Goal: Task Accomplishment & Management: Use online tool/utility

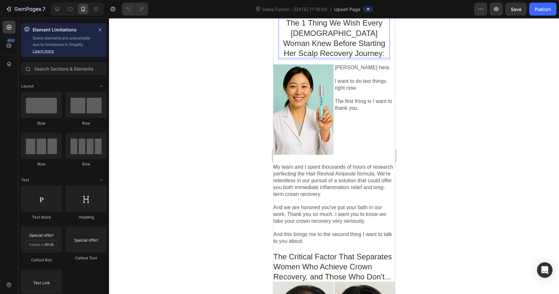
scroll to position [57, 0]
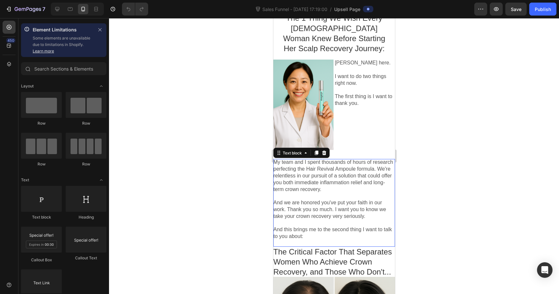
click at [343, 162] on p "My team and I spent thousands of hours of research perfecting the Hair Revival …" at bounding box center [334, 176] width 122 height 34
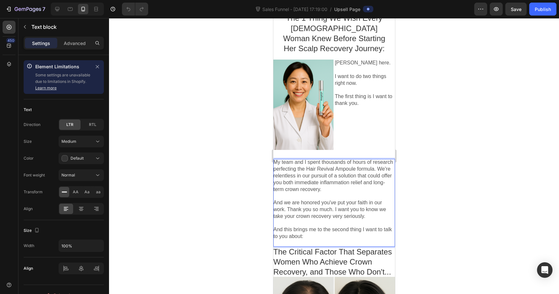
click at [343, 162] on p "My team and I spent thousands of hours of research perfecting the Hair Revival …" at bounding box center [334, 176] width 122 height 34
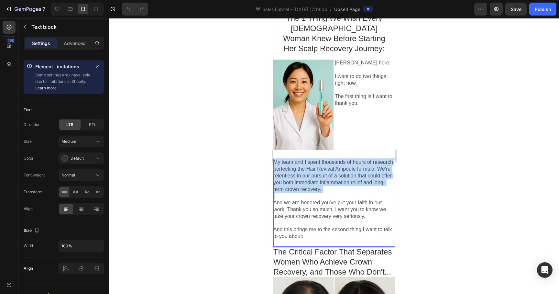
click at [343, 162] on p "My team and I spent thousands of hours of research perfecting the Hair Revival …" at bounding box center [334, 176] width 122 height 34
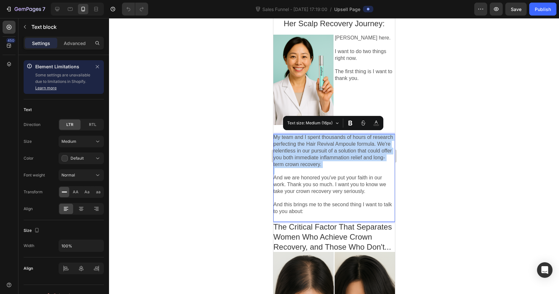
scroll to position [83, 0]
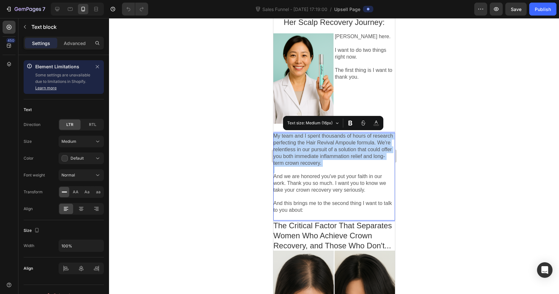
click at [275, 135] on p "My team and I spent thousands of hours of research perfecting the Hair Revival …" at bounding box center [334, 150] width 122 height 34
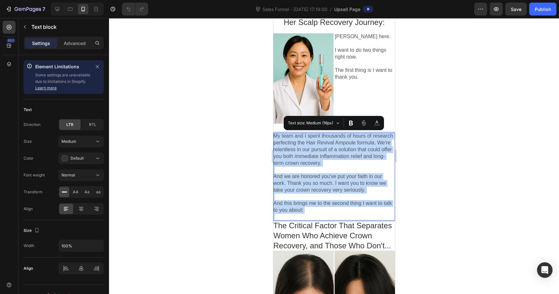
drag, startPoint x: 275, startPoint y: 135, endPoint x: 357, endPoint y: 216, distance: 114.4
click at [357, 216] on div "My team and I spent thousands of hours of research perfecting the Hair Revival …" at bounding box center [334, 176] width 122 height 87
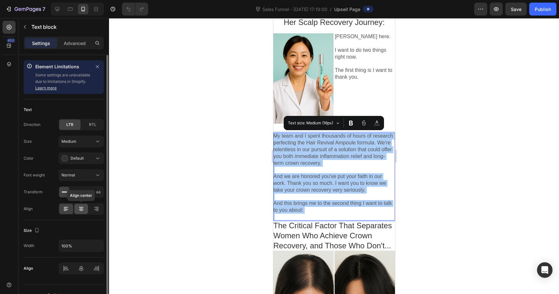
click at [79, 208] on icon at bounding box center [81, 209] width 6 height 6
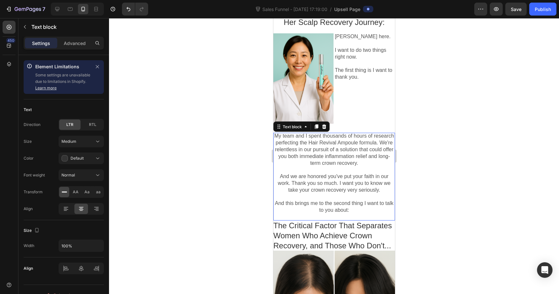
click at [359, 182] on p "And we are honored you've put your faith in our work. Thank you so much. I want…" at bounding box center [334, 183] width 122 height 20
click at [340, 134] on p "My team and I spent thousands of hours of research perfecting the Hair Revival …" at bounding box center [334, 150] width 122 height 34
drag, startPoint x: 340, startPoint y: 134, endPoint x: 367, endPoint y: 134, distance: 26.9
click at [367, 134] on p "My team and I spent thousands of hours of research perfecting the Hair Revival …" at bounding box center [334, 150] width 122 height 34
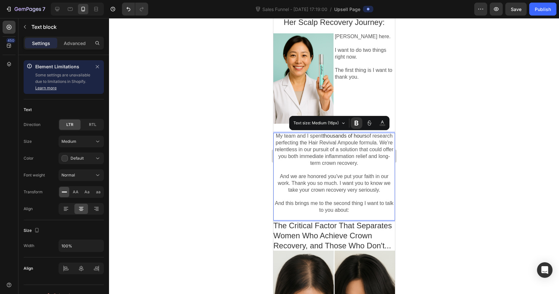
click at [349, 148] on p "My team and I spent thousands of hours of research perfecting the Hair Revival …" at bounding box center [334, 150] width 122 height 34
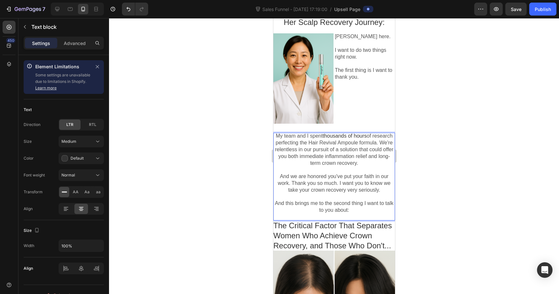
click at [345, 134] on span "thousands of hours" at bounding box center [344, 136] width 44 height 6
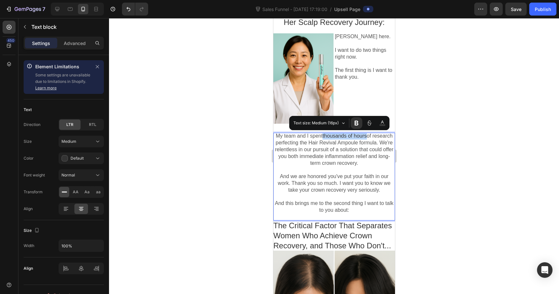
drag, startPoint x: 345, startPoint y: 134, endPoint x: 368, endPoint y: 134, distance: 23.3
click at [366, 134] on span "thousands of hours" at bounding box center [344, 136] width 44 height 6
click at [352, 152] on p "My team and I spent thousands of hours of research perfecting the Hair Revival …" at bounding box center [334, 150] width 122 height 34
click at [347, 154] on p "My team and I spent thousands of hours of research perfecting the Hair Revival …" at bounding box center [334, 150] width 122 height 34
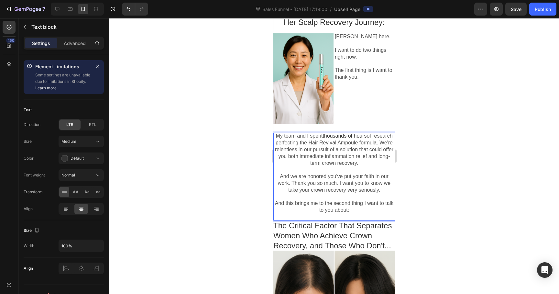
click at [344, 139] on span "thousands of hours" at bounding box center [344, 136] width 44 height 6
drag, startPoint x: 344, startPoint y: 139, endPoint x: 363, endPoint y: 139, distance: 18.1
click at [363, 139] on span "thousands of hours" at bounding box center [344, 136] width 44 height 6
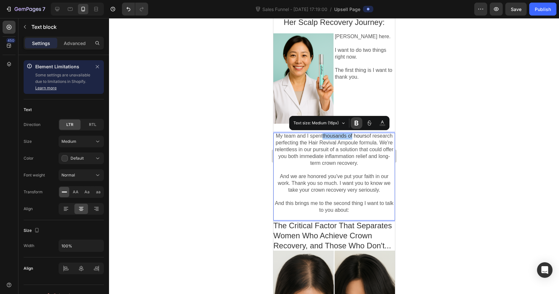
click at [357, 126] on icon "Editor contextual toolbar" at bounding box center [356, 123] width 6 height 6
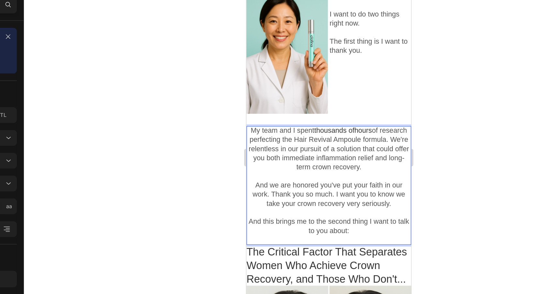
click at [322, 105] on p "My team and I spent thousands of hours of research perfecting the Hair Revival …" at bounding box center [307, 102] width 122 height 34
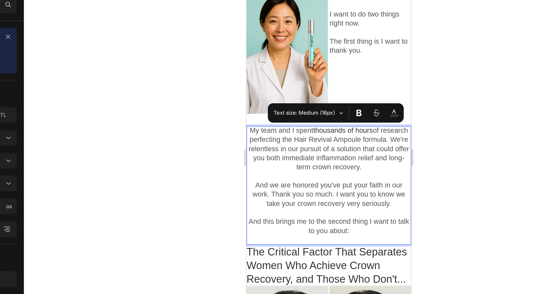
click at [315, 97] on p "My team and I spent thousands of hours of research perfecting the Hair Revival …" at bounding box center [307, 102] width 122 height 34
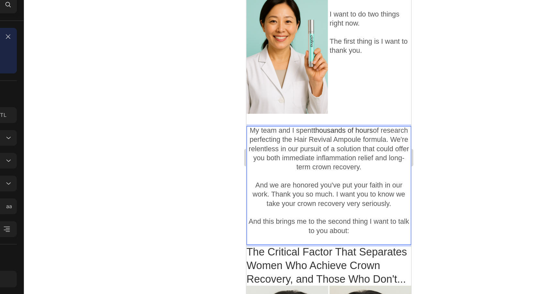
click at [313, 90] on span "thousands of hours" at bounding box center [318, 89] width 44 height 6
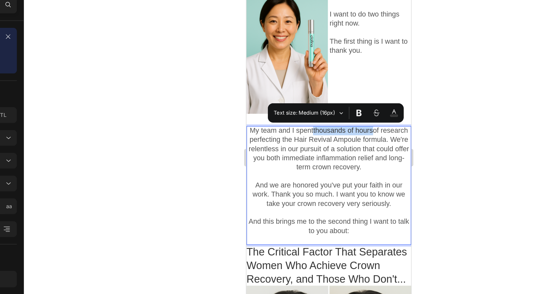
drag, startPoint x: 313, startPoint y: 90, endPoint x: 346, endPoint y: 90, distance: 33.3
click at [340, 90] on span "thousands of hours" at bounding box center [318, 89] width 44 height 6
click at [381, 123] on icon "Editor contextual toolbar" at bounding box center [382, 121] width 3 height 3
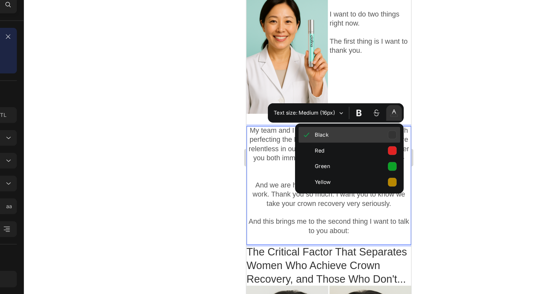
click at [378, 140] on button "Black" at bounding box center [349, 139] width 75 height 12
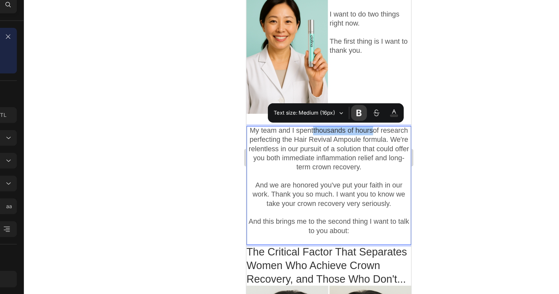
click at [357, 123] on icon "Editor contextual toolbar" at bounding box center [357, 123] width 4 height 5
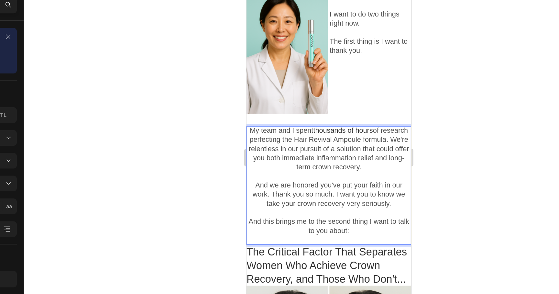
click at [322, 112] on p "My team and I spent thousands of hours of research perfecting the Hair Revival …" at bounding box center [307, 102] width 122 height 34
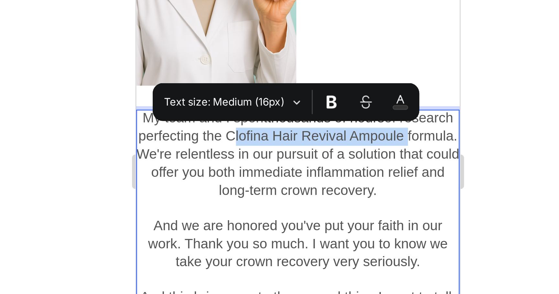
drag, startPoint x: 209, startPoint y: -72, endPoint x: 153, endPoint y: -62, distance: 56.7
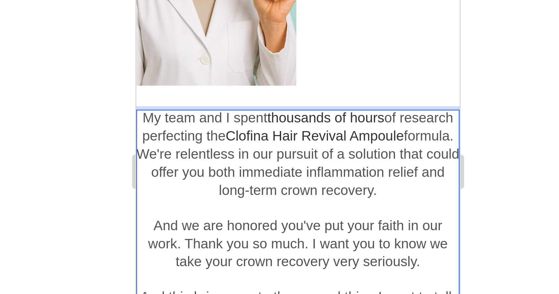
scroll to position [86, 0]
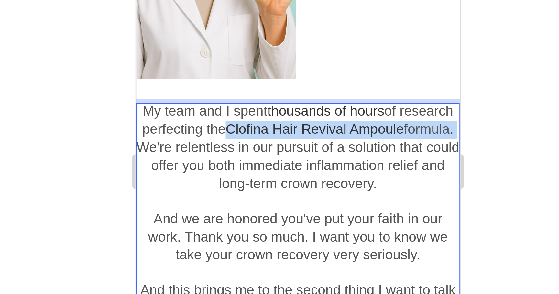
drag, startPoint x: 214, startPoint y: -73, endPoint x: 176, endPoint y: -65, distance: 38.3
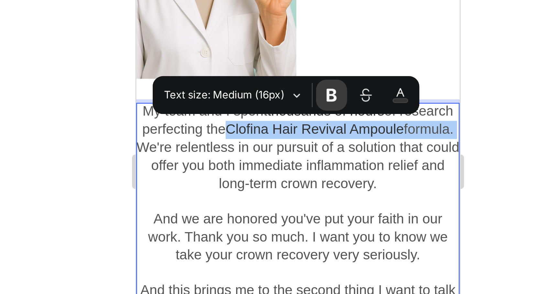
click at [347, 129] on icon "Editor contextual toolbar" at bounding box center [347, 127] width 4 height 5
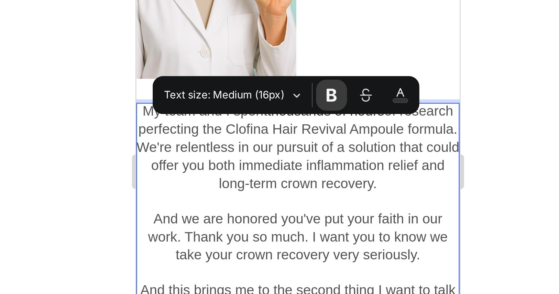
click at [347, 129] on icon "Editor contextual toolbar" at bounding box center [347, 127] width 4 height 5
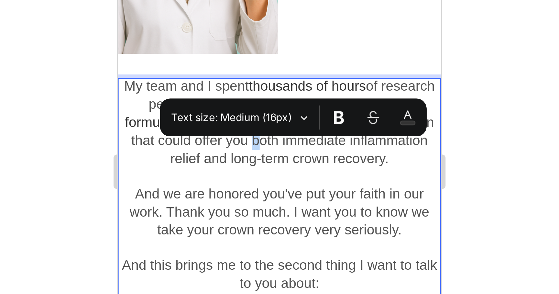
scroll to position [98, 0]
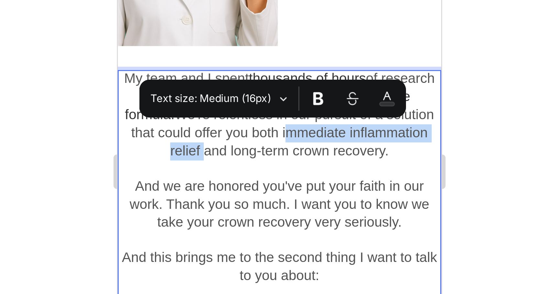
drag, startPoint x: 216, startPoint y: -72, endPoint x: 156, endPoint y: -66, distance: 60.5
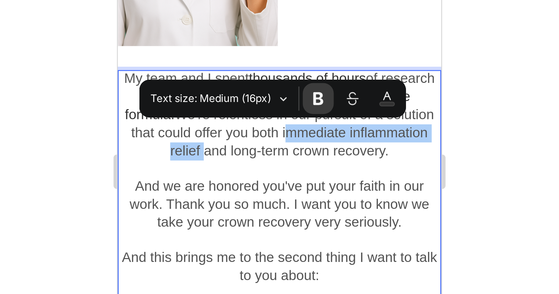
click at [349, 130] on icon "Editor contextual toolbar" at bounding box center [349, 128] width 4 height 5
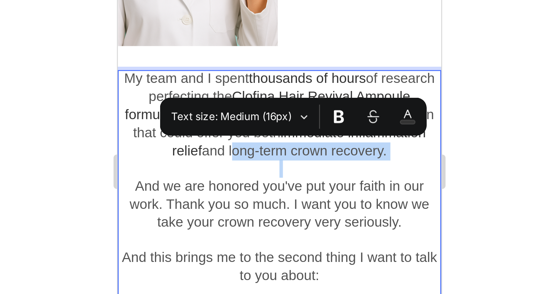
drag, startPoint x: 177, startPoint y: -62, endPoint x: 237, endPoint y: -63, distance: 59.2
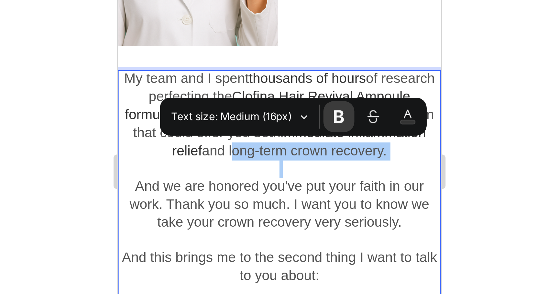
click at [357, 138] on icon "Editor contextual toolbar" at bounding box center [356, 135] width 6 height 6
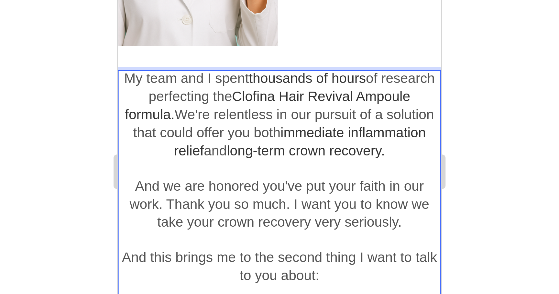
scroll to position [104, 0]
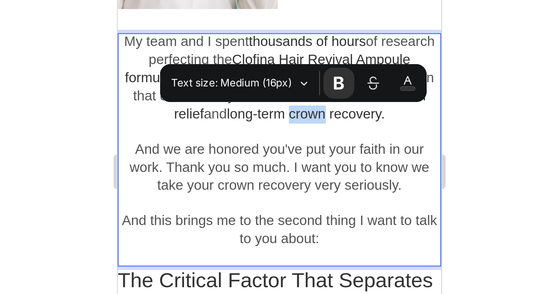
scroll to position [112, 0]
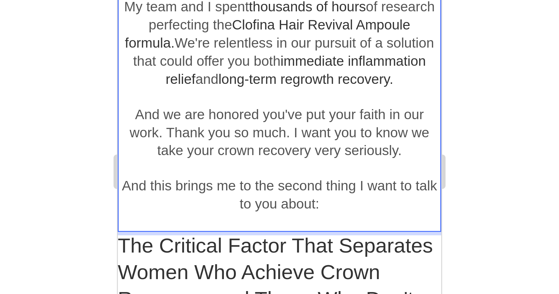
scroll to position [125, 0]
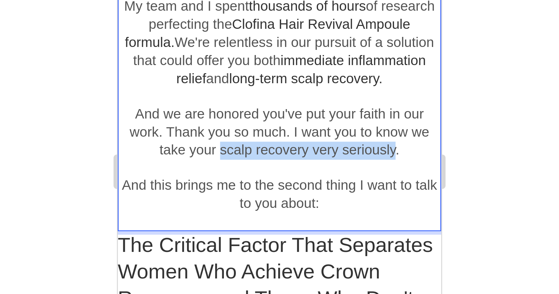
drag, startPoint x: 161, startPoint y: -64, endPoint x: 213, endPoint y: -64, distance: 52.8
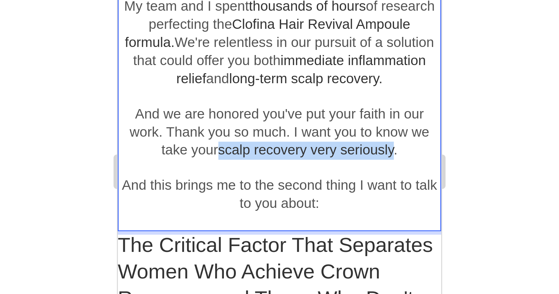
drag, startPoint x: 157, startPoint y: -66, endPoint x: 213, endPoint y: -65, distance: 55.4
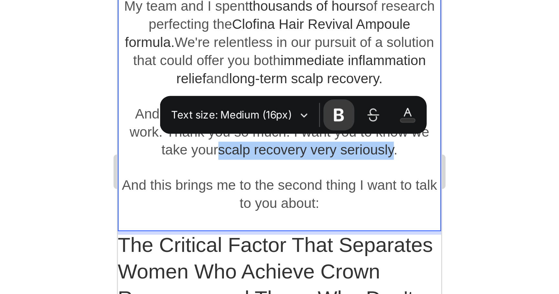
click at [358, 135] on icon "Editor contextual toolbar" at bounding box center [356, 134] width 6 height 6
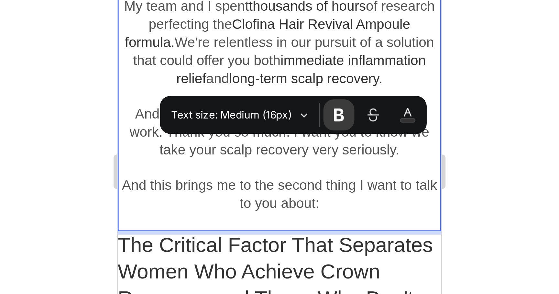
click at [358, 135] on icon "Editor contextual toolbar" at bounding box center [356, 134] width 6 height 6
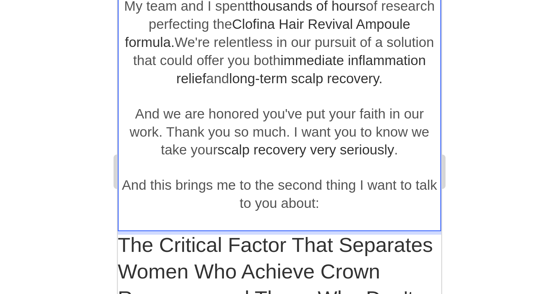
drag, startPoint x: 192, startPoint y: -78, endPoint x: 171, endPoint y: -76, distance: 20.5
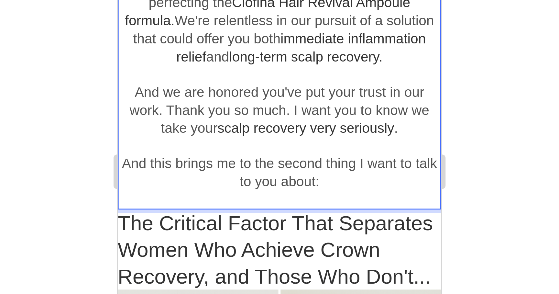
scroll to position [135, 0]
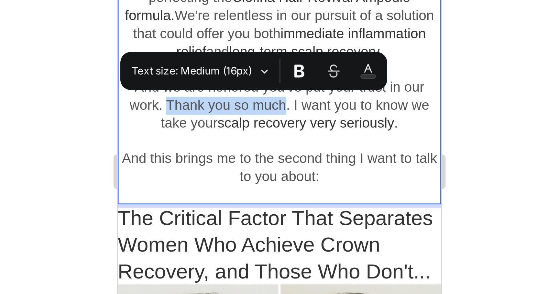
drag, startPoint x: 144, startPoint y: -81, endPoint x: 170, endPoint y: -81, distance: 25.9
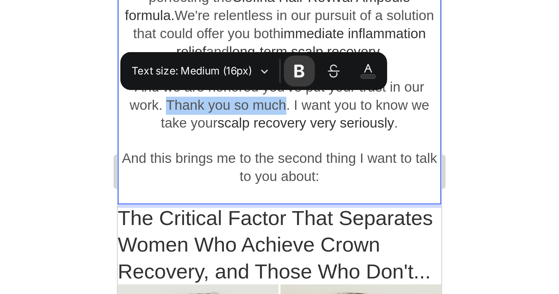
click at [339, 118] on icon "Editor contextual toolbar" at bounding box center [342, 118] width 6 height 6
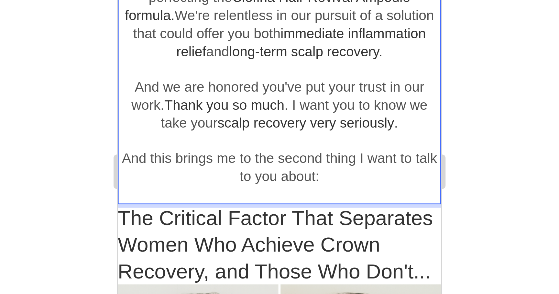
scroll to position [142, 0]
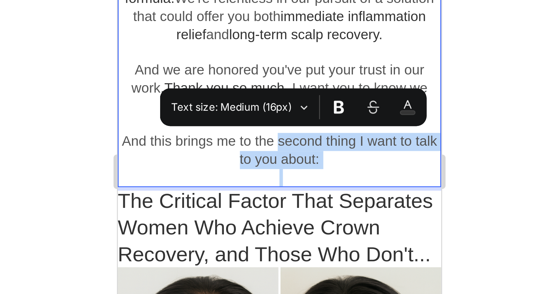
drag, startPoint x: 190, startPoint y: -69, endPoint x: 209, endPoint y: -62, distance: 20.2
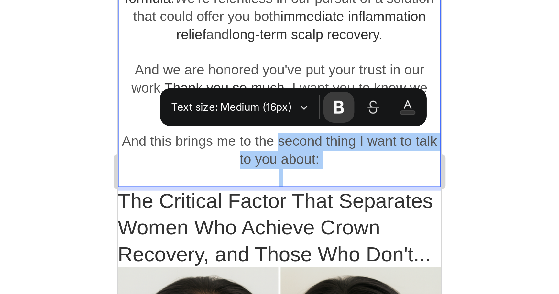
click at [355, 135] on icon "Editor contextual toolbar" at bounding box center [356, 132] width 6 height 6
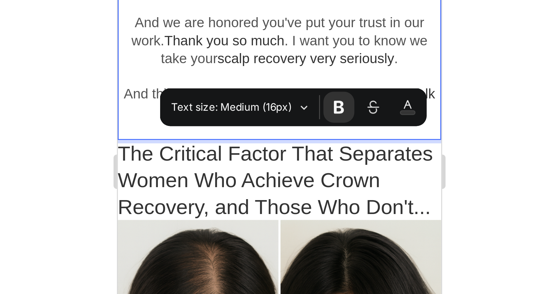
scroll to position [160, 0]
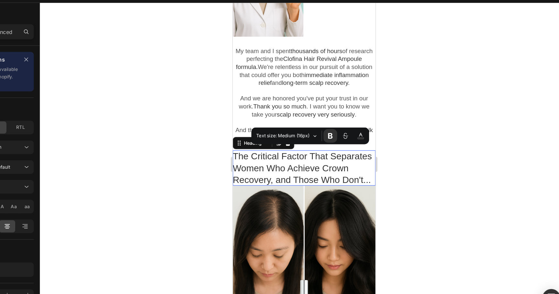
click at [308, 135] on p "The Critical Factor That Separates Women Who Achieve Crown Recovery, and Those …" at bounding box center [293, 143] width 122 height 30
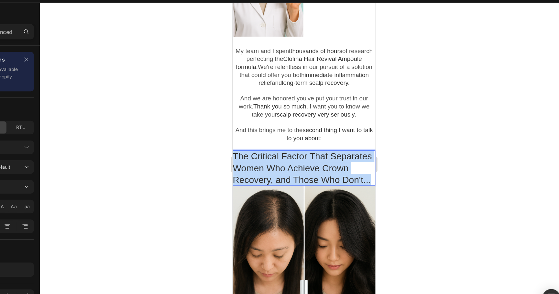
click at [308, 135] on p "The Critical Factor That Separates Women Who Achieve Crown Recovery, and Those …" at bounding box center [293, 143] width 122 height 30
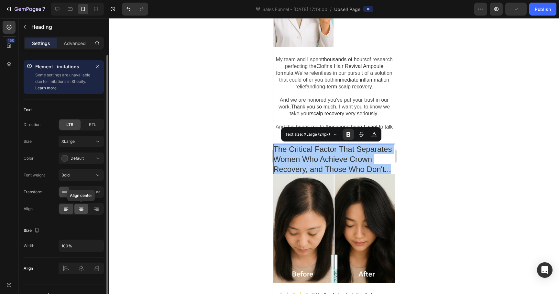
click at [76, 210] on div at bounding box center [81, 209] width 14 height 10
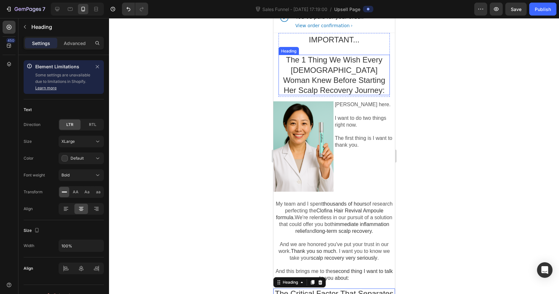
scroll to position [0, 0]
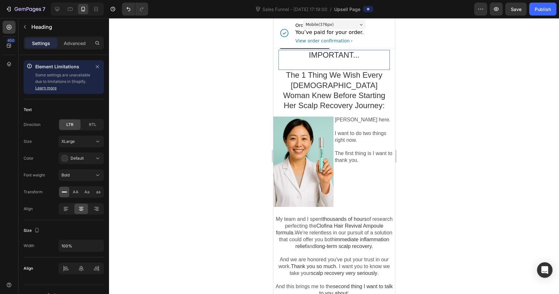
click at [340, 55] on p "IMPORTANT..." at bounding box center [333, 55] width 111 height 10
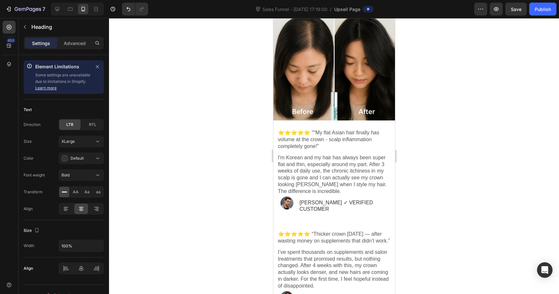
scroll to position [323, 0]
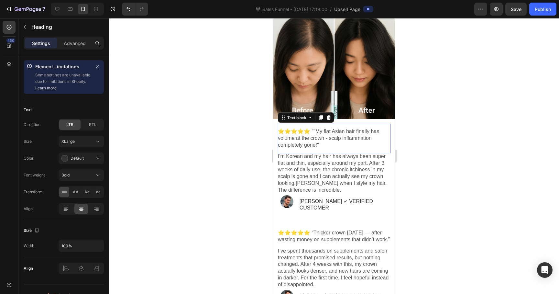
click at [321, 137] on p "⭐⭐⭐⭐⭐ ""My flat Asian hair finally has volume at the crown - scalp inflammation…" at bounding box center [334, 138] width 113 height 20
click at [322, 165] on p "I'm Korean and my hair has always been super flat and thin, especially around m…" at bounding box center [334, 173] width 113 height 40
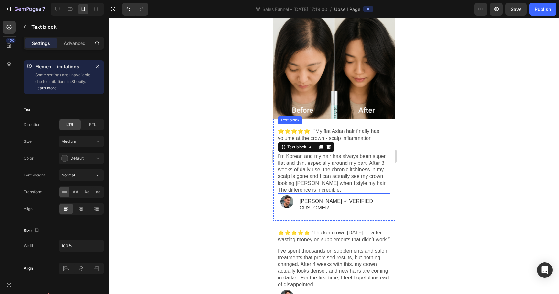
click at [351, 140] on p "⭐⭐⭐⭐⭐ ""My flat Asian hair finally has volume at the crown - scalp inflammation…" at bounding box center [334, 138] width 113 height 20
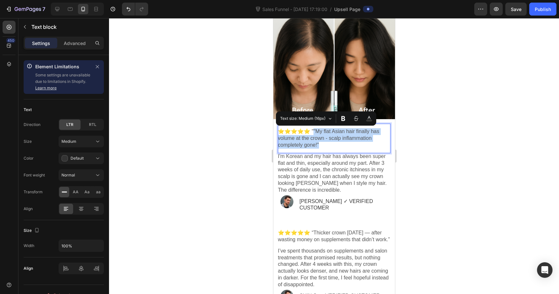
drag, startPoint x: 307, startPoint y: 132, endPoint x: 328, endPoint y: 146, distance: 25.7
click at [328, 146] on p "⭐⭐⭐⭐⭐ ""My flat Asian hair finally has volume at the crown - scalp inflammation…" at bounding box center [334, 138] width 113 height 20
click at [343, 115] on icon "Editor contextual toolbar" at bounding box center [343, 118] width 6 height 6
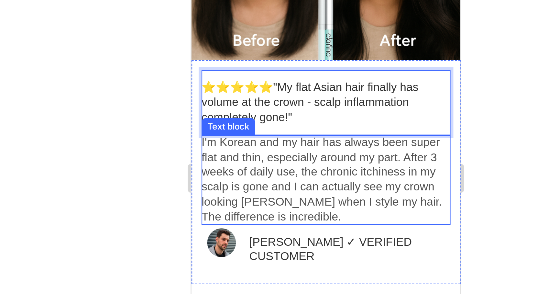
scroll to position [343, 0]
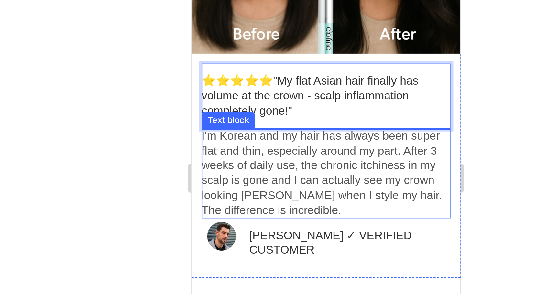
click at [225, 21] on p "I'm Korean and my hair has always been super flat and thin, especially around m…" at bounding box center [252, 9] width 113 height 40
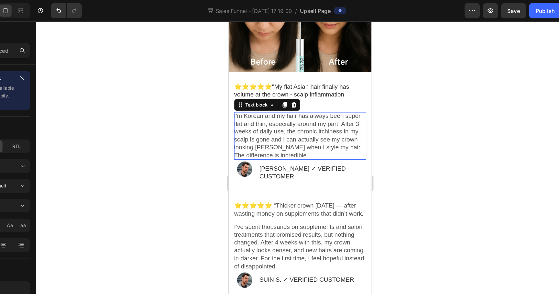
scroll to position [387, 0]
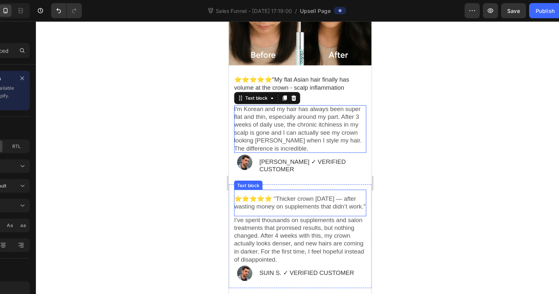
click at [281, 178] on p "⭐⭐⭐⭐⭐ “Thicker crown in 4 weeks — after wasting money on supplements that didn’…" at bounding box center [289, 176] width 113 height 14
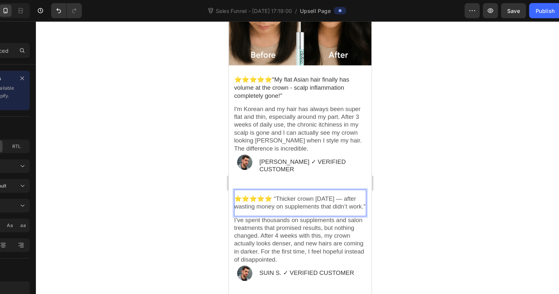
click at [263, 169] on p "⭐⭐⭐⭐⭐ “Thicker crown in 4 weeks — after wasting money on supplements that didn’…" at bounding box center [289, 176] width 113 height 14
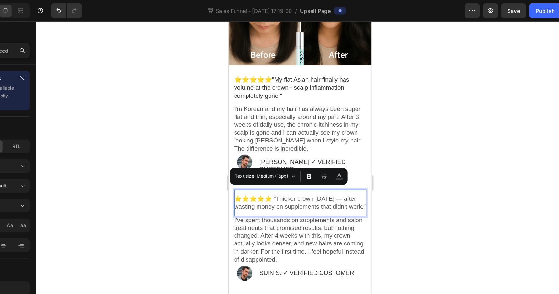
click at [261, 169] on p "⭐⭐⭐⭐⭐ “Thicker crown in 4 weeks — after wasting money on supplements that didn’…" at bounding box center [289, 176] width 113 height 14
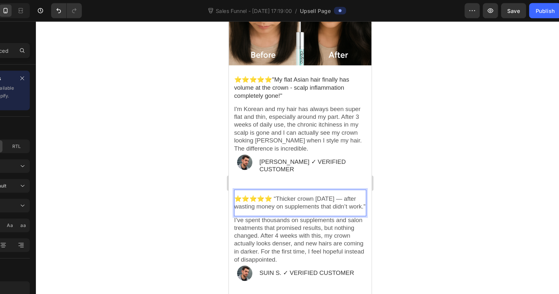
drag, startPoint x: 261, startPoint y: 166, endPoint x: 267, endPoint y: 178, distance: 13.6
click at [267, 178] on p "⭐⭐⭐⭐⭐ “Thicker crown in 4 weeks — after wasting money on supplements that didn’…" at bounding box center [289, 176] width 113 height 14
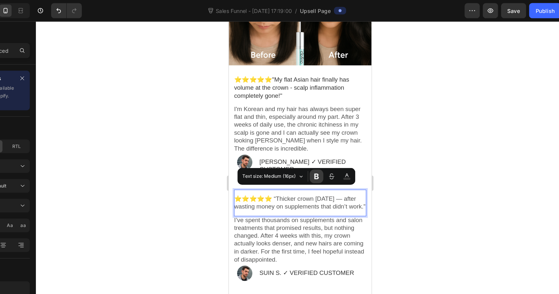
click at [347, 151] on icon "Editor contextual toolbar" at bounding box center [348, 150] width 4 height 5
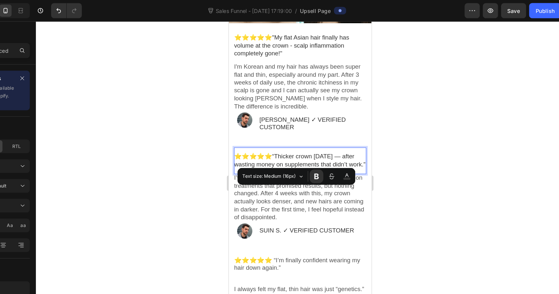
scroll to position [423, 0]
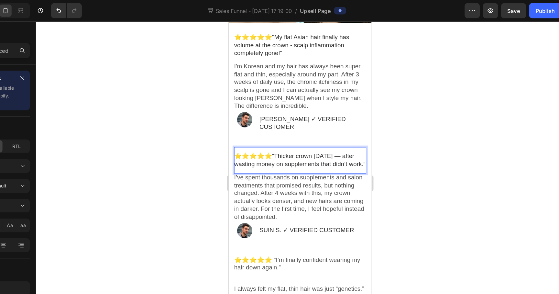
click at [293, 182] on p "I’ve spent thousands on supplements and salon treatments that promised results,…" at bounding box center [289, 171] width 113 height 40
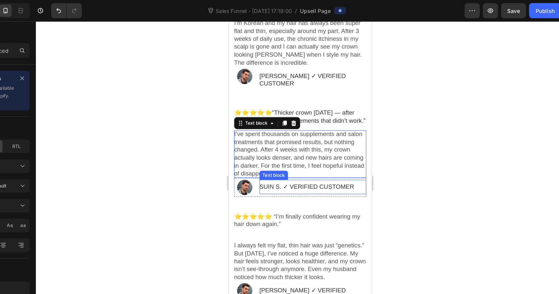
scroll to position [462, 0]
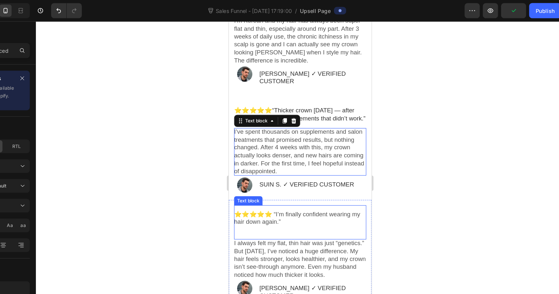
click at [284, 187] on p "⭐⭐⭐⭐⭐ “I’m finally confident wearing my hair down again.”" at bounding box center [289, 192] width 113 height 20
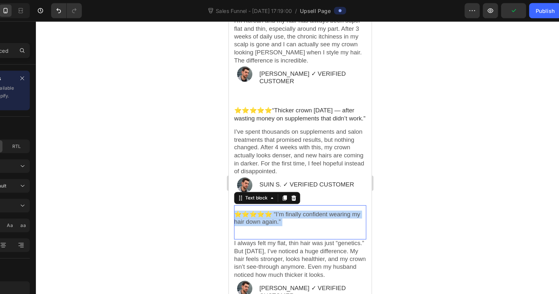
click at [284, 187] on p "⭐⭐⭐⭐⭐ “I’m finally confident wearing my hair down again.”" at bounding box center [289, 192] width 113 height 20
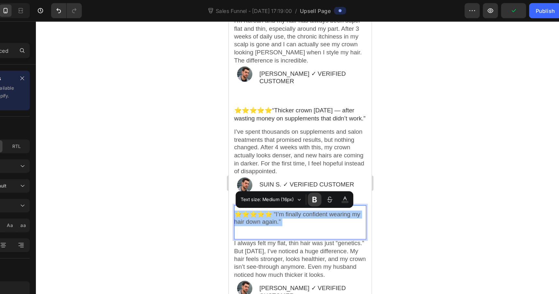
click at [346, 170] on icon "Editor contextual toolbar" at bounding box center [347, 170] width 4 height 5
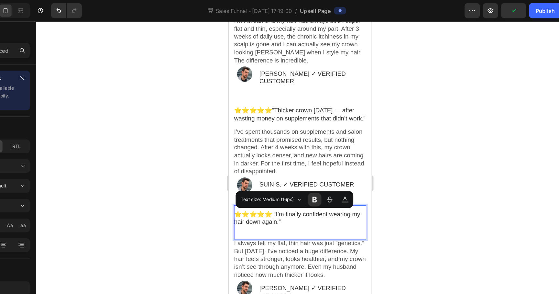
click at [293, 205] on div "⭐⭐⭐⭐⭐ “I’m finally confident wearing my hair down again.” Text block" at bounding box center [289, 192] width 113 height 29
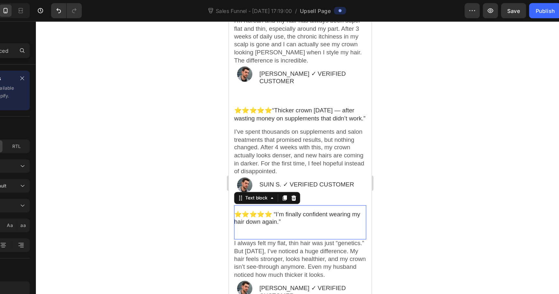
scroll to position [530, 0]
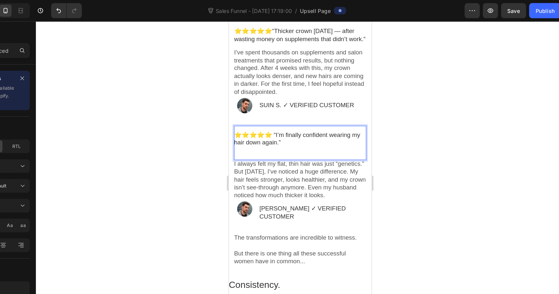
click at [269, 132] on p "⭐⭐⭐⭐⭐ “I’m finally confident wearing my hair down again.”" at bounding box center [289, 125] width 113 height 20
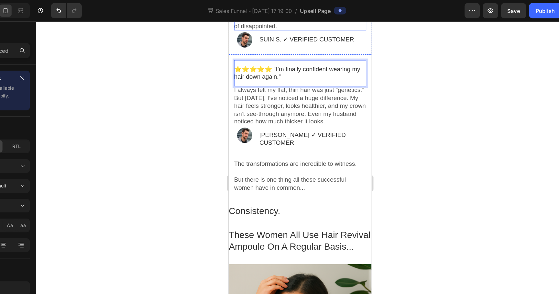
scroll to position [609, 0]
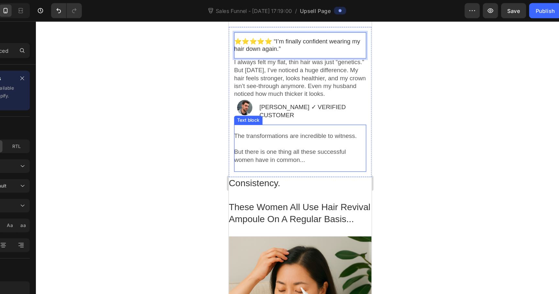
click at [294, 120] on p "The transformations are incredible to witness." at bounding box center [289, 119] width 113 height 7
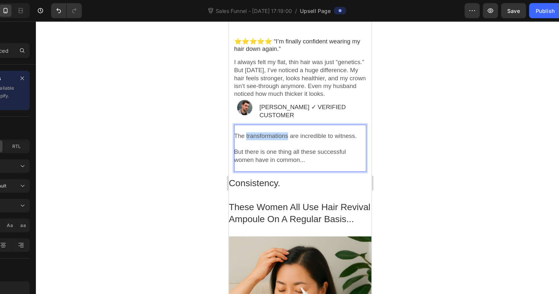
click at [275, 120] on p "The transformations are incredible to witness." at bounding box center [289, 119] width 113 height 7
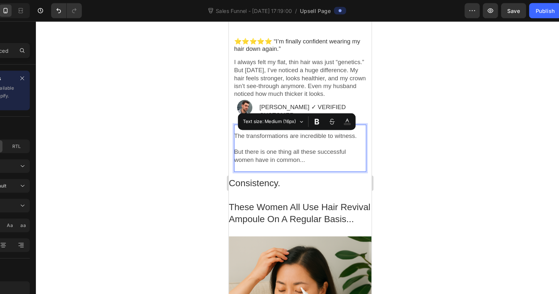
click at [247, 116] on p "Rich Text Editor. Editing area: main" at bounding box center [289, 112] width 113 height 7
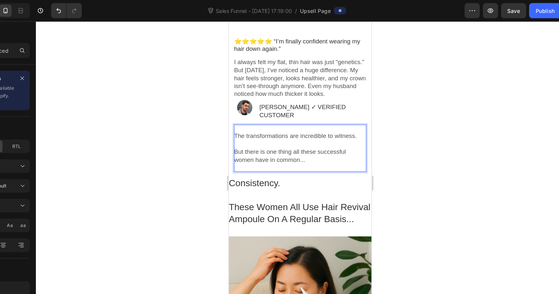
click at [239, 114] on p "Rich Text Editor. Editing area: main" at bounding box center [289, 112] width 113 height 7
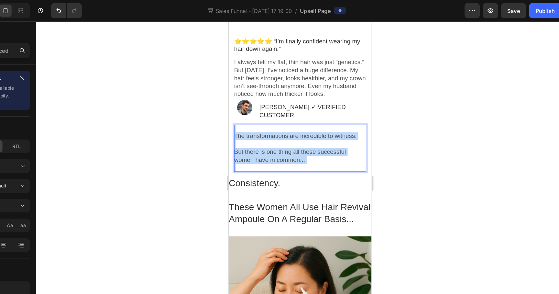
drag, startPoint x: 239, startPoint y: 114, endPoint x: 299, endPoint y: 144, distance: 67.0
click at [299, 144] on div "The transformations are incredible to witness. But there is one thing all these…" at bounding box center [289, 129] width 113 height 40
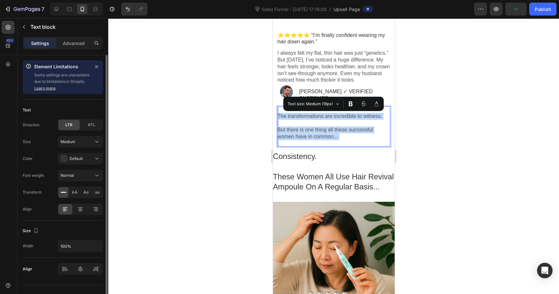
scroll to position [0, 0]
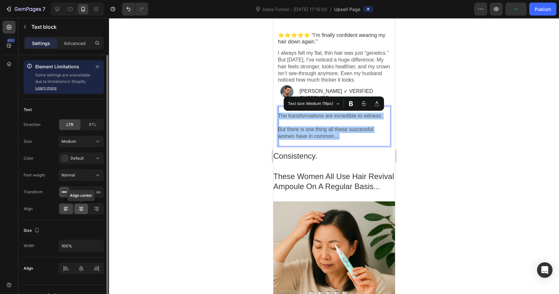
click at [79, 211] on icon at bounding box center [81, 209] width 6 height 6
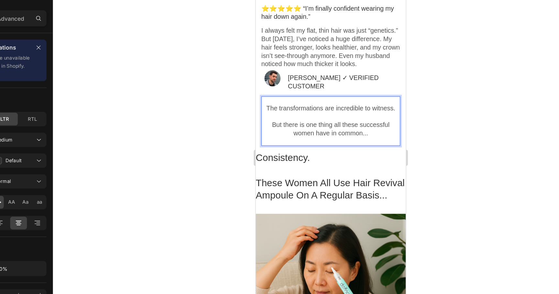
click at [321, 98] on p "But there is one thing all these successful women have in common..." at bounding box center [316, 103] width 113 height 14
click at [323, 86] on p "The transformations are incredible to witness." at bounding box center [316, 85] width 113 height 7
drag, startPoint x: 323, startPoint y: 86, endPoint x: 361, endPoint y: 86, distance: 38.5
click at [361, 86] on p "The transformations are incredible to witness." at bounding box center [316, 85] width 113 height 7
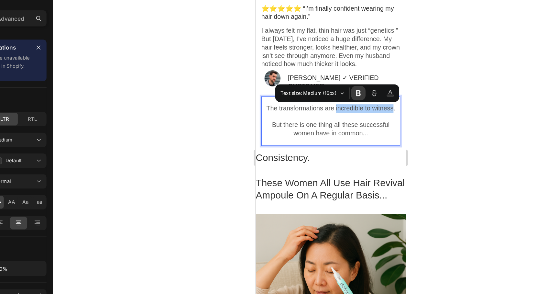
click at [356, 102] on icon "Editor contextual toolbar" at bounding box center [356, 103] width 6 height 6
click at [313, 105] on p "But there is one thing all these successful women have in common..." at bounding box center [316, 103] width 113 height 14
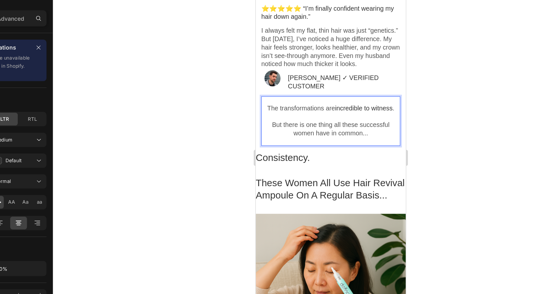
click at [301, 100] on p "But there is one thing all these successful women have in common..." at bounding box center [316, 103] width 113 height 14
drag, startPoint x: 301, startPoint y: 100, endPoint x: 352, endPoint y: 107, distance: 51.2
click at [352, 107] on p "But there is one thing all these successful women have in common..." at bounding box center [316, 103] width 113 height 14
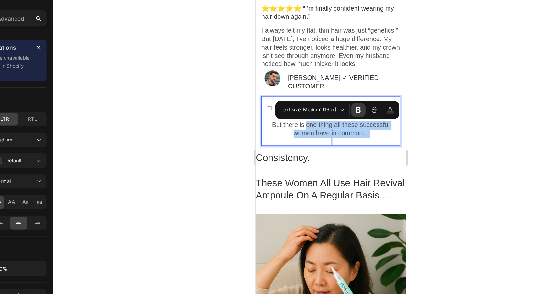
click at [357, 116] on icon "Editor contextual toolbar" at bounding box center [356, 117] width 6 height 6
click at [330, 134] on p at bounding box center [316, 136] width 122 height 10
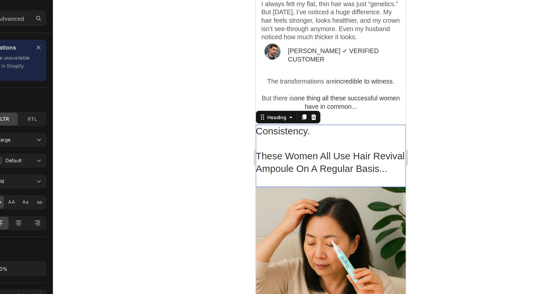
scroll to position [635, 0]
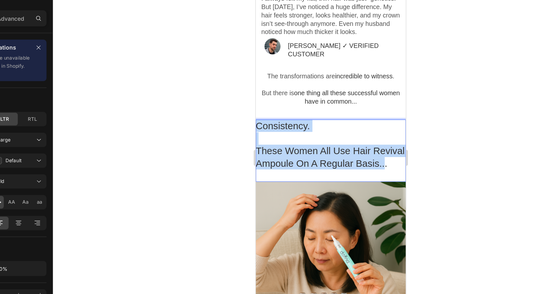
drag, startPoint x: 278, startPoint y: 100, endPoint x: 354, endPoint y: 134, distance: 83.9
click at [354, 134] on div "Consistency. These Women All Use Hair Revival Ampoule On A Regular Basis..." at bounding box center [316, 120] width 122 height 50
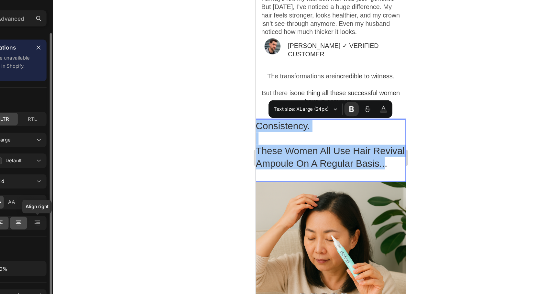
click at [83, 209] on icon at bounding box center [81, 209] width 6 height 6
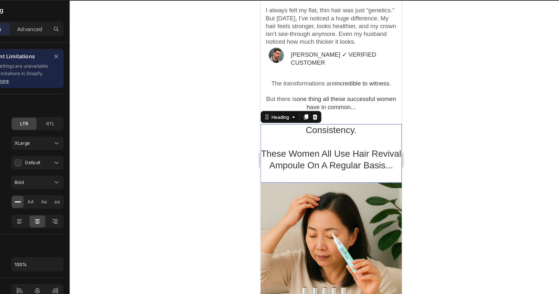
click at [333, 151] on p "Rich Text Editor. Editing area: main" at bounding box center [321, 152] width 122 height 10
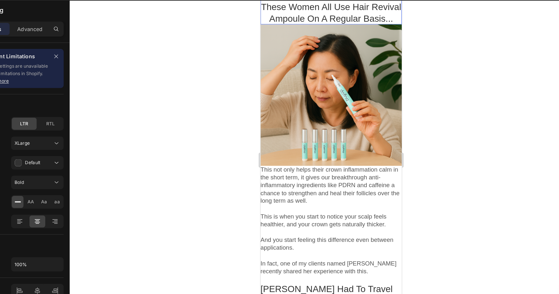
scroll to position [767, 0]
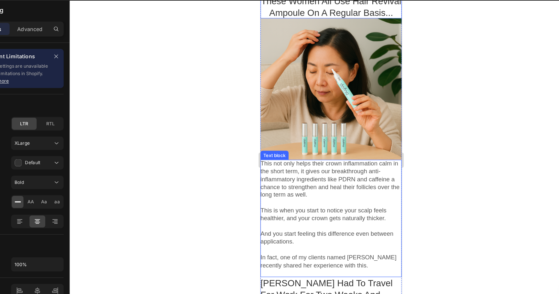
click at [315, 152] on p "This not only helps their crown inflammation calm in the short term, it gives o…" at bounding box center [321, 155] width 122 height 34
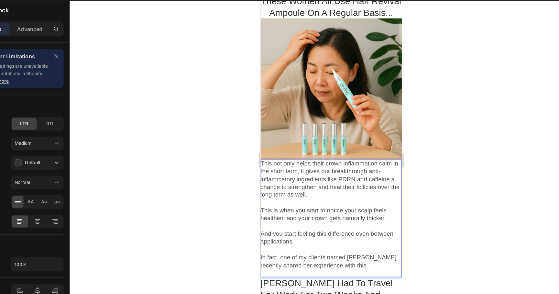
click at [264, 142] on p "This not only helps their crown inflammation calm in the short term, it gives o…" at bounding box center [321, 155] width 122 height 34
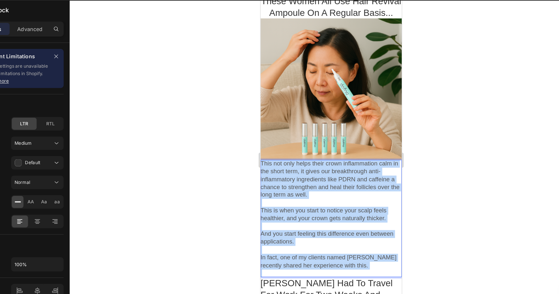
drag, startPoint x: 264, startPoint y: 142, endPoint x: 345, endPoint y: 232, distance: 120.8
click at [345, 232] on div "This not only helps their crown inflammation calm in the short term, it gives o…" at bounding box center [321, 188] width 122 height 101
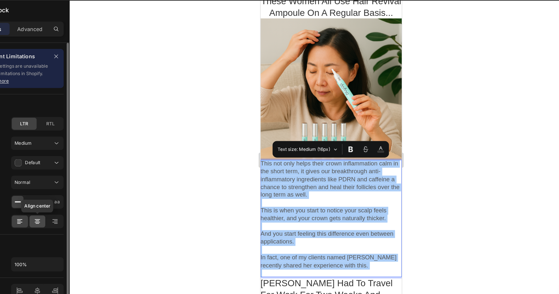
click at [80, 206] on icon at bounding box center [81, 209] width 6 height 6
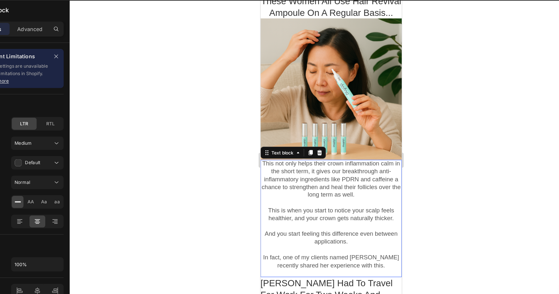
click at [315, 171] on p "This not only helps their crown inflammation calm in the short term, it gives o…" at bounding box center [321, 155] width 122 height 34
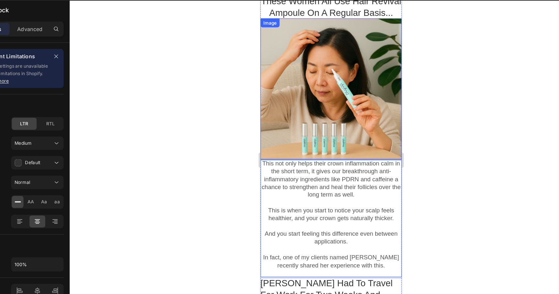
click at [342, 111] on div at bounding box center [321, 77] width 122 height 122
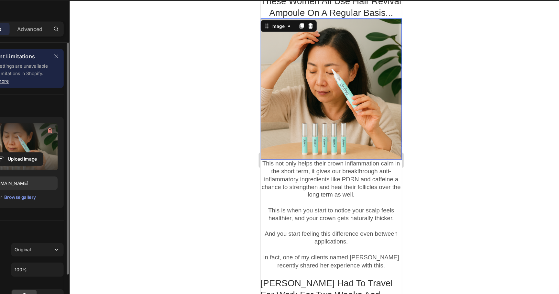
scroll to position [19, 0]
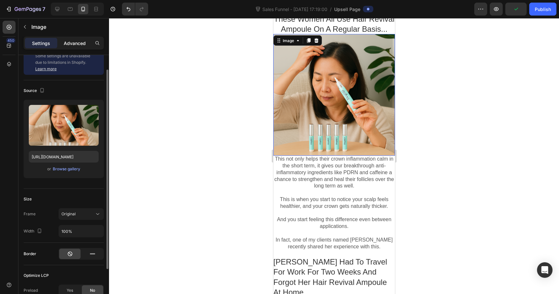
click at [75, 44] on p "Advanced" at bounding box center [75, 43] width 22 height 7
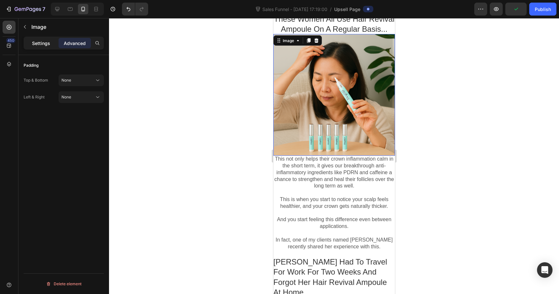
click at [37, 40] on p "Settings" at bounding box center [41, 43] width 18 height 7
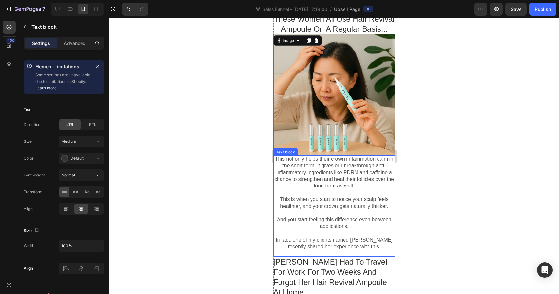
click at [340, 169] on p "This not only helps their crown inflammation calm in the short term, it gives o…" at bounding box center [334, 173] width 122 height 34
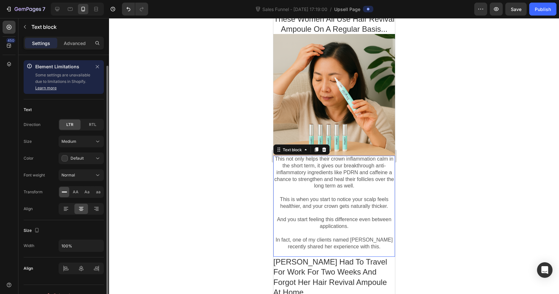
scroll to position [11, 0]
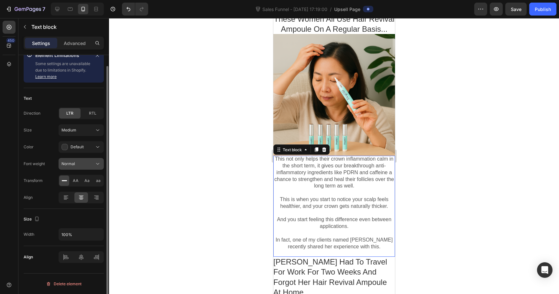
click at [87, 163] on div "Normal" at bounding box center [78, 164] width 33 height 6
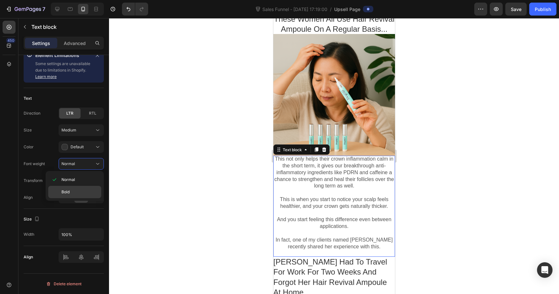
click at [73, 192] on p "Bold" at bounding box center [80, 192] width 37 height 6
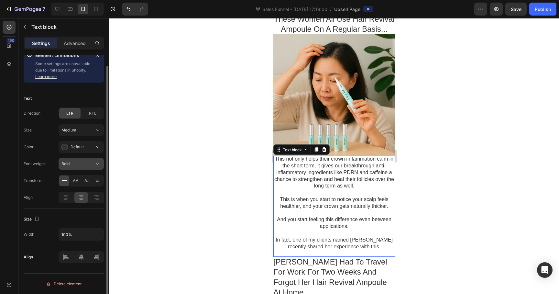
click at [76, 165] on div "Bold" at bounding box center [78, 164] width 33 height 6
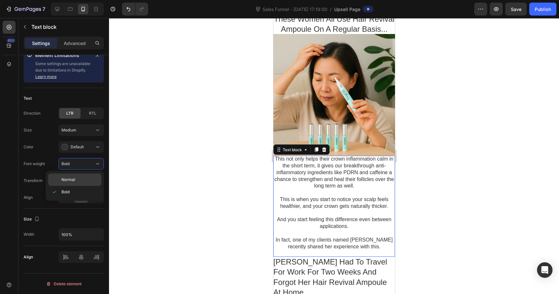
click at [70, 183] on div "Normal" at bounding box center [74, 179] width 53 height 12
click at [68, 11] on icon at bounding box center [70, 9] width 6 height 6
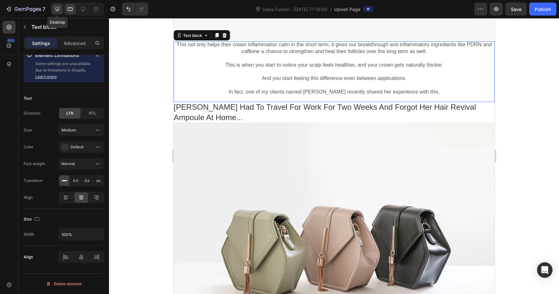
click at [54, 12] on div at bounding box center [57, 9] width 10 height 10
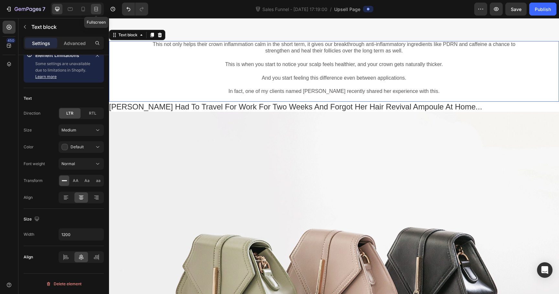
click at [95, 10] on icon at bounding box center [96, 9] width 6 height 6
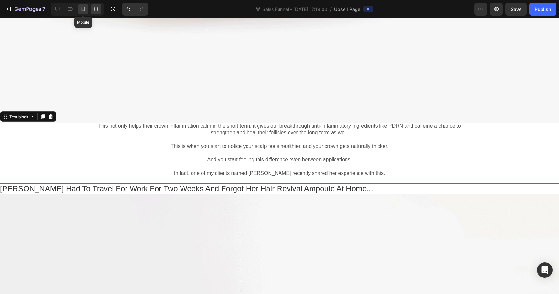
click at [82, 11] on icon at bounding box center [83, 9] width 6 height 6
type input "100%"
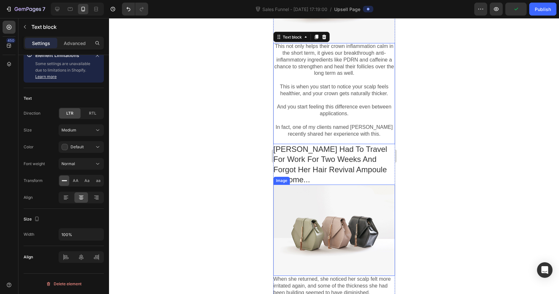
scroll to position [802, 0]
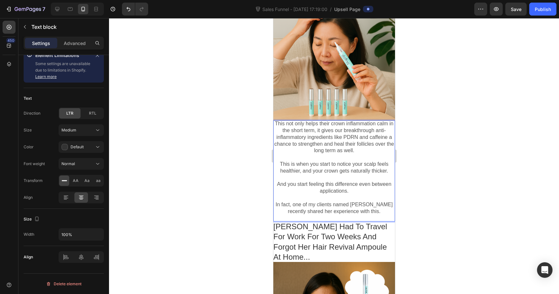
click at [277, 125] on p "This not only helps their crown inflammation calm in the short term, it gives o…" at bounding box center [334, 137] width 122 height 34
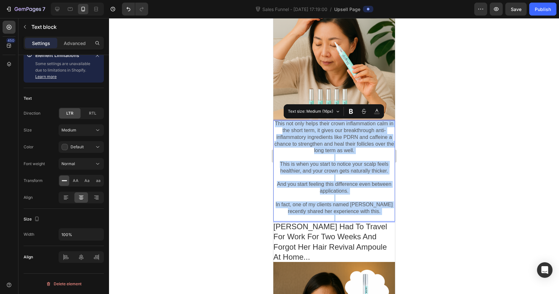
drag, startPoint x: 277, startPoint y: 125, endPoint x: 387, endPoint y: 216, distance: 142.5
click at [387, 216] on div "This not only helps their crown inflammation calm in the short term, it gives o…" at bounding box center [334, 170] width 122 height 101
click at [341, 159] on p "Rich Text Editor. Editing area: main" at bounding box center [334, 157] width 122 height 7
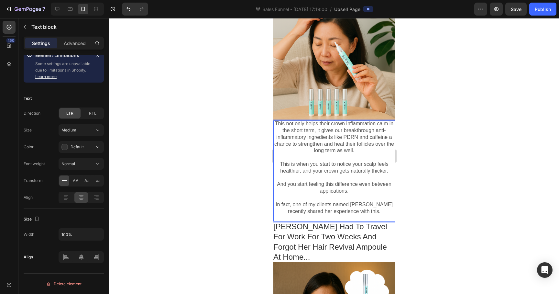
click at [274, 124] on p "This not only helps their crown inflammation calm in the short term, it gives o…" at bounding box center [334, 137] width 122 height 34
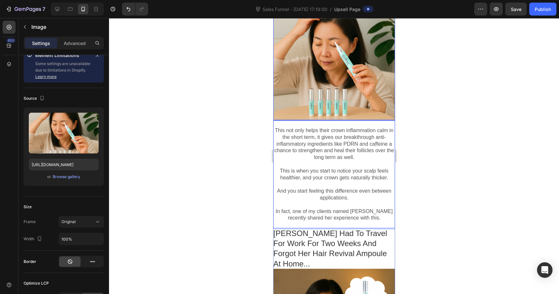
click at [348, 116] on div at bounding box center [334, 60] width 122 height 122
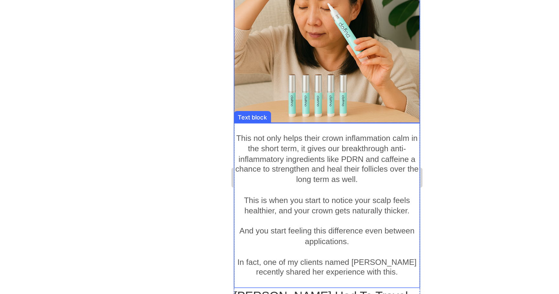
click at [295, 78] on p "This not only helps their crown inflammation calm in the short term, it gives o…" at bounding box center [295, 93] width 122 height 34
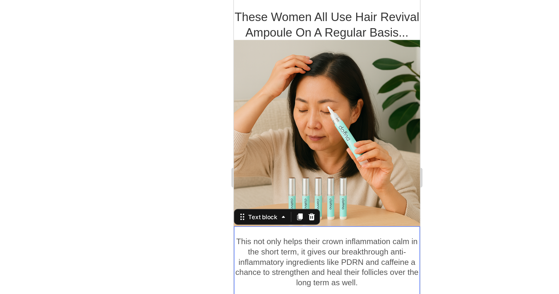
scroll to position [700, 0]
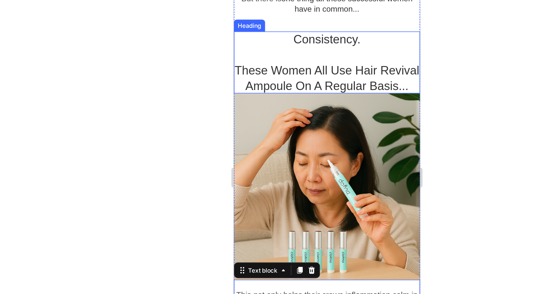
click at [344, 46] on p "These Women All Use Hair Revival Ampoule On A Regular Basis..." at bounding box center [295, 39] width 122 height 20
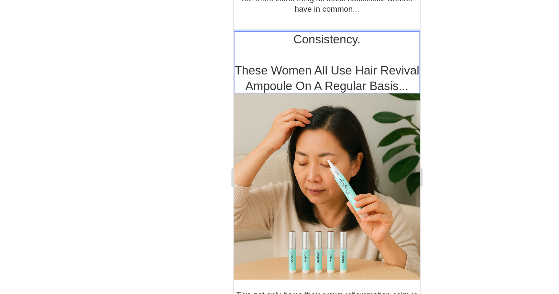
click at [347, 45] on p "These Women All Use Hair Revival Ampoule On A Regular Basis..." at bounding box center [295, 39] width 122 height 20
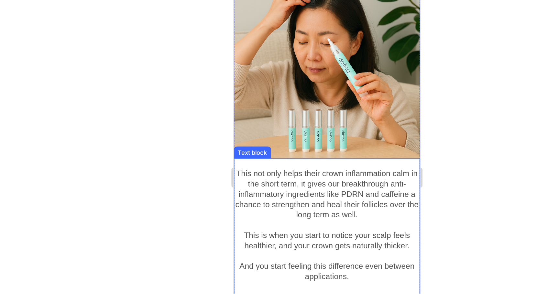
click at [300, 110] on p "This not only helps their crown inflammation calm in the short term, it gives o…" at bounding box center [295, 116] width 122 height 34
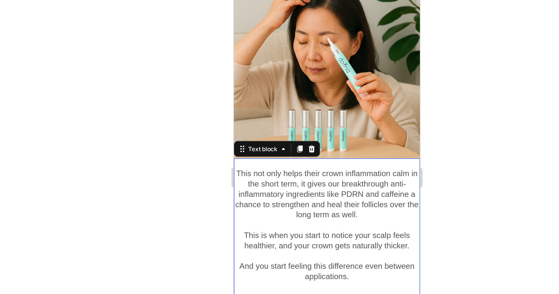
scroll to position [797, 0]
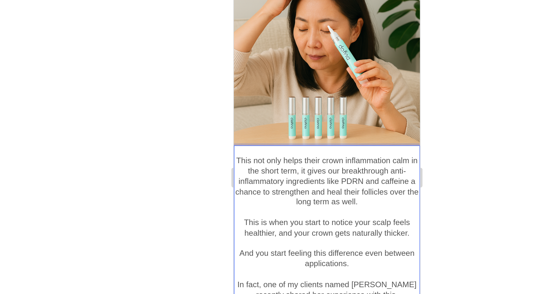
click at [298, 95] on p "This not only helps their crown inflammation calm in the short term, it gives o…" at bounding box center [295, 107] width 122 height 34
click at [293, 101] on p "This not only helps their scalp inflammation calm in the short term, it gives o…" at bounding box center [295, 107] width 122 height 34
click at [298, 95] on p "This not only helps their scalp inflammation calm in the short term, it gives o…" at bounding box center [295, 107] width 122 height 34
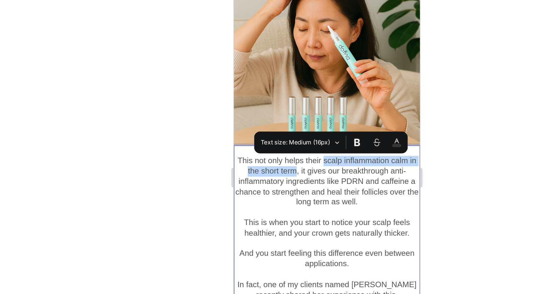
drag, startPoint x: 298, startPoint y: 95, endPoint x: 267, endPoint y: 103, distance: 31.7
click at [267, 103] on p "This not only helps their scalp inflammation calm in the short term, it gives o…" at bounding box center [295, 107] width 122 height 34
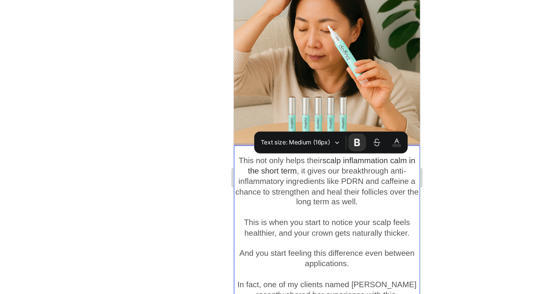
click at [283, 104] on p "This not only helps their scalp inflammation calm in the short term , it gives …" at bounding box center [295, 107] width 122 height 34
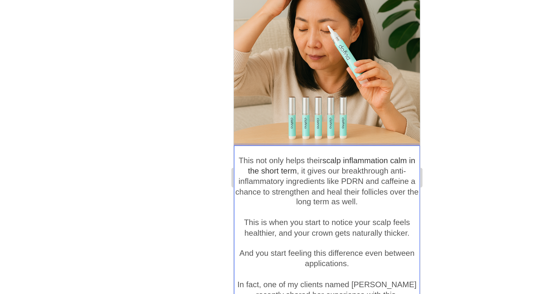
click at [300, 95] on span "scalp inflammation calm in the short term" at bounding box center [297, 97] width 109 height 12
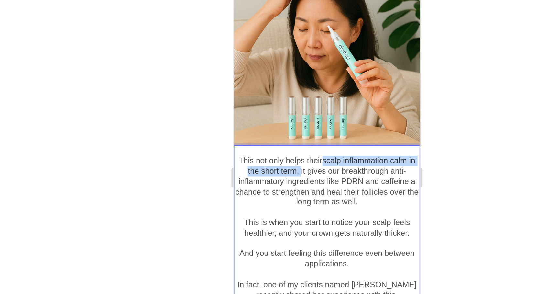
drag, startPoint x: 300, startPoint y: 95, endPoint x: 276, endPoint y: 101, distance: 25.0
click at [276, 101] on p "This not only helps their scalp inflammation calm in the short term , it gives …" at bounding box center [295, 107] width 122 height 34
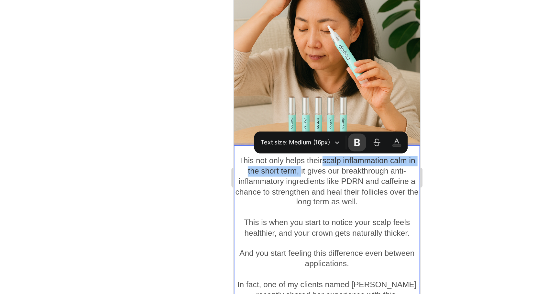
click at [353, 135] on icon "Editor contextual toolbar" at bounding box center [354, 133] width 6 height 6
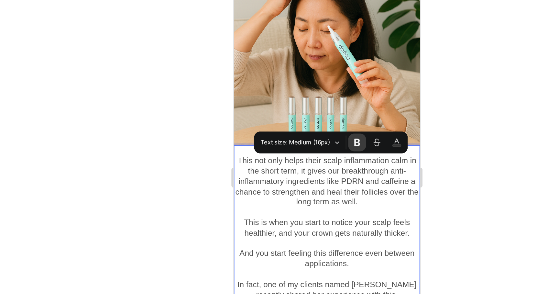
click at [353, 135] on icon "Editor contextual toolbar" at bounding box center [354, 133] width 6 height 6
click at [302, 103] on p "This not only helps their scalp inflammation calm in the short term, it gives o…" at bounding box center [295, 107] width 122 height 34
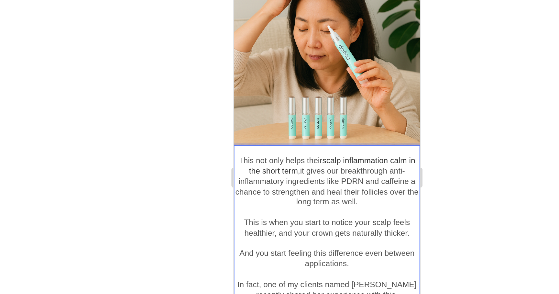
click at [323, 101] on p "This not only helps their scalp inflammation calm in the short term, it gives o…" at bounding box center [295, 107] width 122 height 34
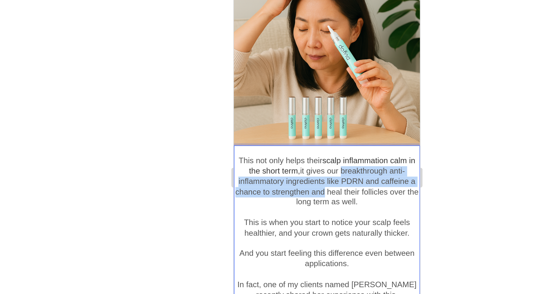
drag, startPoint x: 323, startPoint y: 101, endPoint x: 296, endPoint y: 111, distance: 28.7
click at [296, 111] on p "This not only helps their scalp inflammation calm in the short term, it gives o…" at bounding box center [295, 107] width 122 height 34
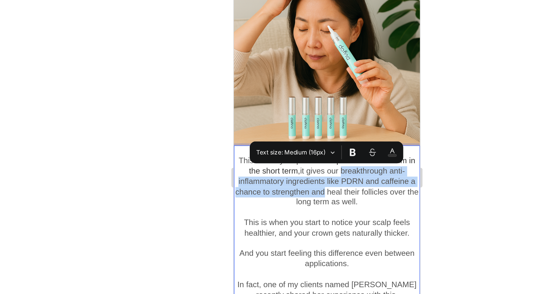
click at [300, 107] on p "This not only helps their scalp inflammation calm in the short term, it gives o…" at bounding box center [295, 107] width 122 height 34
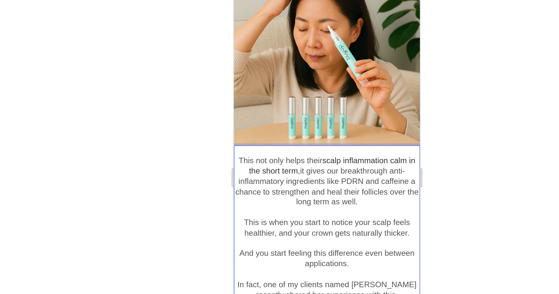
click at [310, 104] on p "This not only helps their scalp inflammation calm in the short term, it gives o…" at bounding box center [295, 107] width 122 height 34
drag, startPoint x: 310, startPoint y: 104, endPoint x: 293, endPoint y: 106, distance: 17.9
click at [293, 106] on p "This not only helps their scalp inflammation calm in the short term, it gives o…" at bounding box center [295, 107] width 122 height 34
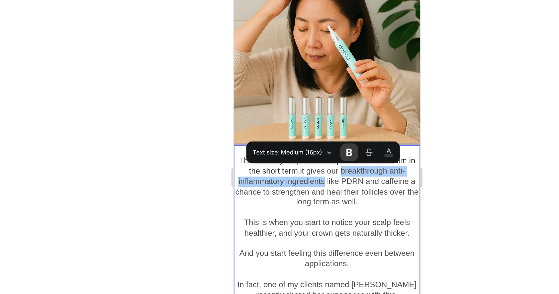
click at [353, 136] on button "Font Weight" at bounding box center [349, 140] width 12 height 12
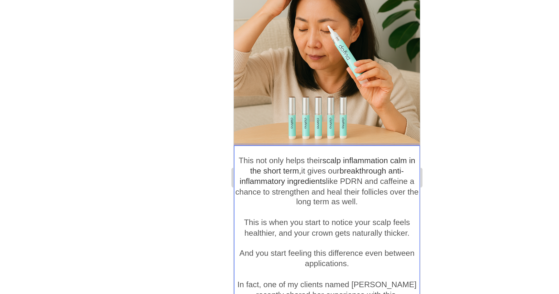
click at [309, 120] on p "This not only helps their scalp inflammation calm in the short term, it gives o…" at bounding box center [295, 107] width 122 height 34
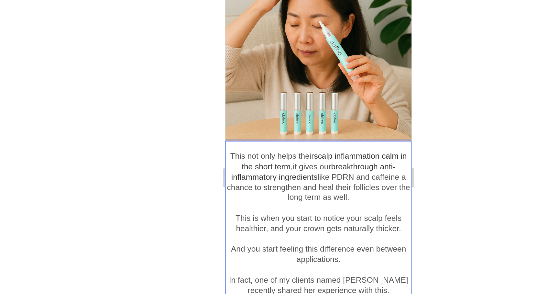
scroll to position [800, 0]
click at [297, 112] on p "This not only helps their scalp inflammation calm in the short term, it gives o…" at bounding box center [286, 104] width 122 height 34
drag, startPoint x: 297, startPoint y: 112, endPoint x: 309, endPoint y: 117, distance: 12.8
click at [309, 117] on p "This not only helps their scalp inflammation calm in the short term, it gives o…" at bounding box center [286, 104] width 122 height 34
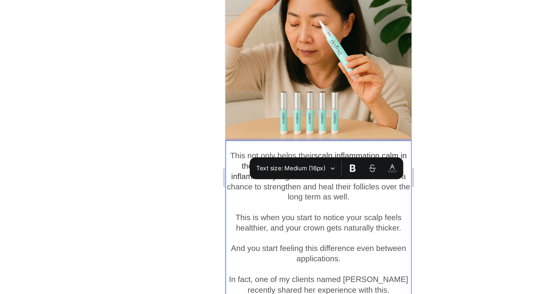
click at [309, 118] on p "This not only helps their scalp inflammation calm in the short term, it gives o…" at bounding box center [286, 104] width 122 height 34
click at [297, 111] on p "This not only helps their scalp inflammation calm in the short term, it gives o…" at bounding box center [286, 104] width 122 height 34
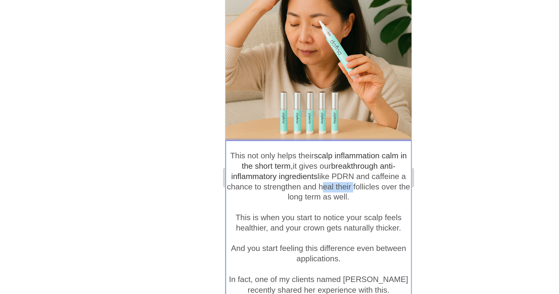
drag, startPoint x: 297, startPoint y: 111, endPoint x: 308, endPoint y: 111, distance: 11.0
click at [308, 111] on p "This not only helps their scalp inflammation calm in the short term, it gives o…" at bounding box center [286, 104] width 122 height 34
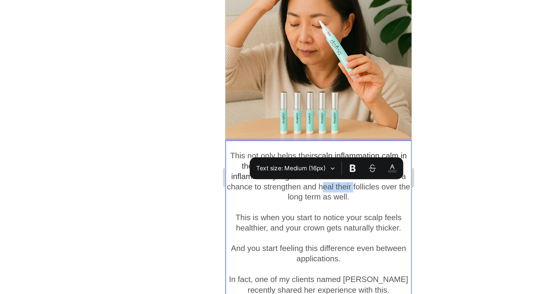
click at [295, 111] on p "This not only helps their scalp inflammation calm in the short term, it gives o…" at bounding box center [286, 104] width 122 height 34
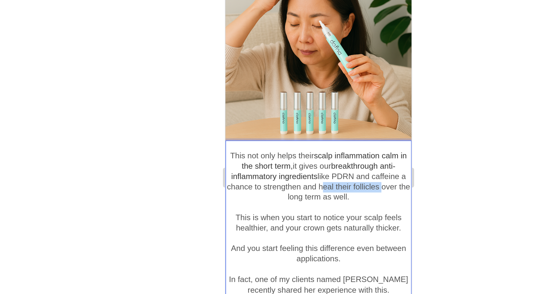
drag, startPoint x: 295, startPoint y: 111, endPoint x: 324, endPoint y: 111, distance: 29.5
click at [324, 111] on p "This not only helps their scalp inflammation calm in the short term, it gives o…" at bounding box center [286, 104] width 122 height 34
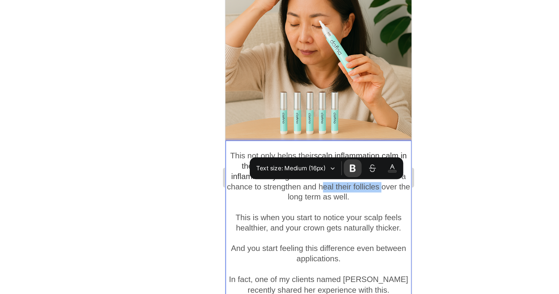
click at [358, 150] on icon "Editor contextual toolbar" at bounding box center [356, 150] width 6 height 6
click at [318, 117] on p "This not only helps their scalp inflammation calm in the short term, it gives o…" at bounding box center [286, 104] width 122 height 34
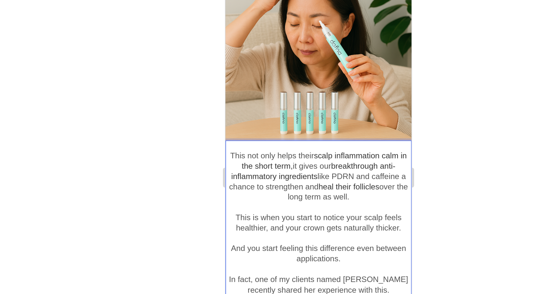
click at [333, 113] on p "This not only helps their scalp inflammation calm in the short term, it gives o…" at bounding box center [286, 104] width 122 height 34
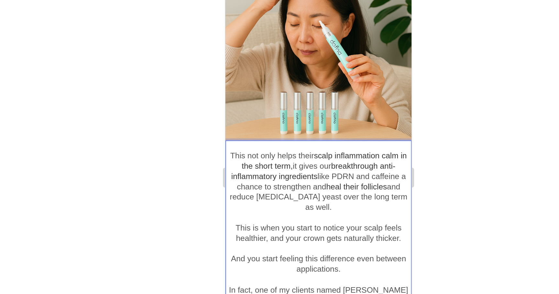
click at [230, 120] on p "This not only helps their scalp inflammation calm in the short term, it gives o…" at bounding box center [286, 107] width 122 height 40
drag, startPoint x: 230, startPoint y: 120, endPoint x: 274, endPoint y: 121, distance: 43.7
click at [274, 121] on p "This not only helps their scalp inflammation calm in the short term, it gives o…" at bounding box center [286, 107] width 122 height 40
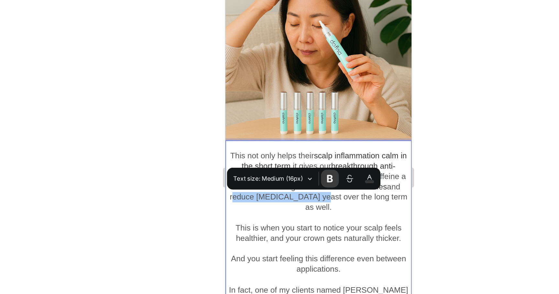
click at [345, 154] on button "Font Weight" at bounding box center [342, 157] width 12 height 12
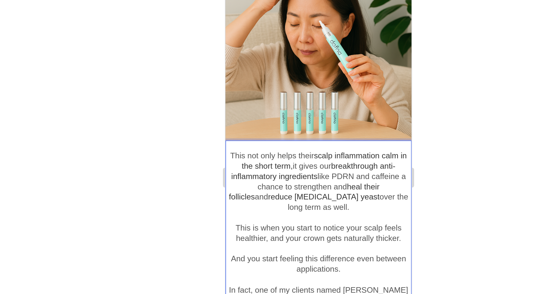
click at [274, 128] on p "Rich Text Editor. Editing area: main" at bounding box center [286, 131] width 122 height 7
click at [253, 118] on span "reduce [MEDICAL_DATA] yeast" at bounding box center [289, 117] width 73 height 6
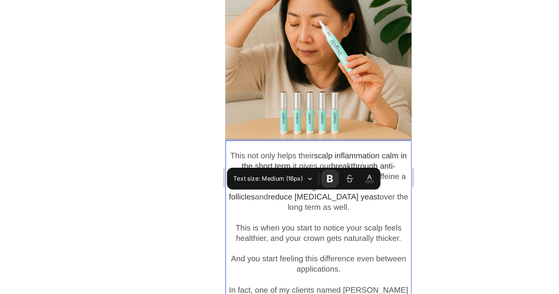
click at [254, 119] on span "reduce [MEDICAL_DATA] yeast" at bounding box center [289, 117] width 73 height 6
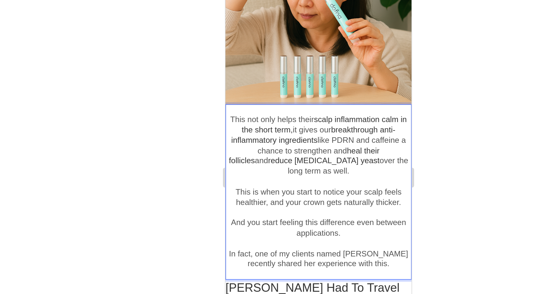
scroll to position [824, 0]
click at [260, 110] on p "This is when you start to notice your scalp feels healthier, and your crown get…" at bounding box center [286, 117] width 122 height 14
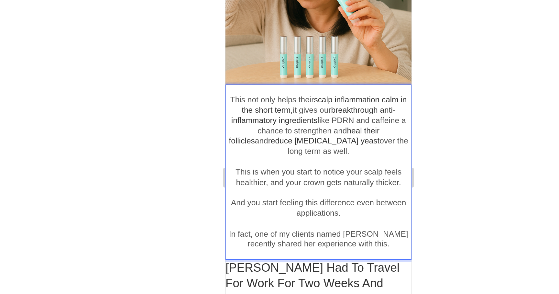
click at [269, 111] on p "Rich Text Editor. Editing area: main" at bounding box center [286, 114] width 122 height 7
click at [324, 98] on p "This is when you start to notice your scalp feels healthier, and your crown get…" at bounding box center [286, 105] width 122 height 14
drag, startPoint x: 324, startPoint y: 95, endPoint x: 250, endPoint y: 104, distance: 74.3
click at [250, 104] on p "This is when you start to notice your scalp feels healthier, and your crown get…" at bounding box center [286, 105] width 122 height 14
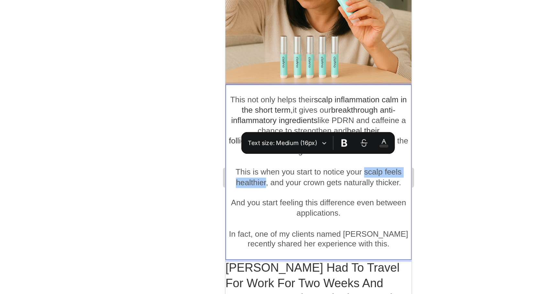
click at [344, 132] on span "Editor contextual toolbar" at bounding box center [344, 133] width 0 height 9
click at [352, 133] on icon "Editor contextual toolbar" at bounding box center [351, 133] width 4 height 5
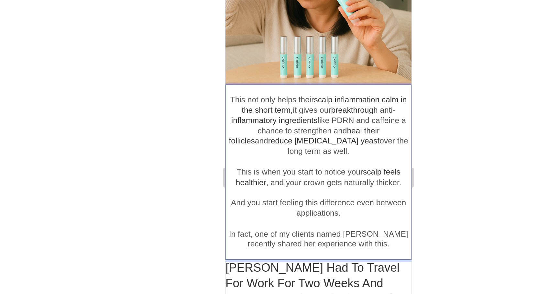
click at [289, 111] on p "Rich Text Editor. Editing area: main" at bounding box center [286, 114] width 122 height 7
click at [297, 103] on p "This is when you start to notice your scalp feels healthier , and your crown ge…" at bounding box center [286, 105] width 122 height 14
drag, startPoint x: 297, startPoint y: 103, endPoint x: 328, endPoint y: 103, distance: 30.4
click at [328, 103] on p "This is when you start to notice your scalp feels healthier , and your crown ge…" at bounding box center [286, 105] width 122 height 14
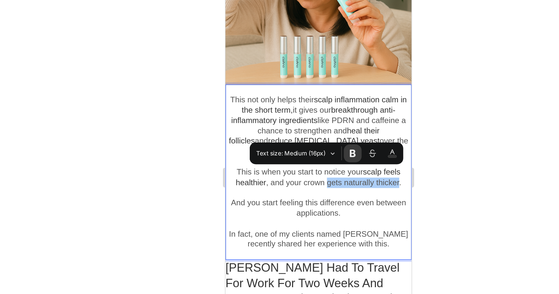
click at [354, 142] on icon "Editor contextual toolbar" at bounding box center [356, 140] width 6 height 6
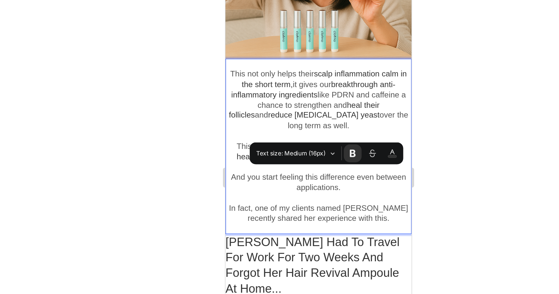
scroll to position [856, 0]
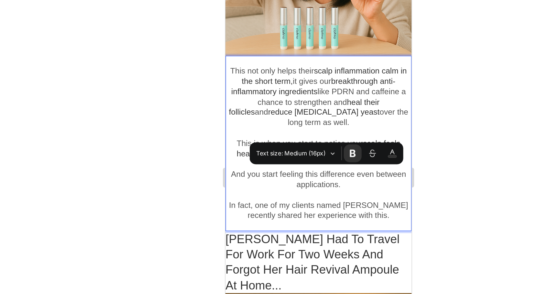
click at [294, 113] on p "Rich Text Editor. Editing area: main" at bounding box center [286, 116] width 122 height 7
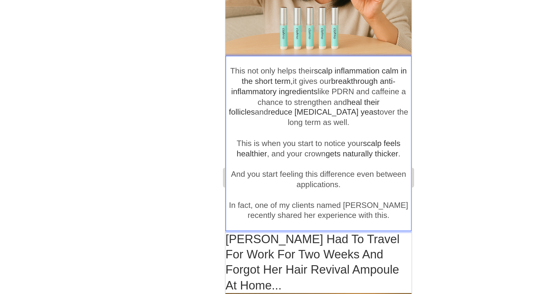
click at [293, 99] on p "And you start feeling this difference even between applications." at bounding box center [286, 106] width 122 height 14
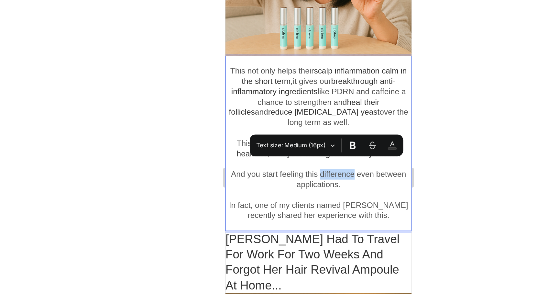
drag, startPoint x: 293, startPoint y: 96, endPoint x: 297, endPoint y: 96, distance: 3.6
click at [297, 99] on p "And you start feeling this difference even between applications." at bounding box center [286, 106] width 122 height 14
click at [290, 101] on p "And you start feeling this difference even between applications." at bounding box center [286, 106] width 122 height 14
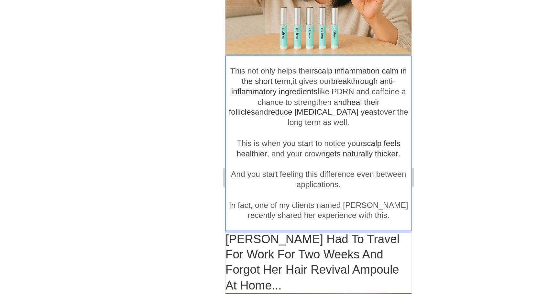
click at [319, 99] on p "And you start feeling this difference even between applications." at bounding box center [286, 106] width 122 height 14
drag, startPoint x: 319, startPoint y: 98, endPoint x: 319, endPoint y: 102, distance: 4.2
click at [319, 102] on p "And you start feeling this difference even between applications." at bounding box center [286, 106] width 122 height 14
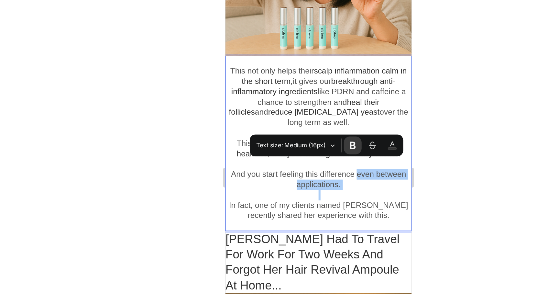
click at [357, 135] on icon "Editor contextual toolbar" at bounding box center [357, 135] width 4 height 5
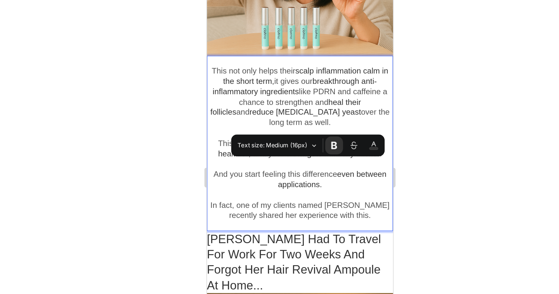
click at [301, 103] on p "And you start feeling this difference even between applications." at bounding box center [268, 106] width 122 height 14
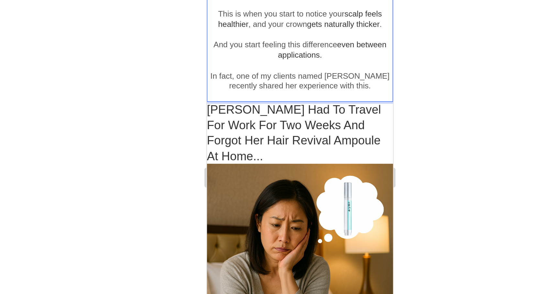
scroll to position [942, 0]
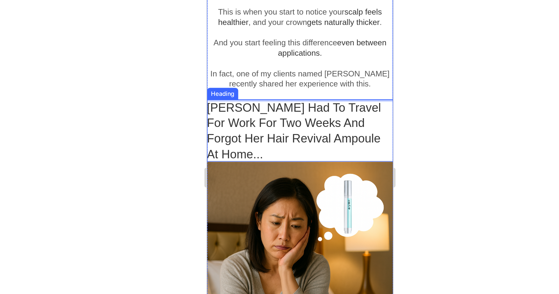
click at [299, 54] on p "[PERSON_NAME] Had To Travel For Work For Two Weeks And Forgot Her Hair Revival …" at bounding box center [268, 74] width 122 height 40
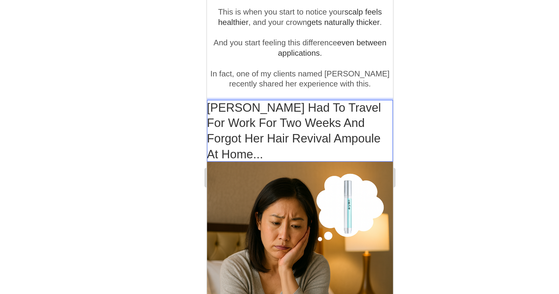
click at [302, 68] on p "[PERSON_NAME] Had To Travel For Work For Two Weeks And Forgot Her Hair Revival …" at bounding box center [268, 74] width 122 height 40
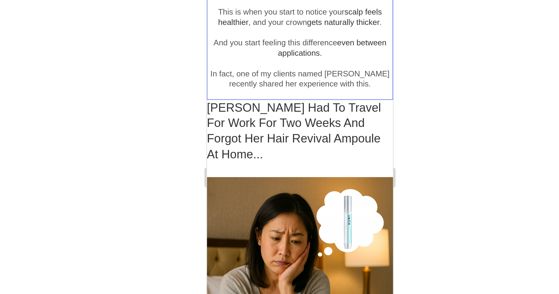
click at [283, 47] on p "Rich Text Editor. Editing area: main" at bounding box center [268, 50] width 122 height 7
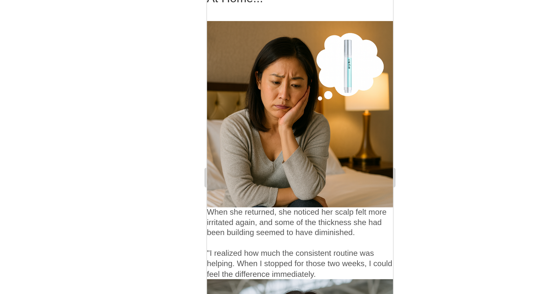
scroll to position [1102, 0]
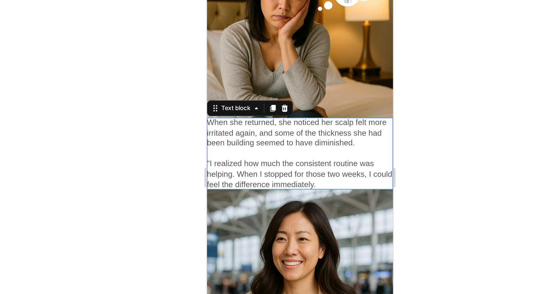
click at [209, 65] on p "When she returned, she noticed her scalp felt more irritated again, and some of…" at bounding box center [268, 75] width 122 height 20
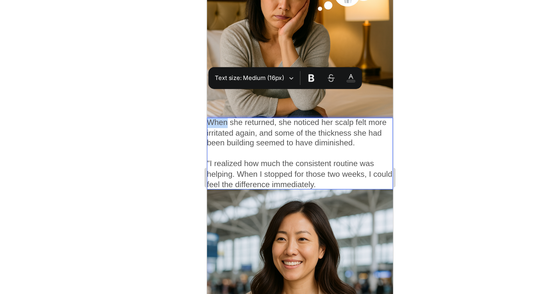
click at [207, 65] on p "When she returned, she noticed her scalp felt more irritated again, and some of…" at bounding box center [268, 75] width 122 height 20
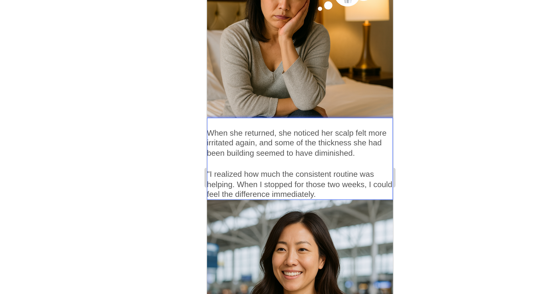
click at [211, 72] on p "When she returned, she noticed her scalp felt more irritated again, and some of…" at bounding box center [268, 82] width 122 height 20
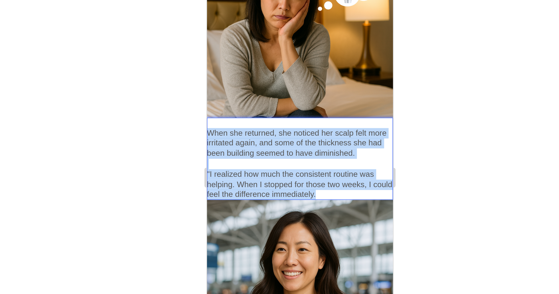
drag, startPoint x: 211, startPoint y: 57, endPoint x: 325, endPoint y: 102, distance: 123.1
click at [325, 102] on div "When she returned, she noticed her scalp felt more irritated again, and some of…" at bounding box center [268, 92] width 122 height 54
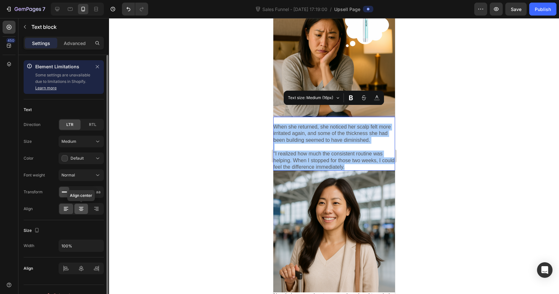
click at [82, 207] on icon at bounding box center [81, 209] width 6 height 6
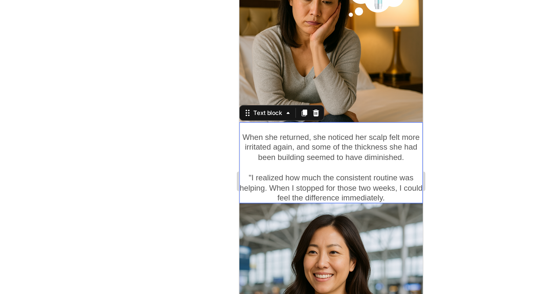
click at [348, 106] on p ""I realized how much the consistent routine was helping. When I stopped for tho…" at bounding box center [300, 116] width 122 height 20
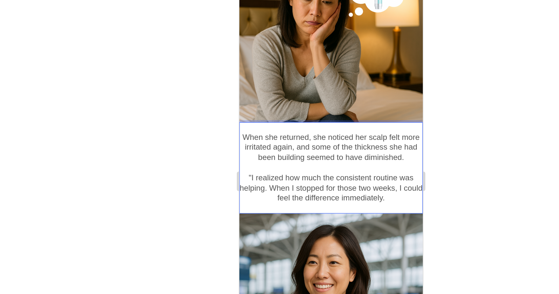
click at [294, 79] on p "When she returned, she noticed her scalp felt more irritated again, and some of…" at bounding box center [300, 89] width 122 height 20
click at [339, 79] on p "When she returned, she noticed her scalp felt more irritated again, and some of…" at bounding box center [300, 89] width 122 height 20
drag, startPoint x: 339, startPoint y: 65, endPoint x: 273, endPoint y: 73, distance: 66.2
click at [273, 79] on p "When she returned, she noticed her scalp felt more irritated again, and some of…" at bounding box center [300, 89] width 122 height 20
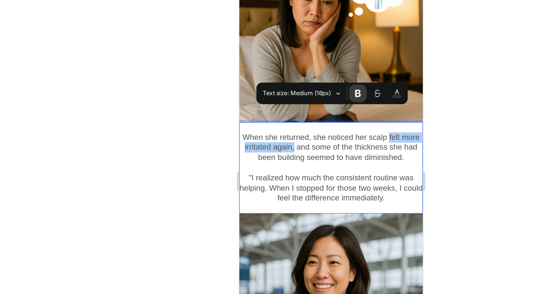
click at [352, 95] on icon "Editor contextual toolbar" at bounding box center [352, 97] width 4 height 5
click at [303, 79] on p "When she returned, she noticed her scalp felt more irritated again, and some of…" at bounding box center [300, 89] width 122 height 20
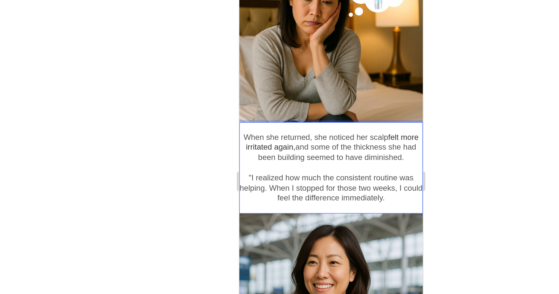
click at [326, 79] on p "When she returned, she noticed her scalp felt more irritated again, and some of…" at bounding box center [300, 89] width 122 height 20
click at [325, 79] on p "When she returned, she noticed her scalp felt more irritated again, and some of…" at bounding box center [300, 89] width 122 height 20
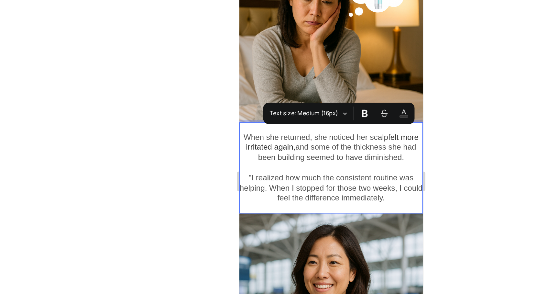
click at [327, 99] on p "Rich Text Editor. Editing area: main" at bounding box center [300, 102] width 122 height 7
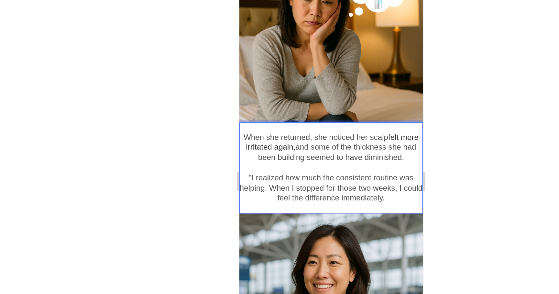
click at [334, 79] on p "When she returned, she noticed her scalp felt more irritated again, and some of…" at bounding box center [300, 89] width 122 height 20
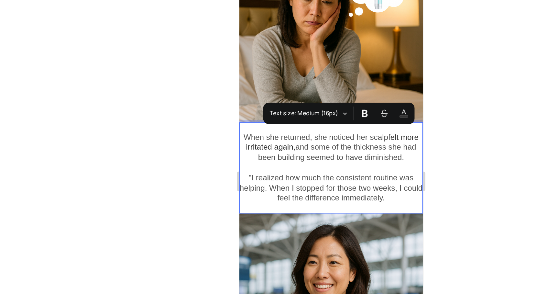
click at [330, 99] on p "Rich Text Editor. Editing area: main" at bounding box center [300, 102] width 122 height 7
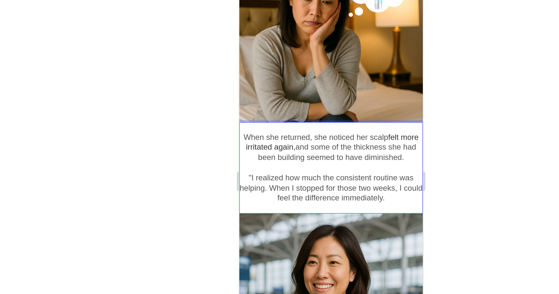
click at [333, 81] on p "When she returned, she noticed her scalp felt more irritated again, and some of…" at bounding box center [300, 89] width 122 height 20
click at [309, 81] on p "When she returned, she noticed her scalp felt more irritated again, and some of…" at bounding box center [300, 89] width 122 height 20
drag, startPoint x: 309, startPoint y: 81, endPoint x: 327, endPoint y: 81, distance: 17.2
click at [327, 81] on p "When she returned, she noticed her scalp felt more irritated again, and some of…" at bounding box center [300, 89] width 122 height 20
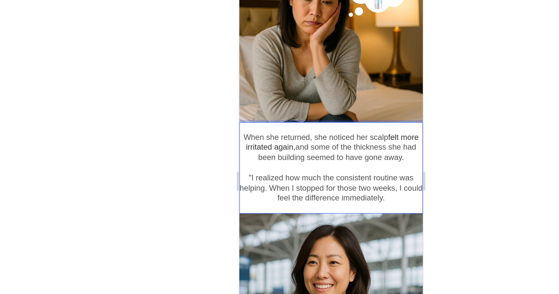
click at [300, 109] on p ""I realized how much the consistent routine was helping. When I stopped for tho…" at bounding box center [300, 116] width 122 height 20
click at [275, 81] on p "When she returned, she noticed her scalp felt more irritated again, and some of…" at bounding box center [300, 89] width 122 height 20
click at [325, 79] on p "When she returned, she noticed her scalp felt more irritated again, and some of…" at bounding box center [300, 89] width 122 height 20
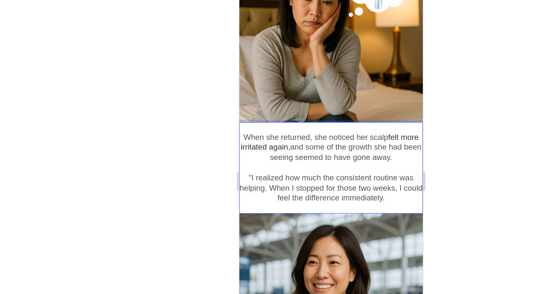
click at [320, 79] on p "When she returned, she noticed her scalp felt more irritated again, and some of…" at bounding box center [300, 89] width 122 height 20
click at [294, 80] on p "When she returned, she noticed her scalp felt more irritated again, and some of…" at bounding box center [300, 89] width 122 height 20
drag, startPoint x: 294, startPoint y: 80, endPoint x: 346, endPoint y: 80, distance: 51.5
click at [346, 80] on p "When she returned, she noticed her scalp felt more irritated again, and some of…" at bounding box center [300, 89] width 122 height 20
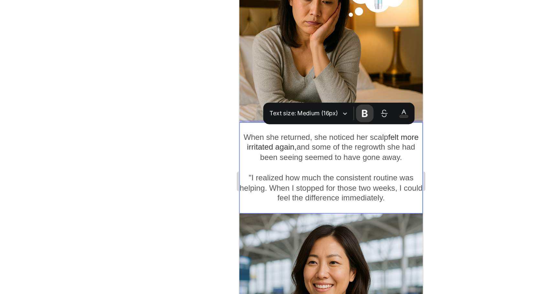
click at [359, 110] on icon "Editor contextual toolbar" at bounding box center [356, 111] width 6 height 6
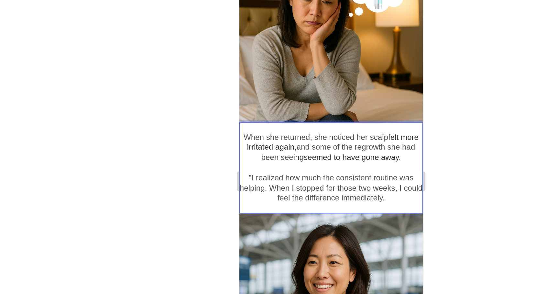
click at [318, 106] on p ""I realized how much the consistent routine was helping. When I stopped for tho…" at bounding box center [300, 116] width 122 height 20
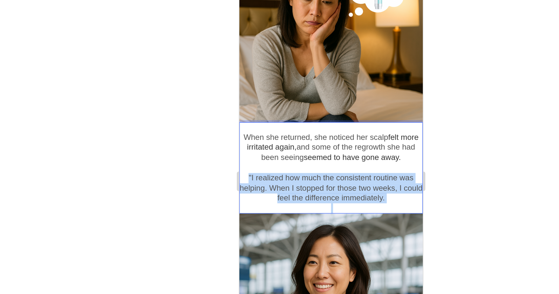
drag, startPoint x: 246, startPoint y: 93, endPoint x: 354, endPoint y: 110, distance: 110.2
click at [354, 110] on div "When she returned, she noticed her scalp felt more irritated again, and some of…" at bounding box center [300, 102] width 122 height 61
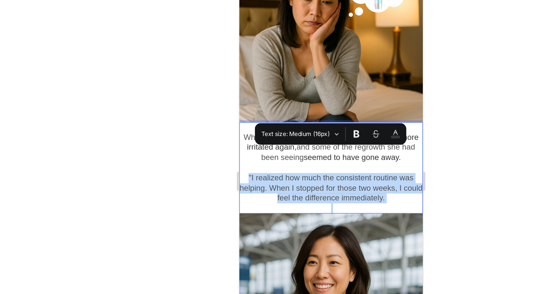
click at [319, 106] on p ""I realized how much the consistent routine was helping. When I stopped for tho…" at bounding box center [300, 116] width 122 height 20
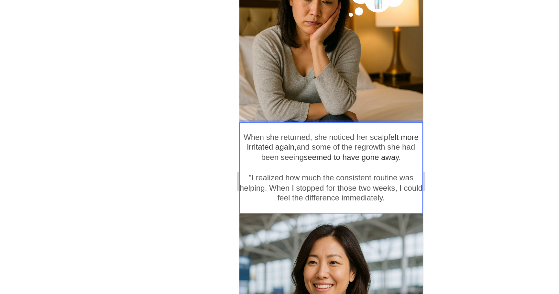
scroll to position [1107, 0]
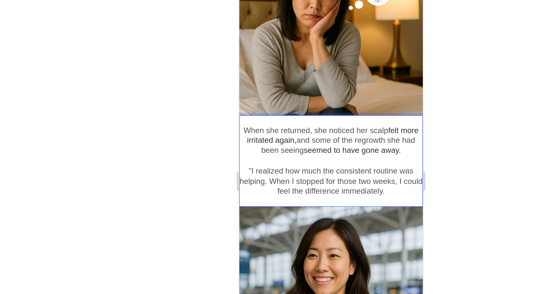
click at [349, 102] on p ""I realized how much the consistent routine was helping. When I stopped for tho…" at bounding box center [300, 111] width 122 height 20
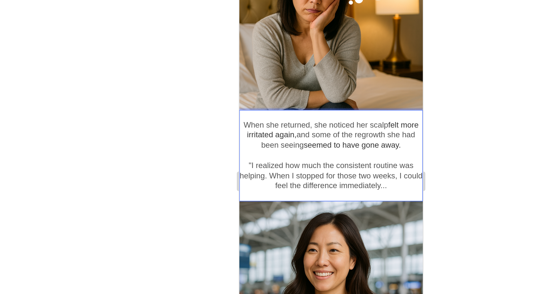
click at [272, 97] on p ""I realized how much the consistent routine was helping. When I stopped for tho…" at bounding box center [300, 107] width 122 height 20
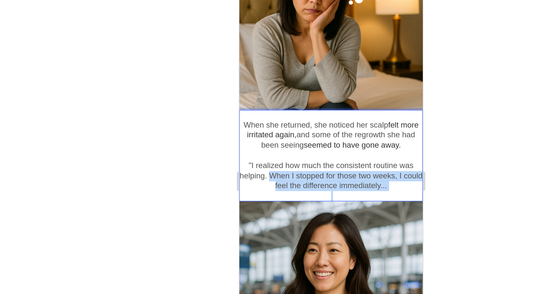
drag, startPoint x: 272, startPoint y: 93, endPoint x: 350, endPoint y: 103, distance: 78.3
click at [350, 103] on div "When she returned, she noticed her scalp felt more irritated again, and some of…" at bounding box center [300, 94] width 122 height 61
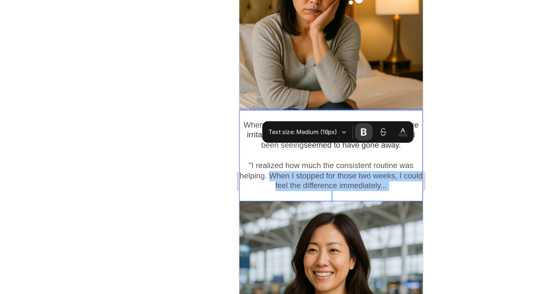
click at [351, 123] on button "Font Weight" at bounding box center [356, 124] width 12 height 12
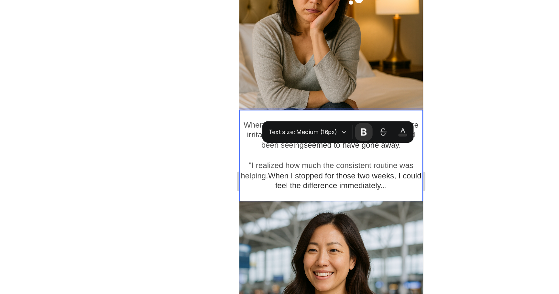
click at [310, 105] on span "When I stopped for those two weeks, I could feel the difference immediately..." at bounding box center [309, 111] width 102 height 12
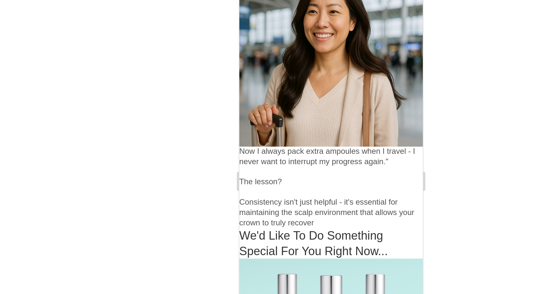
scroll to position [1281, 0]
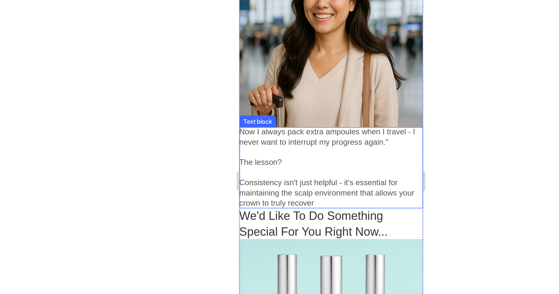
click at [255, 89] on p at bounding box center [300, 92] width 122 height 7
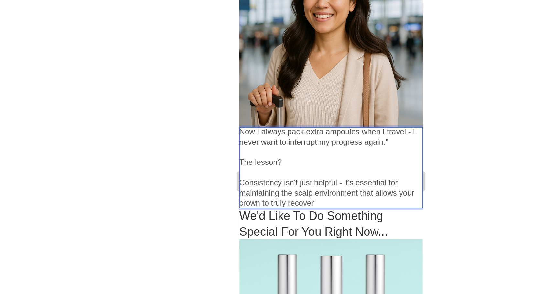
click at [240, 75] on p "Now I always pack extra ampoules when I travel - I never want to interrupt my p…" at bounding box center [300, 82] width 122 height 14
click at [242, 75] on p "Now I always pack extra ampoules when I travel - I never want to interrupt my p…" at bounding box center [300, 82] width 122 height 14
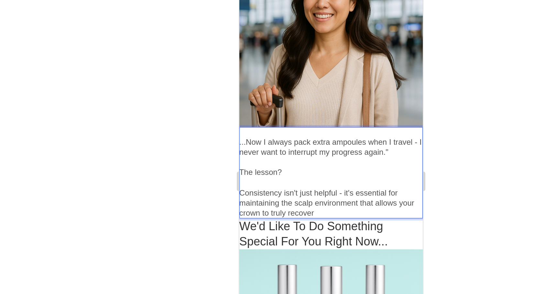
click at [241, 82] on p "...Now I always pack extra ampoules when I travel - I never want to interrupt m…" at bounding box center [300, 89] width 122 height 14
click at [239, 82] on p "...Now I always pack extra ampoules when I travel - I never want to interrupt m…" at bounding box center [300, 89] width 122 height 14
drag, startPoint x: 239, startPoint y: 71, endPoint x: 343, endPoint y: 117, distance: 114.0
click at [343, 117] on div "...Now I always pack extra ampoules when I travel - I never want to interrupt m…" at bounding box center [300, 105] width 122 height 61
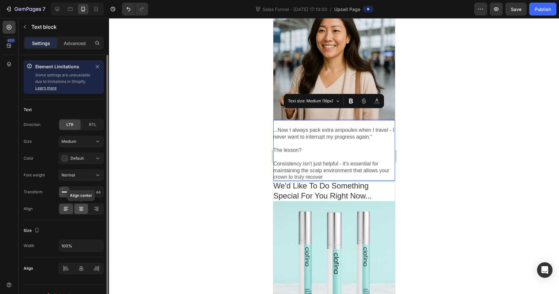
click at [80, 208] on icon at bounding box center [81, 208] width 3 height 1
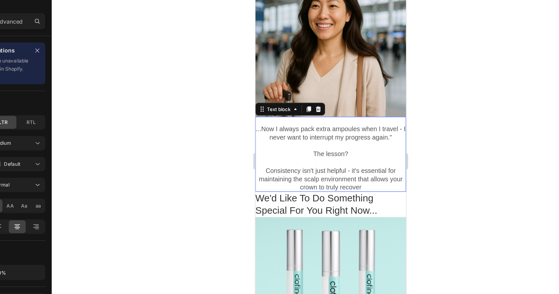
click at [308, 119] on p "The lesson?" at bounding box center [316, 122] width 122 height 7
click at [257, 99] on p "...Now I always pack extra ampoules when I travel - I never want to interrupt m…" at bounding box center [316, 106] width 122 height 14
click at [368, 99] on p ""...Now I always pack extra ampoules when I travel - I never want to interrupt …" at bounding box center [316, 106] width 122 height 14
click at [318, 119] on p "The lesson?" at bounding box center [316, 122] width 122 height 7
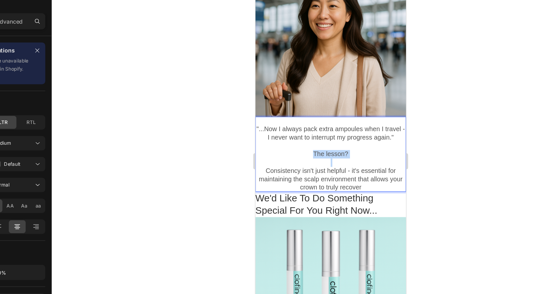
click at [318, 119] on p "The lesson?" at bounding box center [316, 122] width 122 height 7
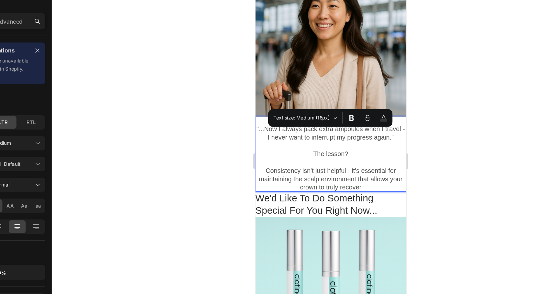
click at [337, 133] on p "Consistency isn't just helpful - it's essential for maintaining the scalp envir…" at bounding box center [316, 143] width 122 height 20
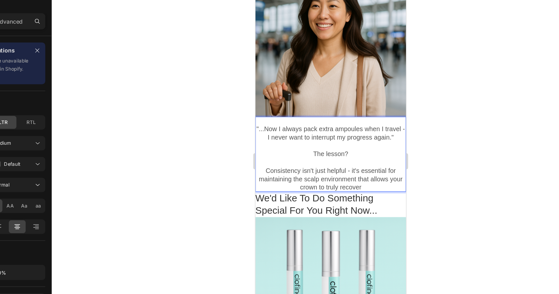
click at [300, 99] on p ""...Now I always pack extra ampoules when I travel - I never want to interrupt …" at bounding box center [316, 106] width 122 height 14
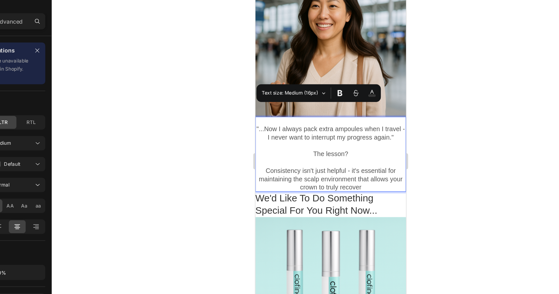
click at [310, 99] on p ""...Now I always pack extra ampoules when I travel - I never want to interrupt …" at bounding box center [316, 106] width 122 height 14
drag, startPoint x: 310, startPoint y: 87, endPoint x: 335, endPoint y: 87, distance: 24.6
click at [335, 99] on p ""...Now I always pack extra ampoules when I travel - I never want to interrupt …" at bounding box center [316, 106] width 122 height 14
click at [317, 99] on p ""...Now I always pack extra ampoules when I travel - I never want to interrupt …" at bounding box center [316, 106] width 122 height 14
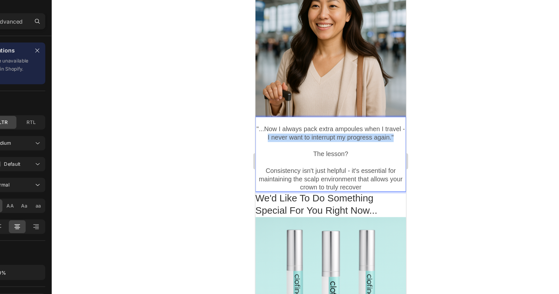
drag, startPoint x: 263, startPoint y: 94, endPoint x: 374, endPoint y: 95, distance: 111.0
click at [374, 99] on p ""...Now I always pack extra ampoules when I travel - I never want to interrupt …" at bounding box center [316, 106] width 122 height 14
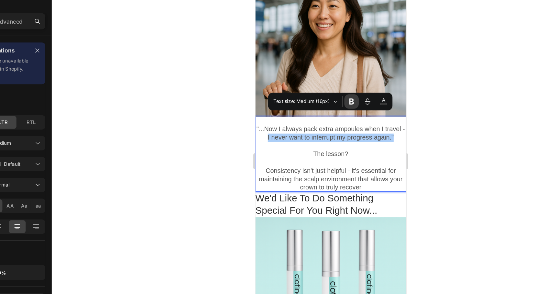
click at [352, 105] on icon "Editor contextual toolbar" at bounding box center [351, 108] width 6 height 6
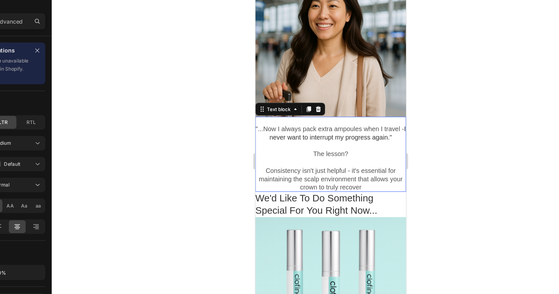
click at [329, 119] on p "The lesson?" at bounding box center [316, 122] width 122 height 7
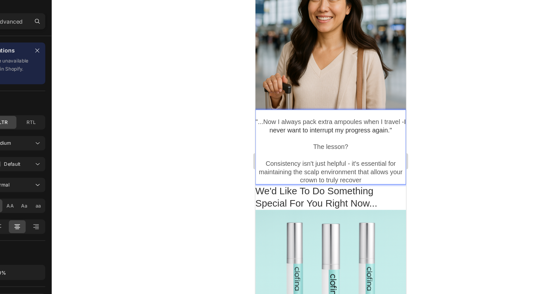
scroll to position [1287, 0]
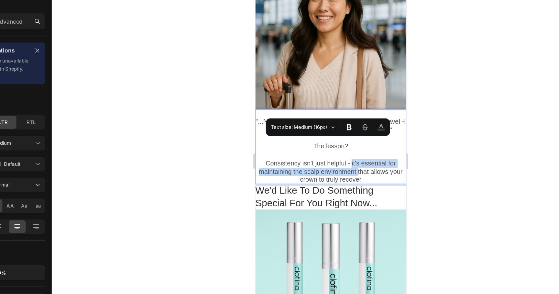
drag, startPoint x: 333, startPoint y: 114, endPoint x: 338, endPoint y: 122, distance: 9.4
click at [338, 127] on p "Consistency isn't just helpful - it's essential for maintaining the scalp envir…" at bounding box center [316, 137] width 122 height 20
click at [332, 127] on p "Consistency isn't just helpful - it's essential for maintaining the scalp envir…" at bounding box center [316, 137] width 122 height 20
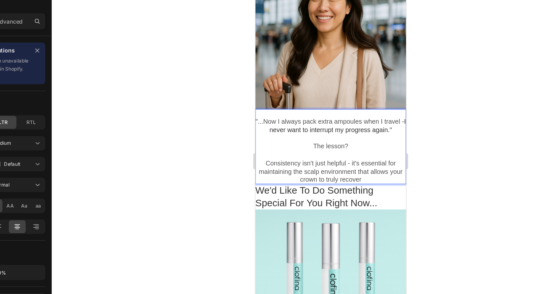
click at [334, 127] on p "Consistency isn't just helpful - it's essential for maintaining the scalp envir…" at bounding box center [316, 137] width 122 height 20
drag, startPoint x: 334, startPoint y: 114, endPoint x: 362, endPoint y: 114, distance: 28.5
click at [362, 127] on p "Consistency isn't just helpful - it's essential for maintaining the scalp envir…" at bounding box center [316, 137] width 122 height 20
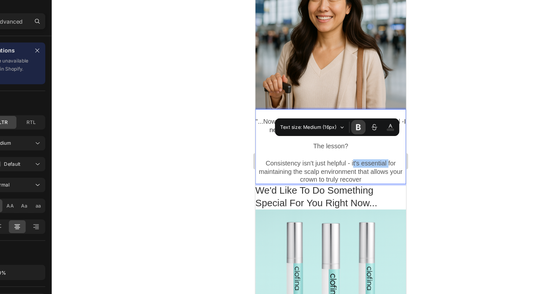
click at [359, 128] on icon "Editor contextual toolbar" at bounding box center [356, 128] width 6 height 6
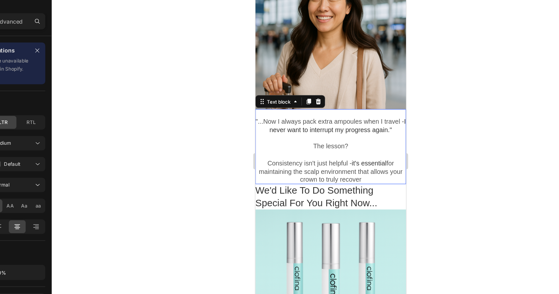
click at [335, 127] on p "Consistency isn't just helpful - it's essential for maintaining the scalp envir…" at bounding box center [316, 137] width 122 height 20
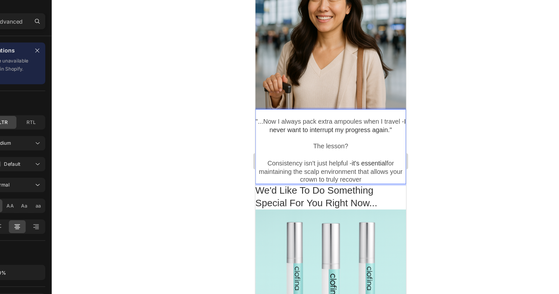
drag, startPoint x: 312, startPoint y: 127, endPoint x: 356, endPoint y: 127, distance: 43.7
click at [356, 127] on p "Consistency isn't just helpful - it's essential for maintaining the scalp envir…" at bounding box center [316, 137] width 122 height 20
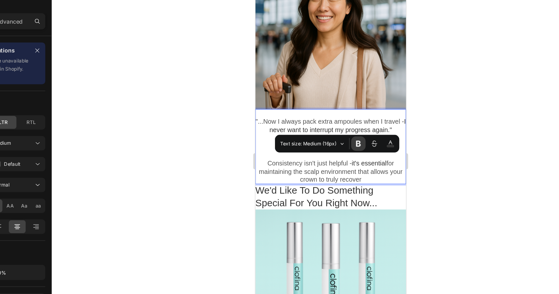
click at [357, 139] on icon "Editor contextual toolbar" at bounding box center [356, 142] width 6 height 6
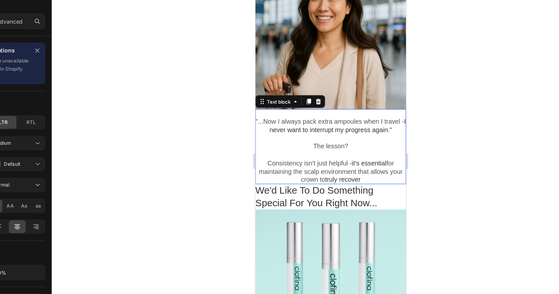
click at [353, 128] on p "Consistency isn't just helpful - it's essential for maintaining the scalp envir…" at bounding box center [316, 137] width 122 height 20
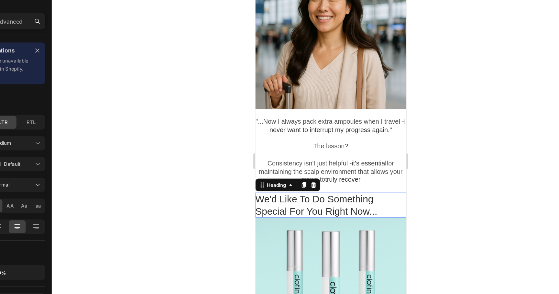
click at [327, 154] on p "We'd Like To Do Something Special For You Right Now..." at bounding box center [316, 164] width 122 height 20
click at [338, 154] on p "We'd Like To Do Something Special For You Right Now..." at bounding box center [316, 164] width 122 height 20
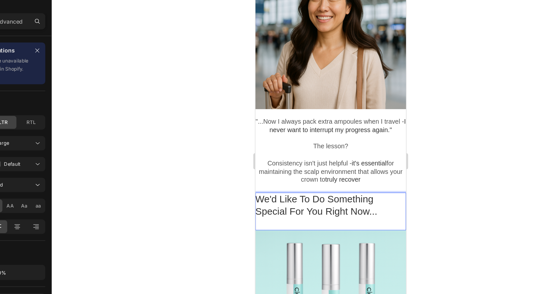
click at [309, 158] on p "We'd Like To Do Something Special For You Right Now..." at bounding box center [316, 164] width 122 height 20
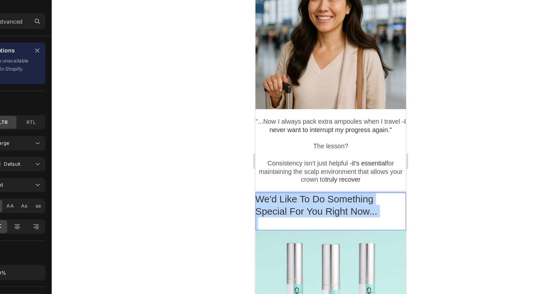
click at [309, 158] on p "We'd Like To Do Something Special For You Right Now..." at bounding box center [316, 164] width 122 height 20
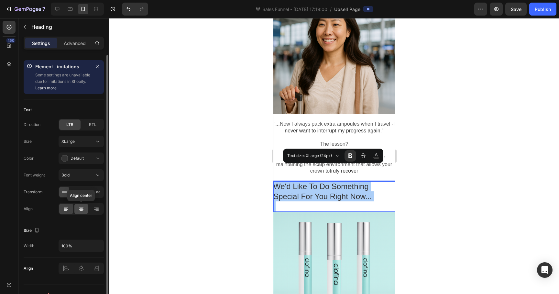
click at [81, 208] on icon at bounding box center [81, 209] width 6 height 6
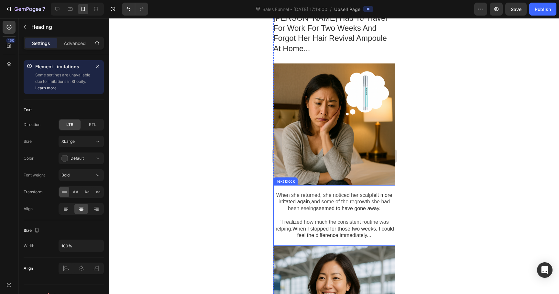
scroll to position [979, 0]
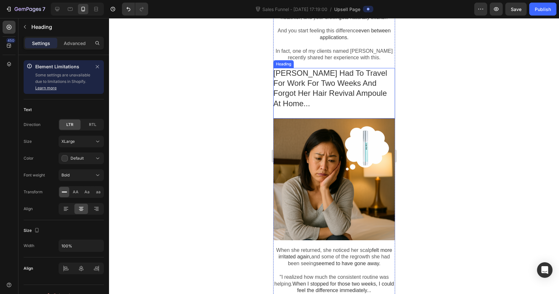
click at [344, 73] on p "[PERSON_NAME] Had To Travel For Work For Two Weeks And Forgot Her Hair Revival …" at bounding box center [334, 88] width 122 height 40
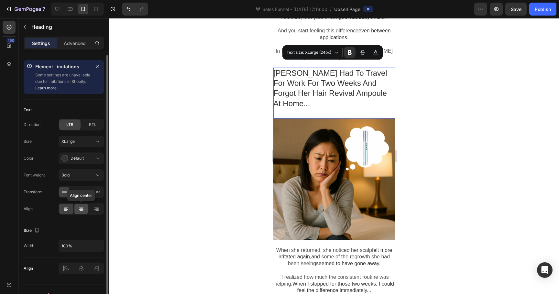
click at [81, 207] on icon at bounding box center [81, 209] width 6 height 6
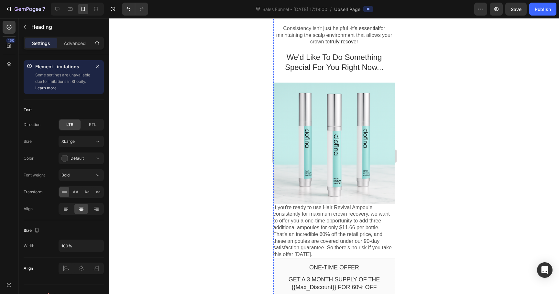
scroll to position [1437, 0]
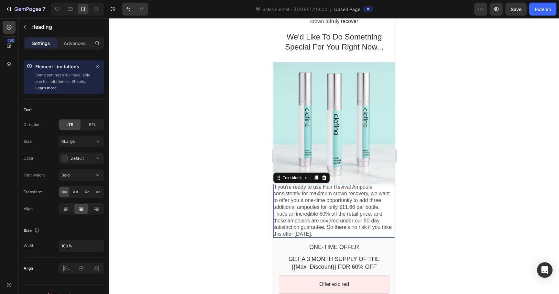
click at [293, 184] on p "If you're ready to use Hair Revival Ampoule consistently for maximum crown reco…" at bounding box center [334, 197] width 122 height 27
click at [275, 184] on p "If you're ready to use Hair Revival Ampoule consistently for maximum crown reco…" at bounding box center [334, 197] width 122 height 27
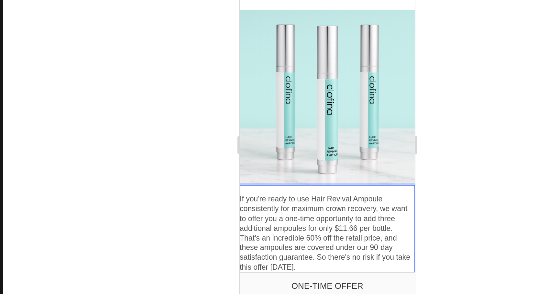
click at [349, 126] on p "If you're ready to use Hair Revival Ampoule consistently for maximum crown reco…" at bounding box center [301, 132] width 122 height 27
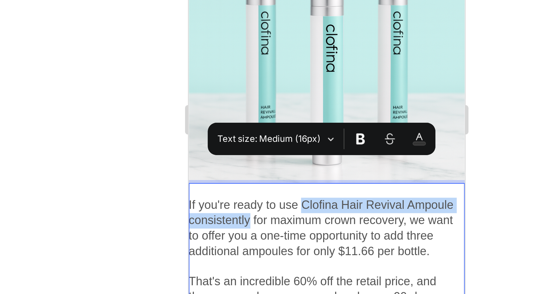
drag, startPoint x: 248, startPoint y: -34, endPoint x: 215, endPoint y: -27, distance: 33.5
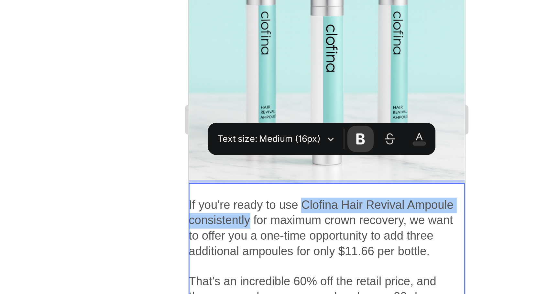
click at [351, 165] on icon "Editor contextual toolbar" at bounding box center [349, 164] width 6 height 6
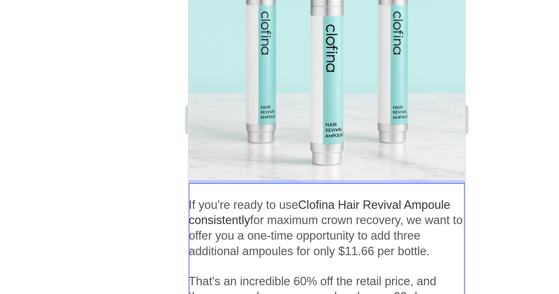
scroll to position [1442, 0]
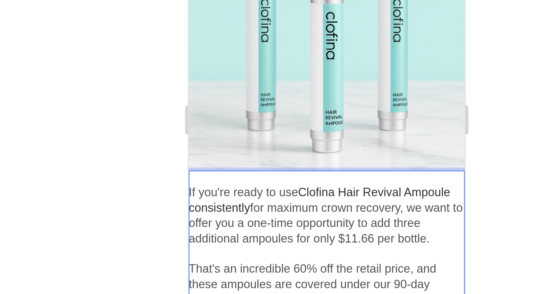
drag, startPoint x: 240, startPoint y: -33, endPoint x: 278, endPoint y: -33, distance: 37.5
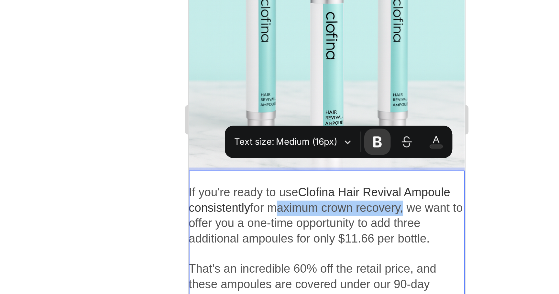
click at [357, 169] on icon "Editor contextual toolbar" at bounding box center [356, 165] width 6 height 6
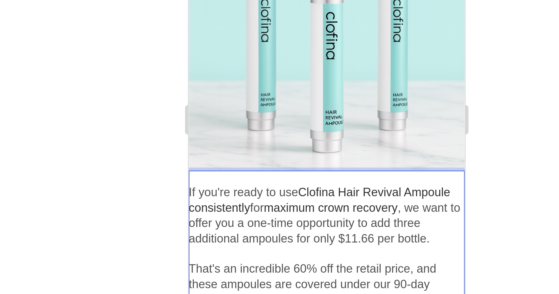
scroll to position [1451, 0]
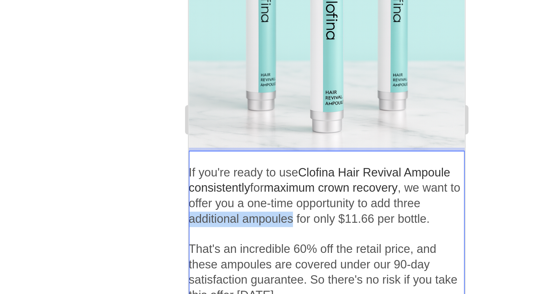
drag, startPoint x: 199, startPoint y: -28, endPoint x: 241, endPoint y: -28, distance: 41.8
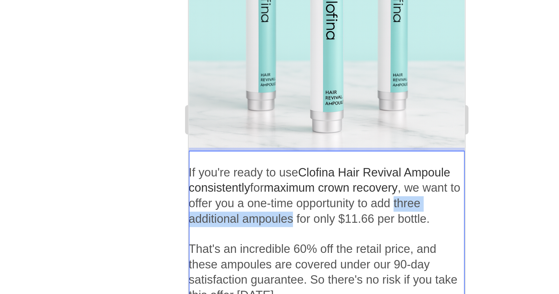
drag, startPoint x: 197, startPoint y: -28, endPoint x: 234, endPoint y: -28, distance: 37.2
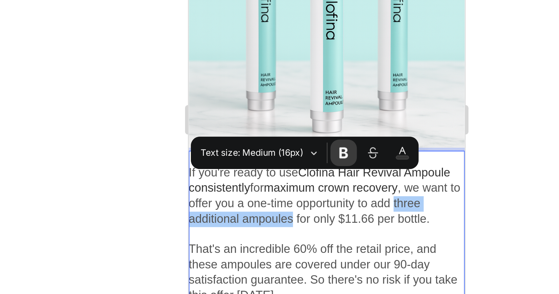
click at [337, 170] on button "Font Weight" at bounding box center [342, 171] width 12 height 12
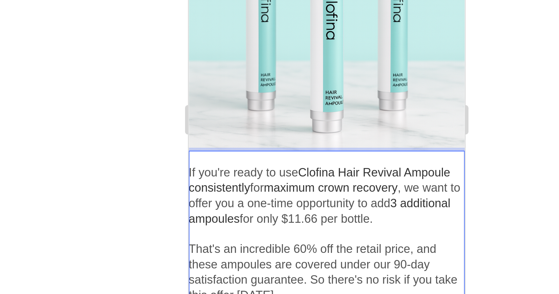
drag, startPoint x: 256, startPoint y: -27, endPoint x: 319, endPoint y: -27, distance: 63.1
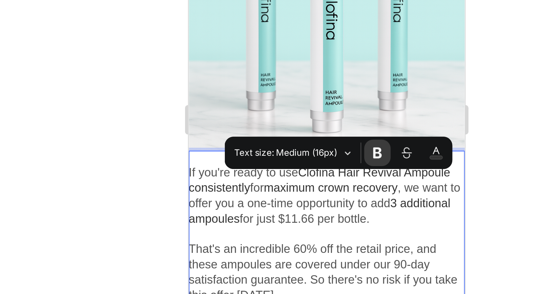
click at [357, 172] on icon "Editor contextual toolbar" at bounding box center [357, 170] width 4 height 5
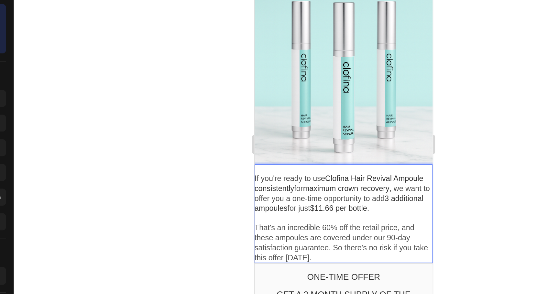
click at [321, 128] on p "Rich Text Editor. Editing area: main" at bounding box center [315, 131] width 122 height 7
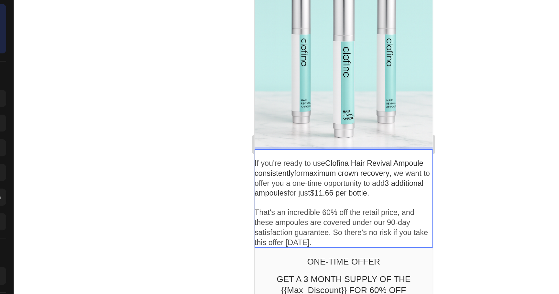
scroll to position [1462, 0]
click at [304, 123] on p "That's an incredible 60% off the retail price, and these ampoules are covered u…" at bounding box center [315, 136] width 122 height 27
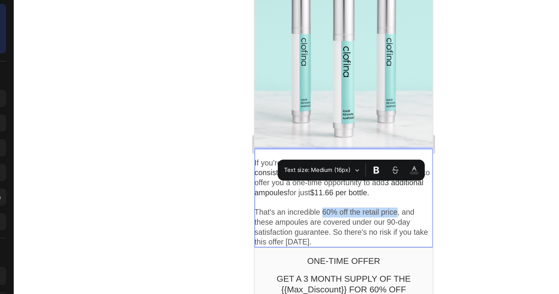
drag, startPoint x: 304, startPoint y: 110, endPoint x: 354, endPoint y: 111, distance: 49.9
click at [354, 123] on p "That's an incredible 60% off the retail price, and these ampoules are covered u…" at bounding box center [315, 136] width 122 height 27
click at [357, 175] on icon "Editor contextual toolbar" at bounding box center [356, 173] width 6 height 6
click at [334, 123] on p "That's an incredible 60% off the retail price , and these ampoules are covered …" at bounding box center [315, 136] width 122 height 27
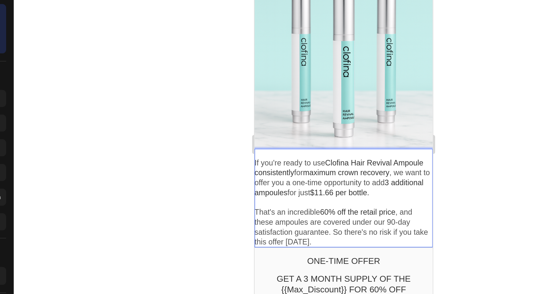
scroll to position [1469, 0]
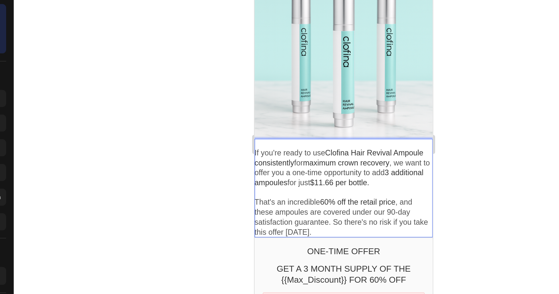
click at [347, 117] on p "That's an incredible 60% off the retail price , and these ampoules are covered …" at bounding box center [315, 130] width 122 height 27
drag, startPoint x: 347, startPoint y: 110, endPoint x: 307, endPoint y: 116, distance: 40.3
click at [307, 117] on p "That's an incredible 60% off the retail price , and these ampoules are covered …" at bounding box center [315, 130] width 122 height 27
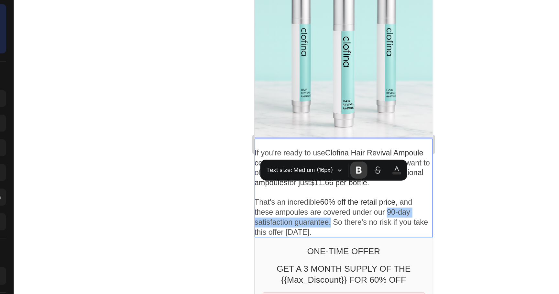
click at [342, 173] on icon "Editor contextual toolbar" at bounding box center [344, 173] width 6 height 6
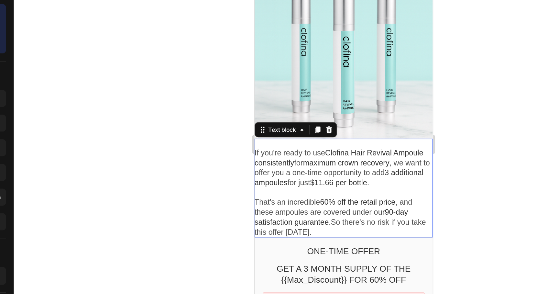
click at [311, 117] on p "That's an incredible 60% off the retail price , and these ampoules are covered …" at bounding box center [315, 130] width 122 height 27
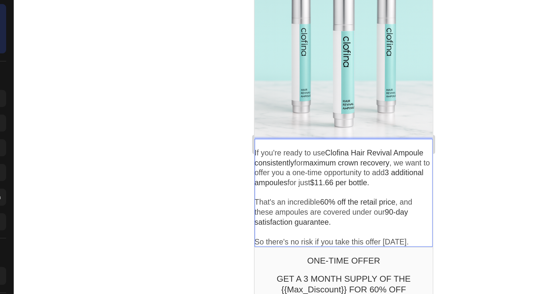
click at [370, 144] on p "So there's no risk if you take this offer today." at bounding box center [315, 147] width 122 height 7
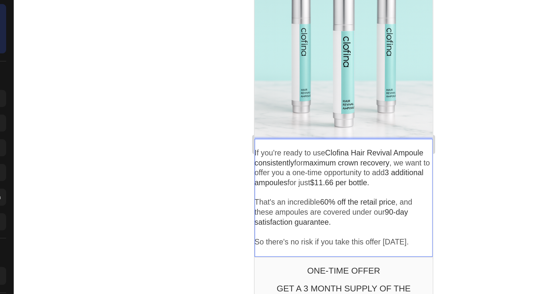
click at [282, 144] on p "So there's no risk if you take this offer today." at bounding box center [315, 147] width 122 height 7
drag, startPoint x: 282, startPoint y: 131, endPoint x: 293, endPoint y: 131, distance: 11.0
click at [293, 144] on p "So there's no risk if you take this offer today." at bounding box center [315, 147] width 122 height 7
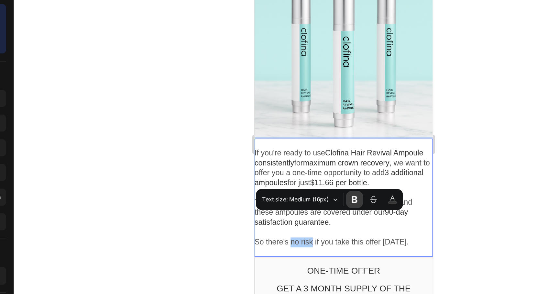
click at [341, 195] on icon "Editor contextual toolbar" at bounding box center [342, 193] width 6 height 6
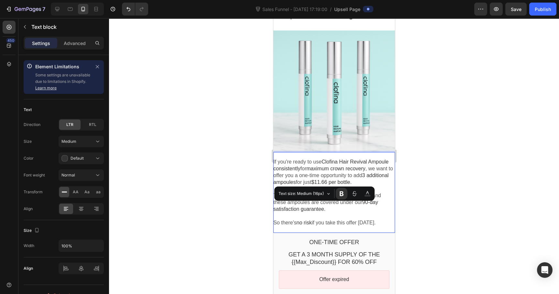
click at [347, 179] on span "$11.66 per bottle." at bounding box center [331, 182] width 40 height 6
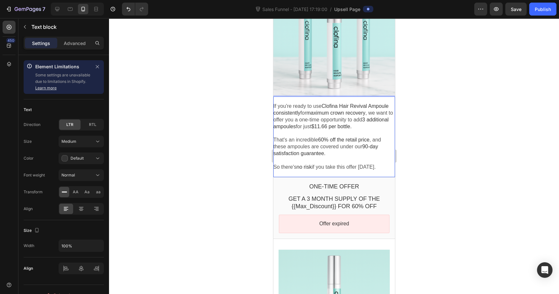
scroll to position [1525, 0]
click at [341, 195] on bdo "GET A 3 MONTH SUPPLY OF THE {{Max_Discount}} FOR 60% OFF" at bounding box center [334, 202] width 92 height 14
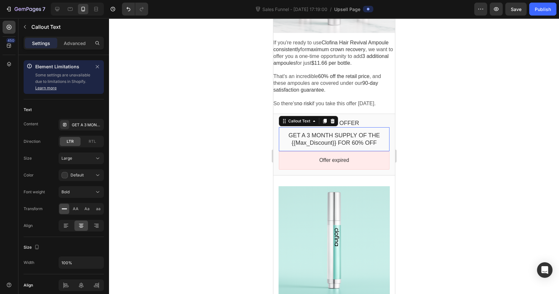
scroll to position [1589, 0]
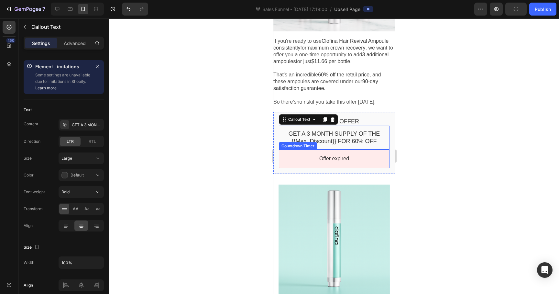
click at [347, 156] on bdo "Offer expired" at bounding box center [334, 159] width 30 height 6
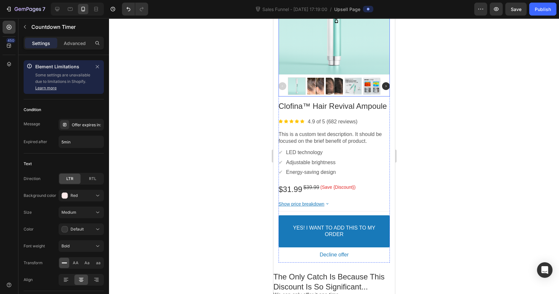
scroll to position [1803, 0]
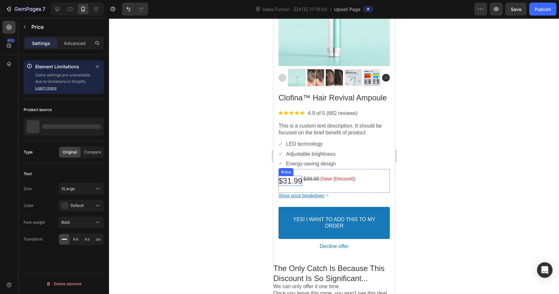
click at [296, 178] on bdo "$31.99" at bounding box center [290, 180] width 24 height 9
click at [311, 177] on bdo "$39.99" at bounding box center [311, 179] width 16 height 6
click at [294, 179] on bdo "$31.99" at bounding box center [290, 180] width 24 height 9
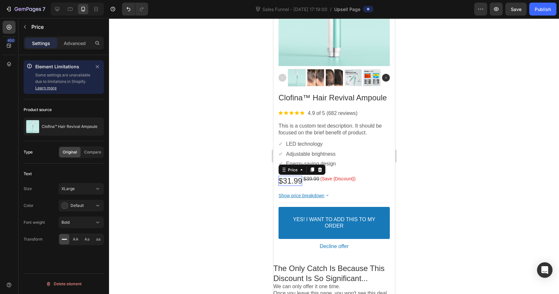
click at [294, 179] on bdo "$31.99" at bounding box center [290, 180] width 24 height 9
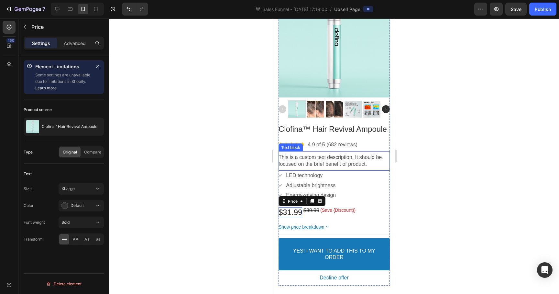
scroll to position [1741, 0]
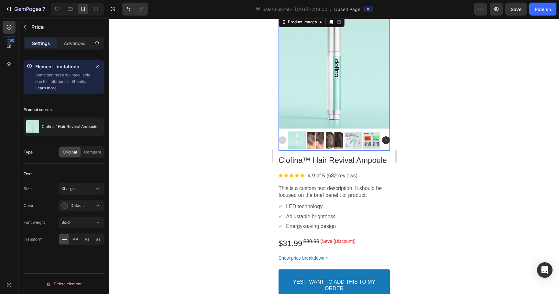
click at [369, 103] on div at bounding box center [333, 72] width 111 height 111
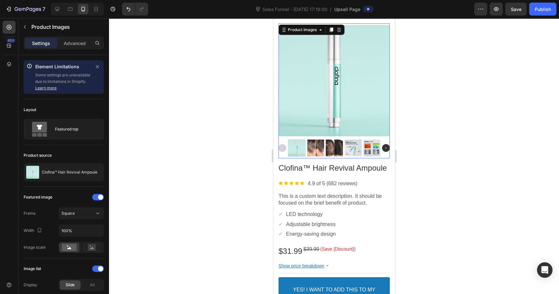
scroll to position [1737, 0]
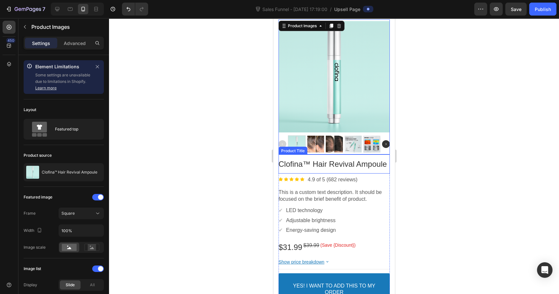
click at [330, 163] on bdo "Clofina™ Hair Revival Ampoule" at bounding box center [332, 164] width 108 height 9
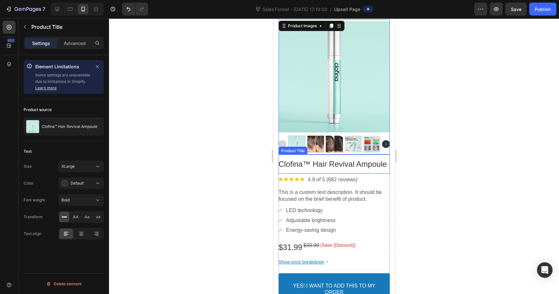
click at [330, 163] on bdo "Clofina™ Hair Revival Ampoule" at bounding box center [332, 164] width 108 height 9
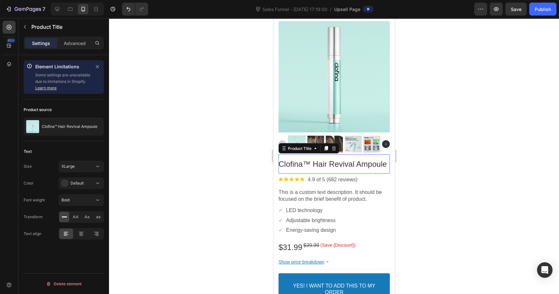
click at [330, 163] on bdo "Clofina™ Hair Revival Ampoule" at bounding box center [332, 164] width 108 height 9
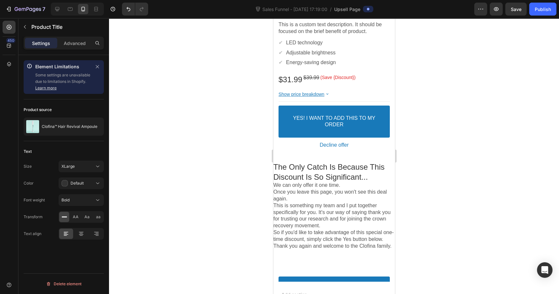
scroll to position [1909, 0]
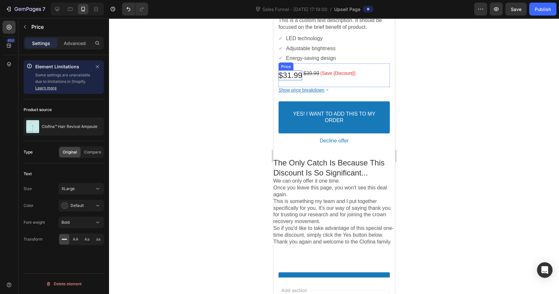
click at [294, 76] on bdo "$31.99" at bounding box center [290, 75] width 24 height 9
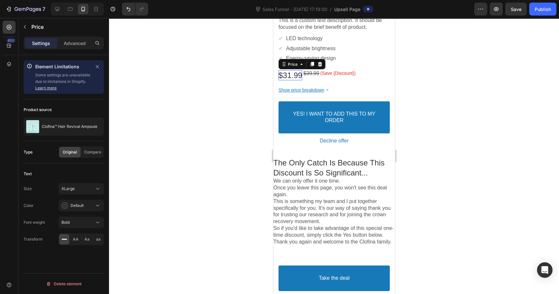
click at [67, 48] on div "Settings Advanced" at bounding box center [64, 43] width 80 height 13
click at [66, 45] on p "Advanced" at bounding box center [75, 43] width 22 height 7
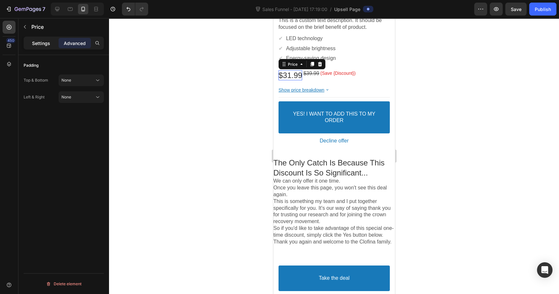
click at [41, 45] on p "Settings" at bounding box center [41, 43] width 18 height 7
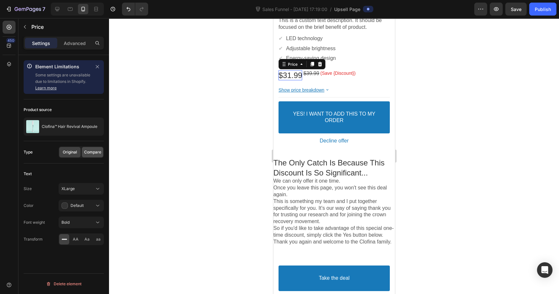
click at [89, 149] on span "Compare" at bounding box center [92, 152] width 17 height 6
click at [70, 151] on span "Original" at bounding box center [70, 152] width 14 height 6
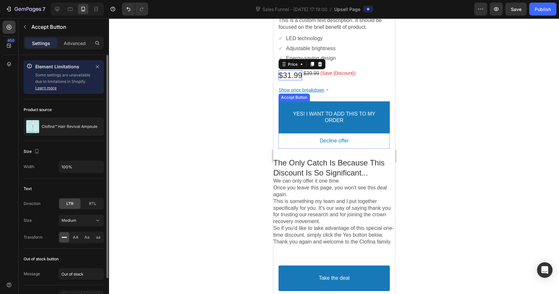
click at [309, 94] on div "Accept Button" at bounding box center [293, 98] width 31 height 8
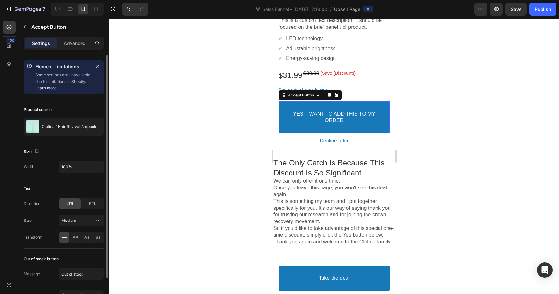
click at [319, 90] on div "Accept Button" at bounding box center [309, 95] width 63 height 10
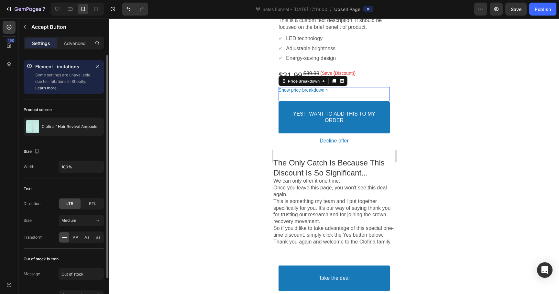
click at [322, 88] on bdo "Show price breakdown" at bounding box center [301, 89] width 46 height 5
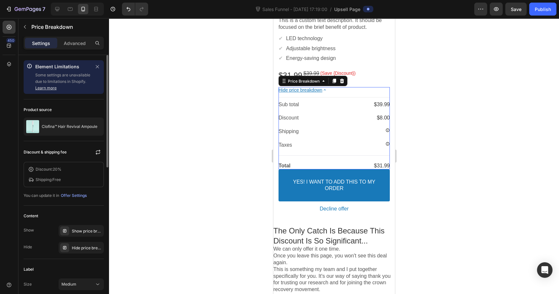
click at [322, 88] on bdo "Hide price breakdown" at bounding box center [300, 89] width 44 height 5
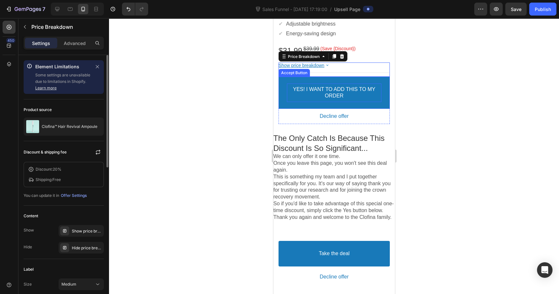
scroll to position [1939, 0]
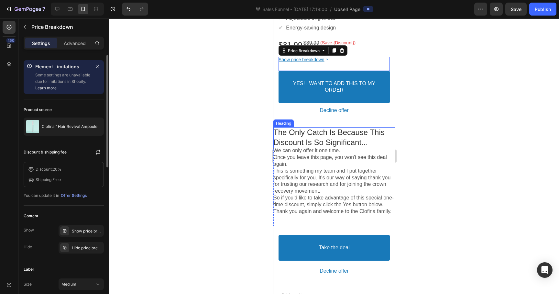
click at [313, 138] on p "The Only Catch Is Because This Discount Is So Significant..." at bounding box center [334, 137] width 122 height 20
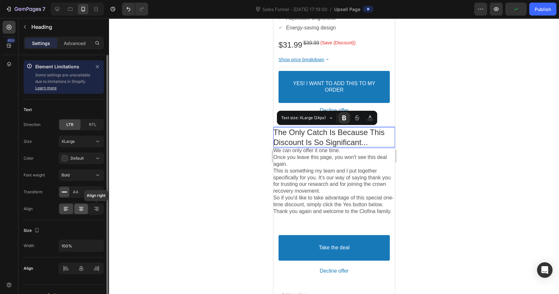
click at [79, 208] on icon at bounding box center [81, 209] width 6 height 6
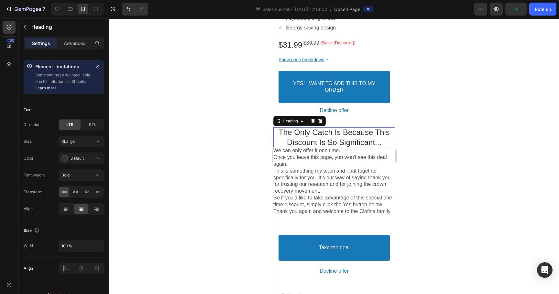
click at [381, 141] on p "The Only Catch Is Because This Discount Is So Significant..." at bounding box center [334, 137] width 122 height 20
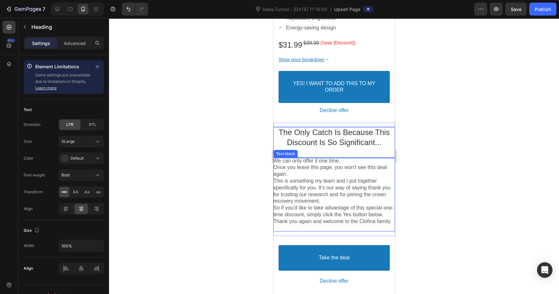
click at [315, 165] on p "Once you leave this page, you won't see this deal again." at bounding box center [334, 171] width 122 height 14
click at [275, 161] on p "We can only offer it one time." at bounding box center [334, 161] width 122 height 7
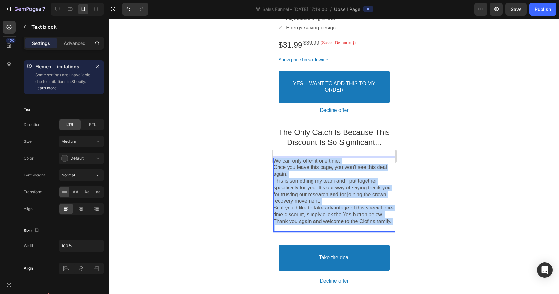
drag, startPoint x: 275, startPoint y: 161, endPoint x: 411, endPoint y: 237, distance: 155.8
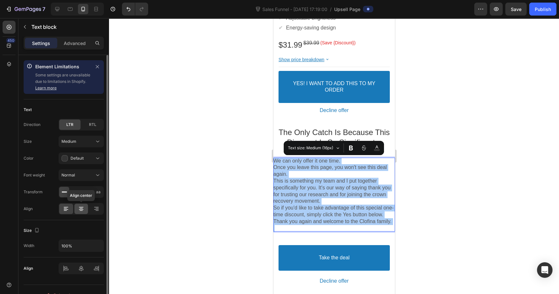
click at [82, 206] on icon at bounding box center [81, 209] width 6 height 6
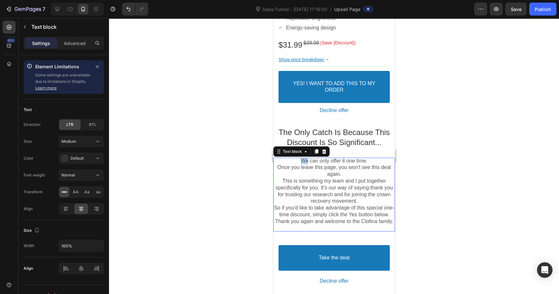
click at [301, 159] on p "We can only offer it one time." at bounding box center [334, 161] width 122 height 7
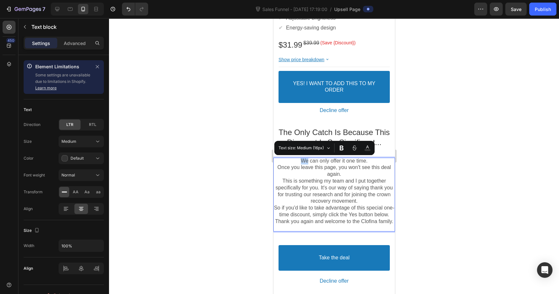
click at [299, 160] on p "We can only offer it one time." at bounding box center [334, 161] width 122 height 7
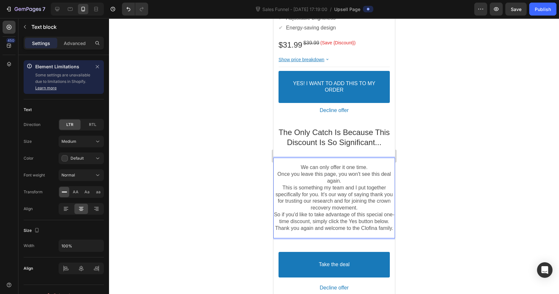
click at [380, 167] on p "We can only offer it one time." at bounding box center [334, 167] width 122 height 7
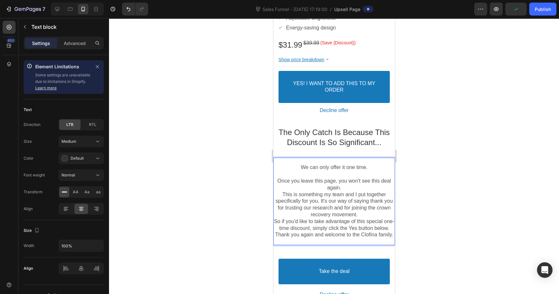
click at [303, 167] on p "We can only offer it one time." at bounding box center [334, 167] width 122 height 7
drag, startPoint x: 303, startPoint y: 167, endPoint x: 389, endPoint y: 167, distance: 86.4
click at [389, 167] on p "We can only offer it one time." at bounding box center [334, 167] width 122 height 7
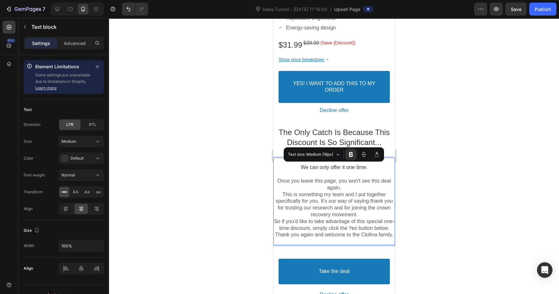
click at [348, 178] on p "Once you leave this page, you won't see this deal again." at bounding box center [334, 185] width 122 height 14
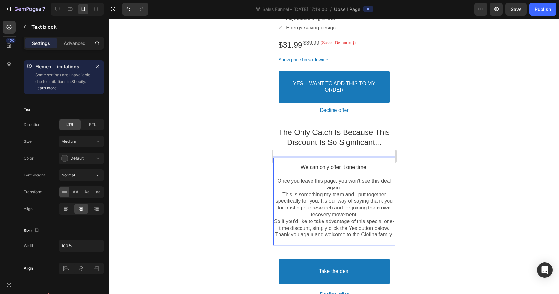
click at [347, 166] on span "We can only offer it one time." at bounding box center [334, 167] width 67 height 6
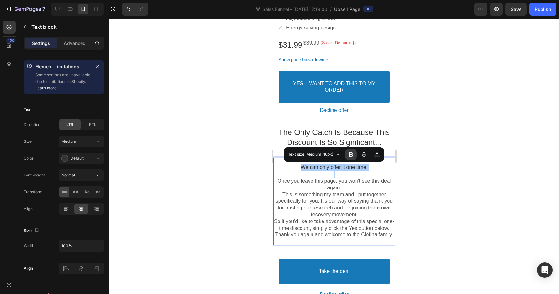
click at [352, 155] on icon "Editor contextual toolbar" at bounding box center [351, 154] width 6 height 6
click at [329, 186] on p "Once you leave this page, you won't see this deal again." at bounding box center [334, 185] width 122 height 14
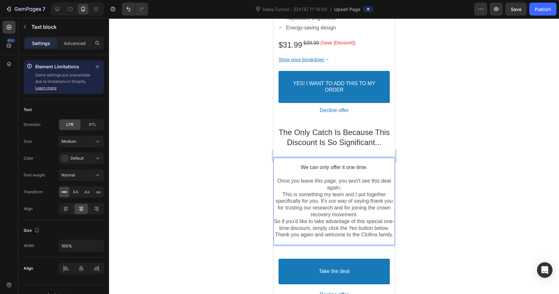
click at [354, 190] on p "Once you leave this page, you won't see this deal again." at bounding box center [334, 185] width 122 height 14
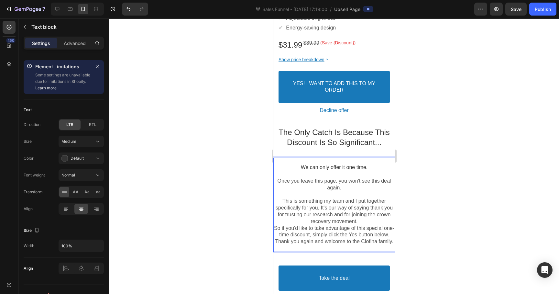
click at [364, 221] on p "This is something my team and I put together specifically for you. It's our way…" at bounding box center [334, 211] width 122 height 27
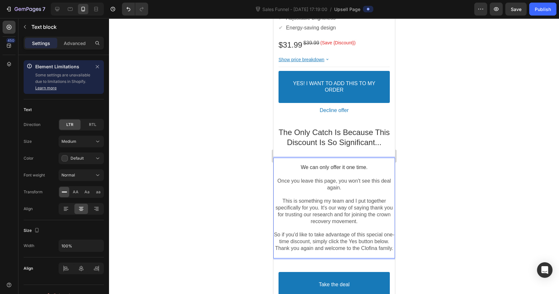
click at [356, 245] on p "So if you'd like to take advantage of this special one-time discount, simply cl…" at bounding box center [334, 238] width 122 height 14
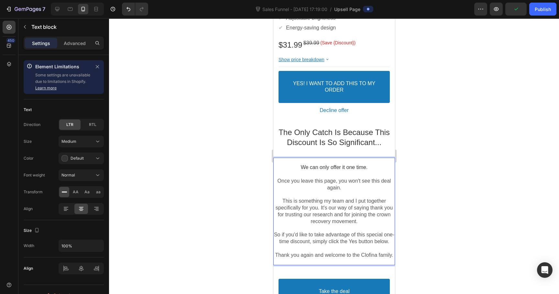
click at [339, 259] on p "Thank you again and welcome to the Clofina family." at bounding box center [334, 255] width 122 height 7
drag, startPoint x: 339, startPoint y: 264, endPoint x: 390, endPoint y: 264, distance: 50.8
click at [390, 259] on p "Thank you again and welcome to the Clofina family." at bounding box center [334, 255] width 122 height 7
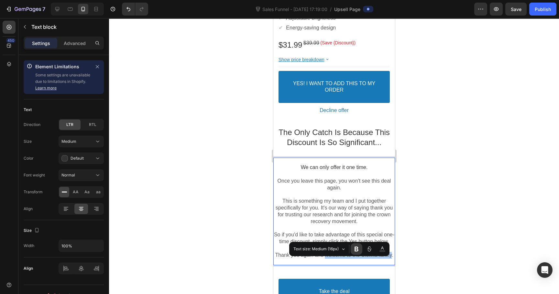
click at [354, 247] on icon "Editor contextual toolbar" at bounding box center [356, 249] width 6 height 6
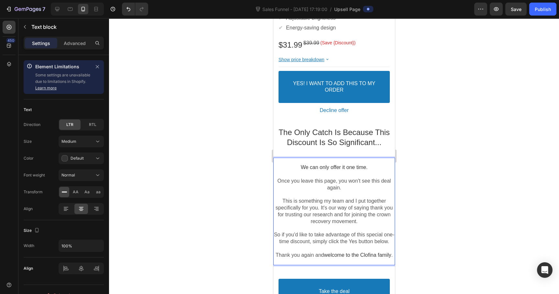
click at [354, 221] on p "This is something my team and I put together specifically for you. It's our way…" at bounding box center [334, 211] width 122 height 27
click at [373, 208] on p "This is something my team and I put together specifically for you. It's our way…" at bounding box center [334, 211] width 122 height 27
drag, startPoint x: 373, startPoint y: 208, endPoint x: 386, endPoint y: 208, distance: 13.9
click at [386, 208] on p "This is something my team and I put together specifically for you. It's our way…" at bounding box center [334, 211] width 122 height 27
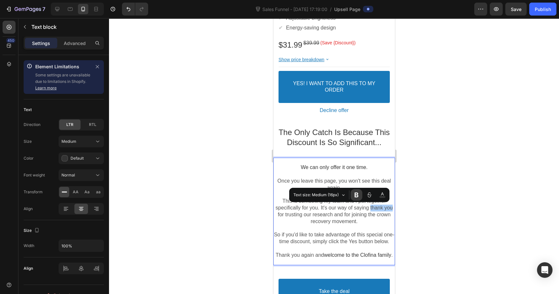
click at [358, 198] on button "Font Weight" at bounding box center [357, 195] width 12 height 12
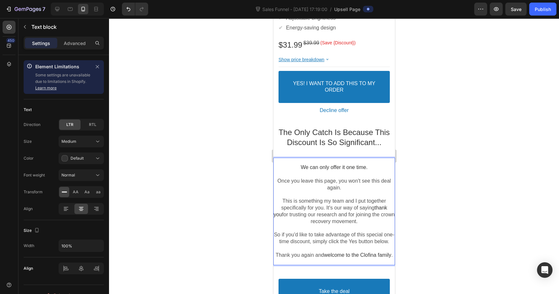
click at [352, 225] on p "Rich Text Editor. Editing area: main" at bounding box center [334, 228] width 122 height 7
click at [357, 215] on p "This is something my team and I put together specifically for you. It's our way…" at bounding box center [334, 211] width 122 height 27
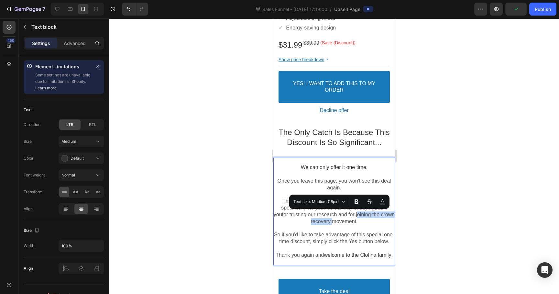
drag, startPoint x: 357, startPoint y: 215, endPoint x: 329, endPoint y: 223, distance: 29.7
click at [329, 223] on p "This is something my team and I put together specifically for you. It's our way…" at bounding box center [334, 211] width 122 height 27
click at [354, 200] on icon "Editor contextual toolbar" at bounding box center [356, 201] width 6 height 6
click at [356, 219] on p "This is something my team and I put together specifically for you. It's our way…" at bounding box center [334, 211] width 122 height 27
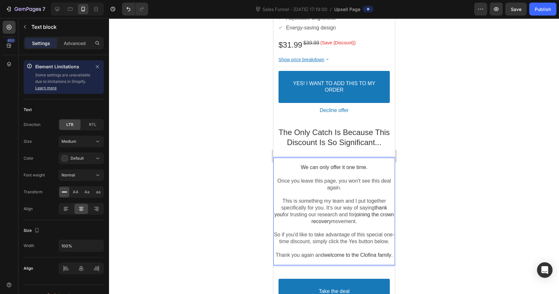
click at [379, 213] on span "joining the crown recovery" at bounding box center [352, 218] width 83 height 12
click at [373, 214] on span "joining the asian hair recovery" at bounding box center [349, 218] width 87 height 12
click at [347, 191] on p "Rich Text Editor. Editing area: main" at bounding box center [334, 194] width 122 height 7
click at [347, 183] on p "Once you leave this page, you won't see this deal again." at bounding box center [334, 185] width 122 height 14
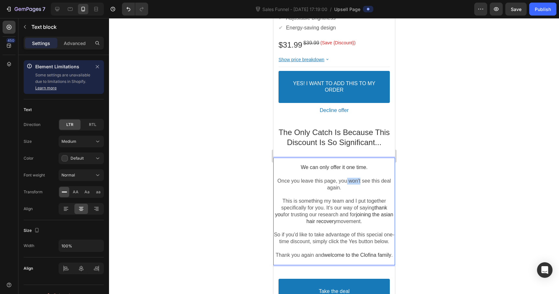
drag, startPoint x: 347, startPoint y: 183, endPoint x: 353, endPoint y: 183, distance: 5.5
click at [353, 183] on p "Once you leave this page, you won't see this deal again." at bounding box center [334, 185] width 122 height 14
click at [341, 183] on p "Once you leave this page, you won't see this deal again." at bounding box center [334, 185] width 122 height 14
drag, startPoint x: 341, startPoint y: 183, endPoint x: 347, endPoint y: 185, distance: 6.4
click at [347, 185] on p "Once you leave this page, you won't see this deal again." at bounding box center [334, 185] width 122 height 14
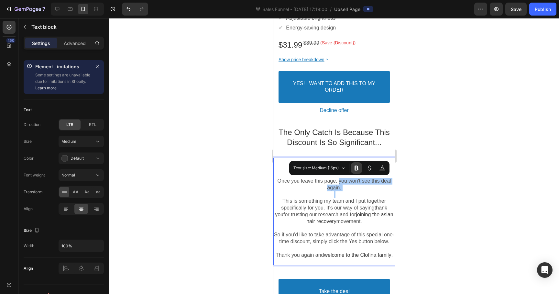
click at [355, 167] on icon "Editor contextual toolbar" at bounding box center [357, 168] width 4 height 5
click at [353, 199] on p "This is something my team and I put together specifically for you. It's our way…" at bounding box center [334, 211] width 122 height 27
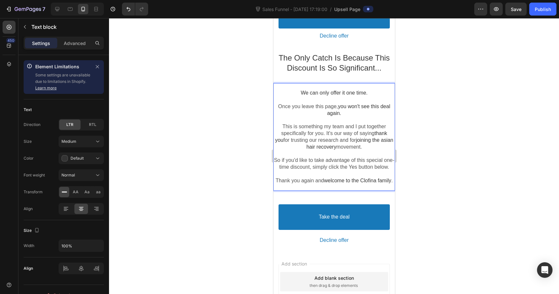
scroll to position [2023, 0]
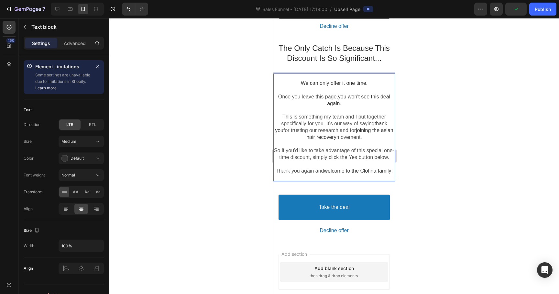
click at [352, 220] on button "Take the deal" at bounding box center [333, 208] width 111 height 26
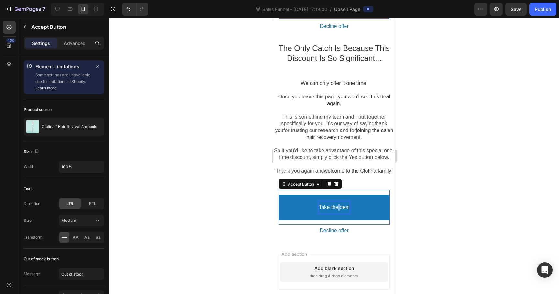
click at [338, 211] on p "Take the deal" at bounding box center [334, 207] width 31 height 7
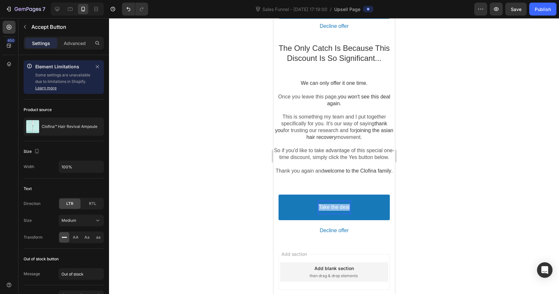
click at [338, 211] on p "Take the deal" at bounding box center [334, 207] width 31 height 7
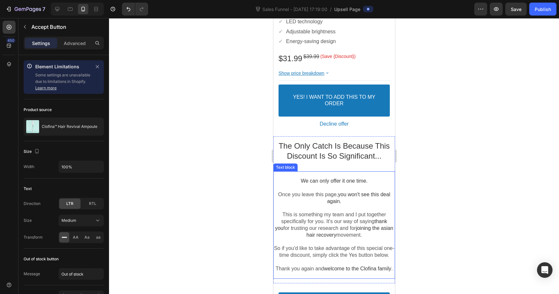
scroll to position [1913, 0]
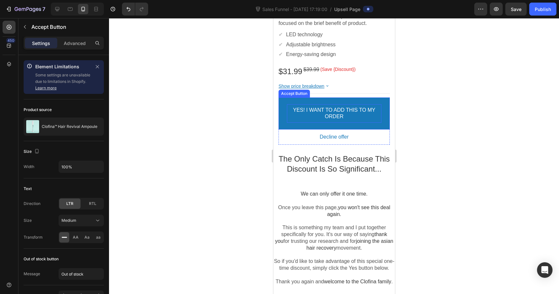
click at [331, 113] on p "YES! I WANT TO ADD THIS TO MY ORDER" at bounding box center [334, 114] width 95 height 14
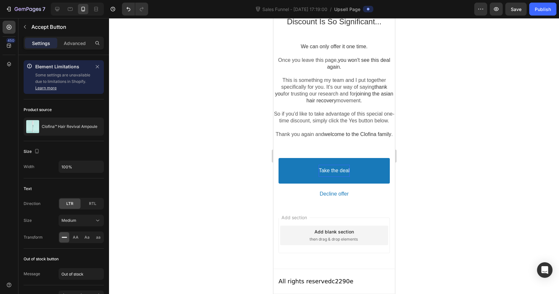
scroll to position [2073, 0]
click at [330, 168] on p "Take the deal" at bounding box center [334, 170] width 31 height 7
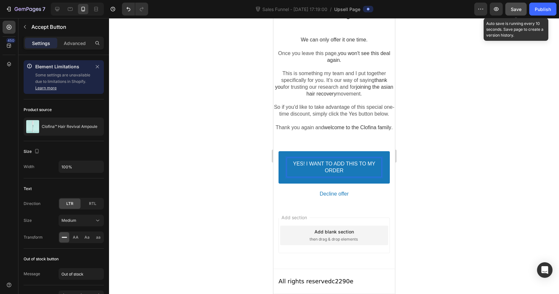
click at [512, 12] on span "Save" at bounding box center [516, 9] width 11 height 6
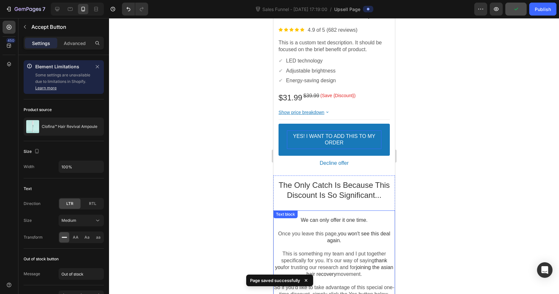
scroll to position [1853, 0]
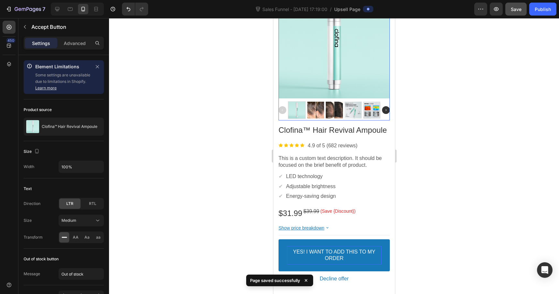
click at [345, 83] on div at bounding box center [333, 42] width 111 height 111
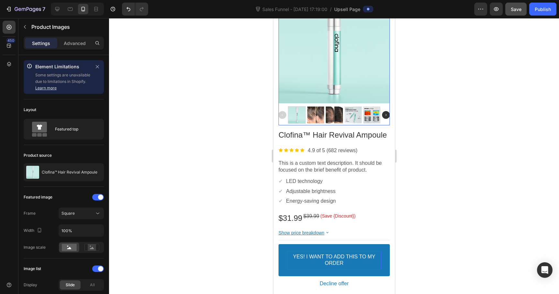
scroll to position [1789, 0]
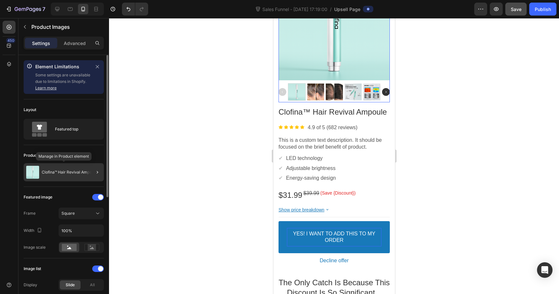
click at [77, 171] on p "Clofina™ Hair Revival Ampoule" at bounding box center [70, 172] width 56 height 5
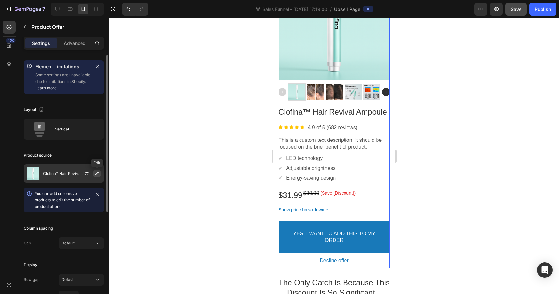
click at [95, 173] on icon "button" at bounding box center [97, 173] width 5 height 5
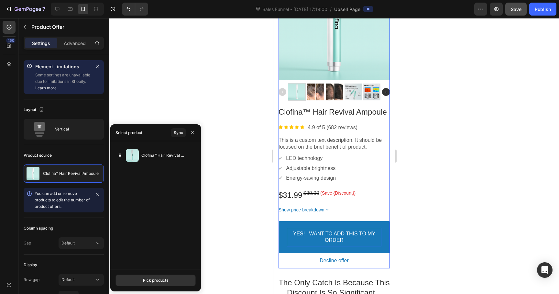
click at [252, 163] on div at bounding box center [334, 156] width 450 height 276
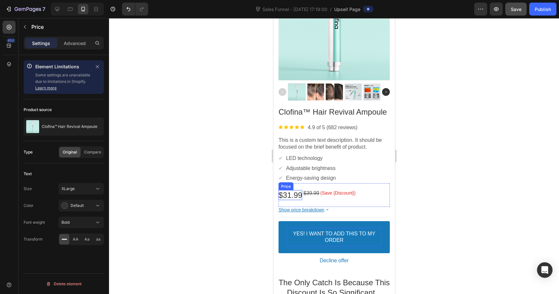
click at [297, 193] on bdo "$31.99" at bounding box center [290, 195] width 24 height 9
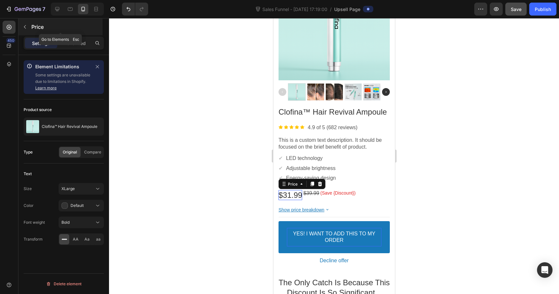
click at [20, 28] on button "button" at bounding box center [25, 27] width 10 height 10
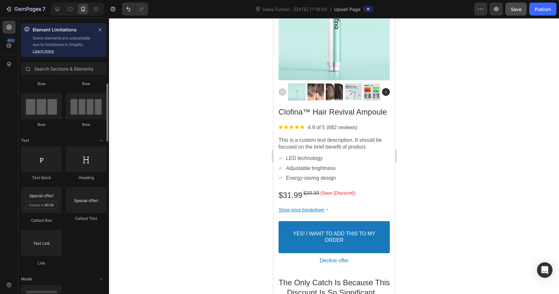
scroll to position [40, 0]
drag, startPoint x: 317, startPoint y: 219, endPoint x: 295, endPoint y: 222, distance: 22.5
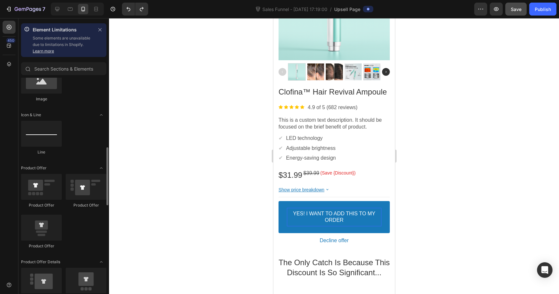
scroll to position [257, 0]
drag, startPoint x: 318, startPoint y: 208, endPoint x: 308, endPoint y: 201, distance: 12.0
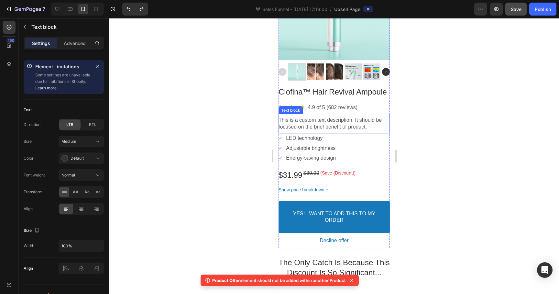
click at [344, 126] on p "This is a custom text description. It should be focused on the brief benefit of…" at bounding box center [333, 124] width 111 height 14
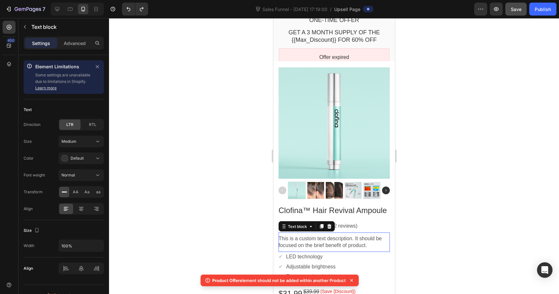
scroll to position [1624, 0]
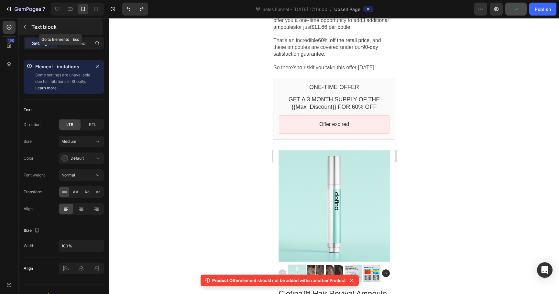
click at [25, 29] on icon "button" at bounding box center [24, 26] width 5 height 5
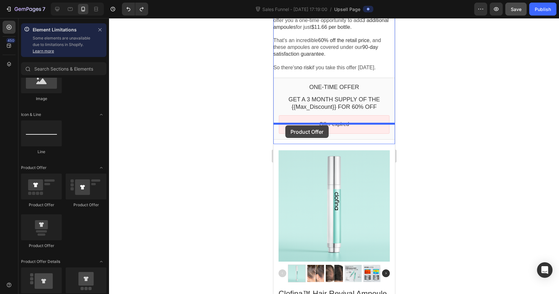
drag, startPoint x: 311, startPoint y: 213, endPoint x: 285, endPoint y: 125, distance: 91.6
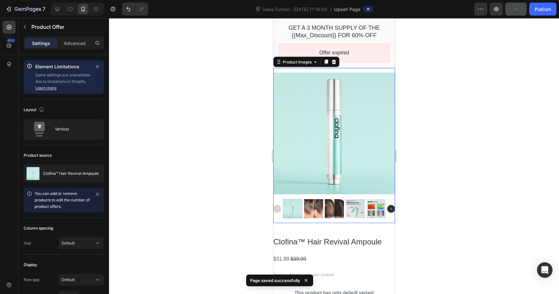
click at [340, 133] on div at bounding box center [334, 134] width 122 height 122
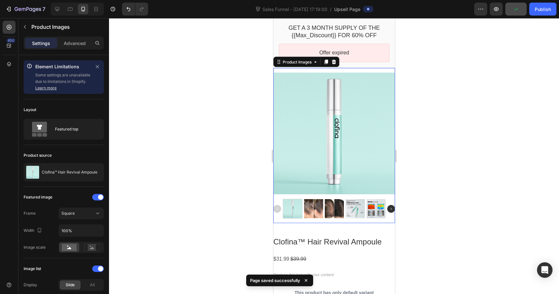
scroll to position [1782, 0]
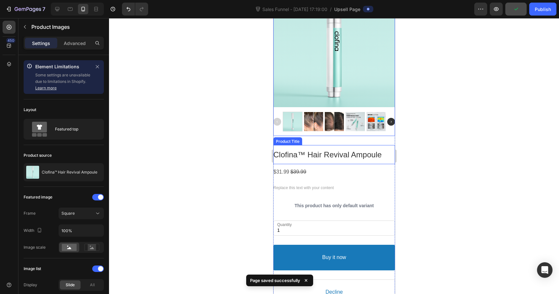
click at [323, 150] on bdo "Clofina™ Hair Revival Ampoule" at bounding box center [327, 154] width 108 height 9
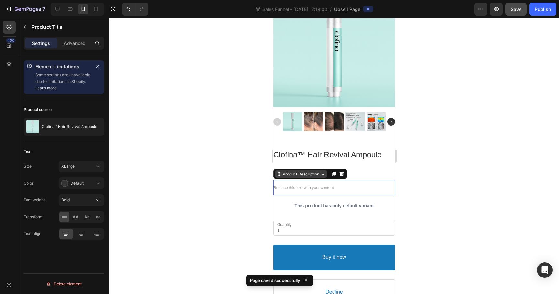
click at [282, 172] on div "Product Description" at bounding box center [300, 174] width 39 height 5
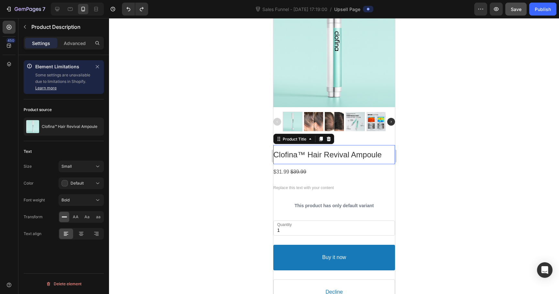
click at [356, 150] on bdo "Clofina™ Hair Revival Ampoule" at bounding box center [327, 154] width 108 height 9
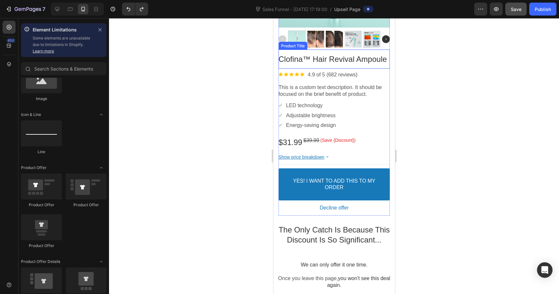
scroll to position [1847, 0]
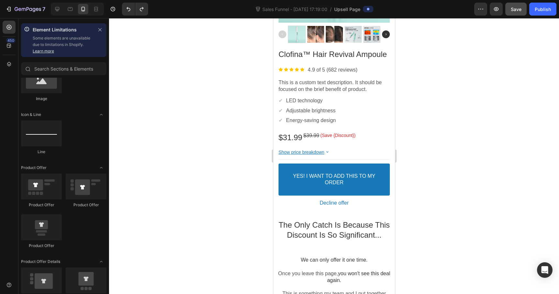
click at [517, 13] on button "Save" at bounding box center [516, 9] width 21 height 13
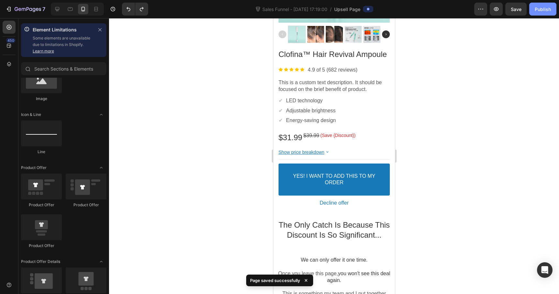
click at [539, 8] on div "Publish" at bounding box center [543, 9] width 16 height 7
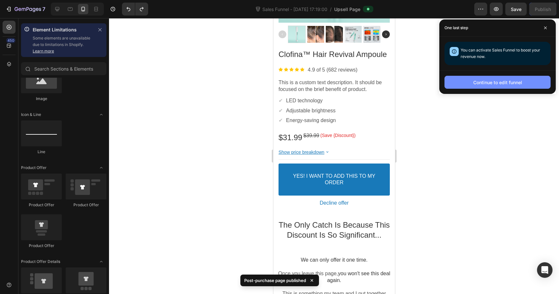
click at [507, 84] on div "Continue to edit funnel" at bounding box center [498, 82] width 49 height 7
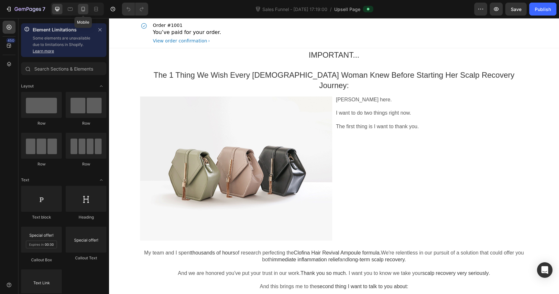
click at [84, 12] on icon at bounding box center [83, 9] width 6 height 6
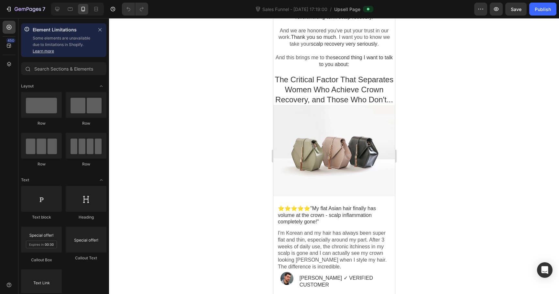
scroll to position [193, 0]
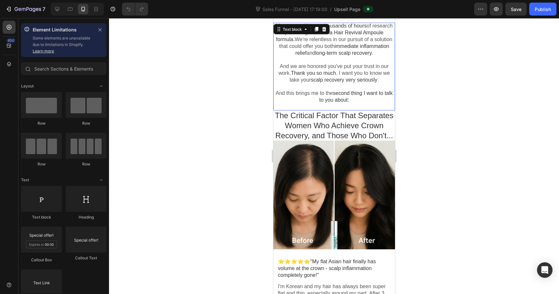
click at [360, 97] on p "And this brings me to the second thing I want to talk to you about:" at bounding box center [334, 97] width 122 height 14
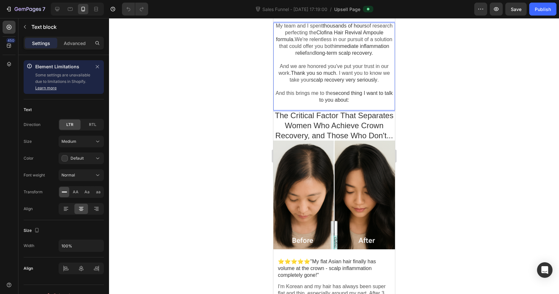
click at [369, 99] on p "And this brings me to the second thing I want to talk to you about:" at bounding box center [334, 97] width 122 height 14
click at [369, 127] on p "The Critical Factor That Separates Women Who Achieve Crown Recovery, and Those …" at bounding box center [334, 125] width 122 height 30
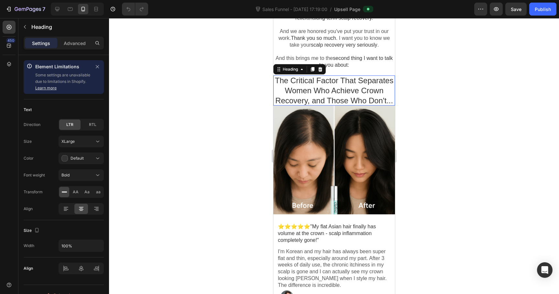
scroll to position [216, 0]
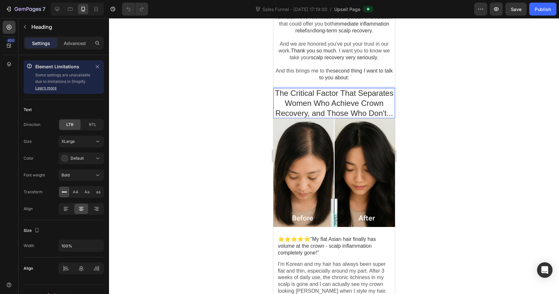
click at [392, 114] on p "The Critical Factor That Separates Women Who Achieve Crown Recovery, and Those …" at bounding box center [334, 103] width 122 height 30
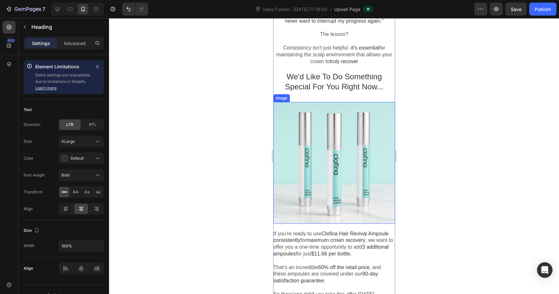
click at [348, 139] on div at bounding box center [334, 163] width 122 height 122
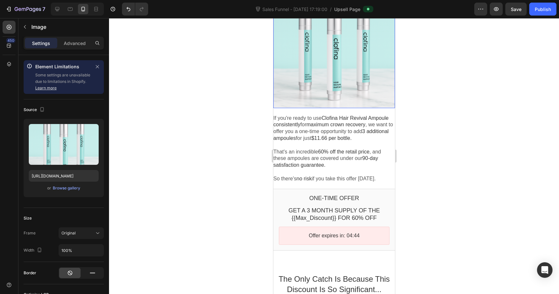
scroll to position [1542, 0]
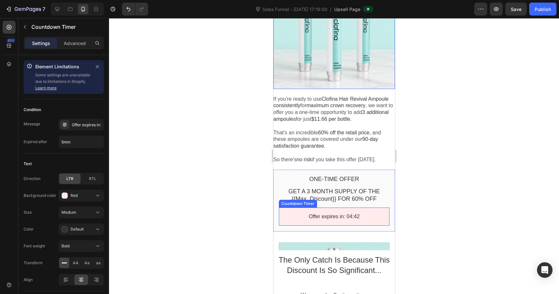
click at [335, 214] on bdo "Offer expires in: 04:42" at bounding box center [333, 217] width 51 height 6
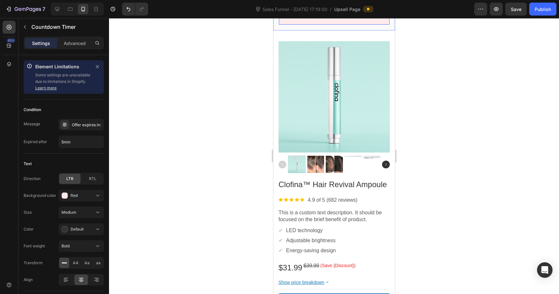
scroll to position [1785, 0]
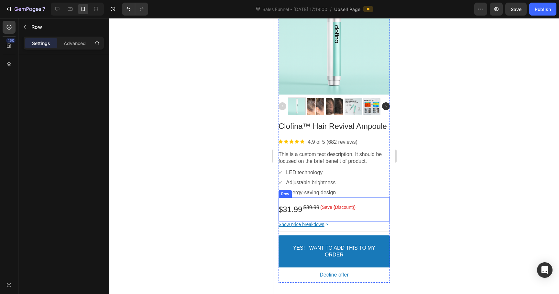
click at [308, 216] on div "$31.99 Price $39.99 Price (Save {Discount}) Discount Tag Row" at bounding box center [333, 209] width 111 height 24
click at [62, 49] on div "Settings Advanced" at bounding box center [64, 43] width 80 height 13
click at [69, 41] on p "Advanced" at bounding box center [75, 43] width 22 height 7
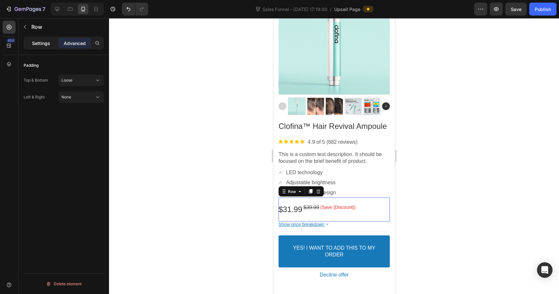
click at [39, 42] on p "Settings" at bounding box center [41, 43] width 18 height 7
click at [295, 206] on bdo "$31.99" at bounding box center [290, 209] width 24 height 9
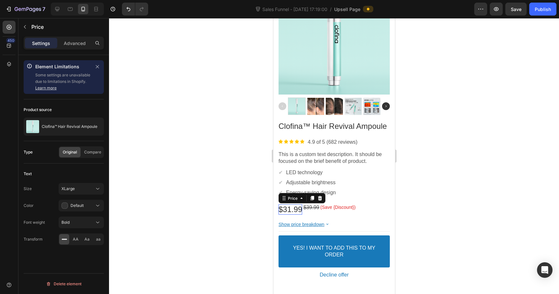
click at [295, 206] on bdo "$31.99" at bounding box center [290, 209] width 24 height 9
click at [319, 249] on p "YES! I WANT TO ADD THIS TO MY ORDER" at bounding box center [334, 252] width 95 height 14
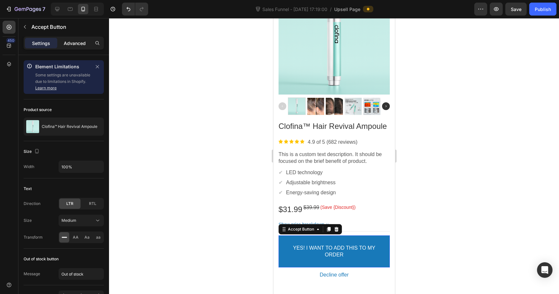
click at [64, 48] on div "Advanced" at bounding box center [75, 43] width 32 height 10
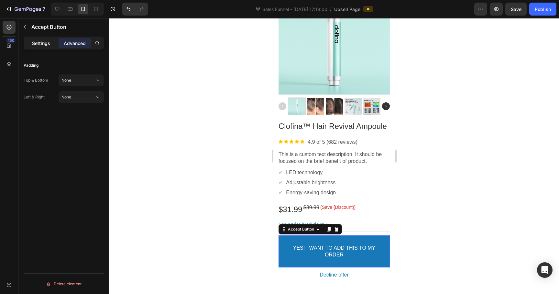
click at [45, 46] on p "Settings" at bounding box center [41, 43] width 18 height 7
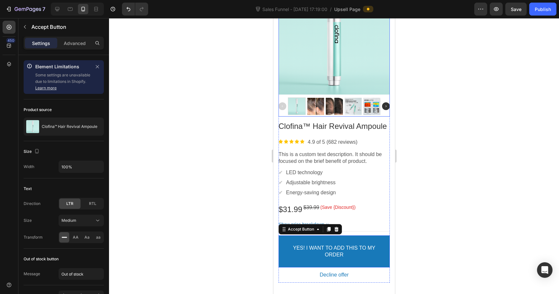
click at [315, 101] on div at bounding box center [315, 106] width 17 height 17
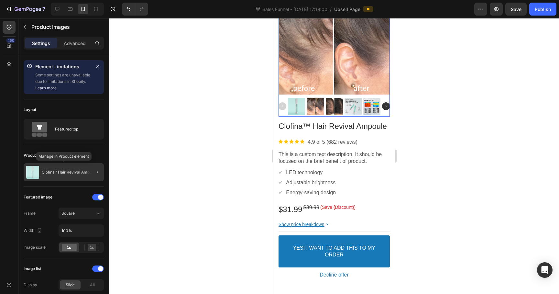
click at [67, 169] on div "Clofina™ Hair Revival Ampoule" at bounding box center [64, 172] width 80 height 18
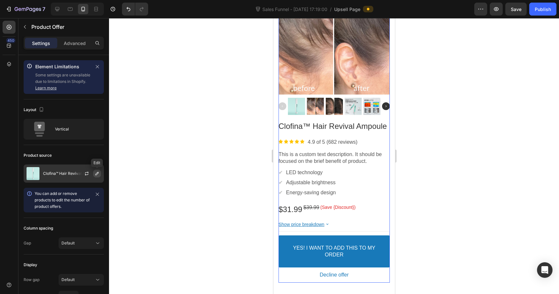
click at [97, 172] on icon "button" at bounding box center [97, 173] width 5 height 5
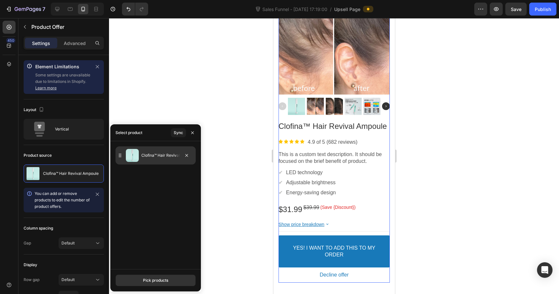
click at [150, 155] on p "Clofina™ Hair Revival Ampoule" at bounding box center [167, 155] width 52 height 6
click at [117, 157] on div "Clofina™ Hair Revival Ampoule" at bounding box center [156, 155] width 80 height 18
click at [194, 134] on icon "button" at bounding box center [192, 132] width 5 height 5
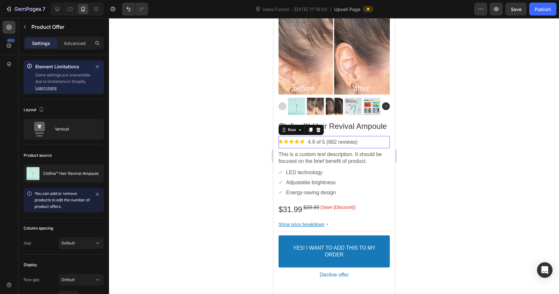
click at [335, 136] on div "Image 4.9 of 5 (682 reviews) Text block Row" at bounding box center [333, 142] width 111 height 13
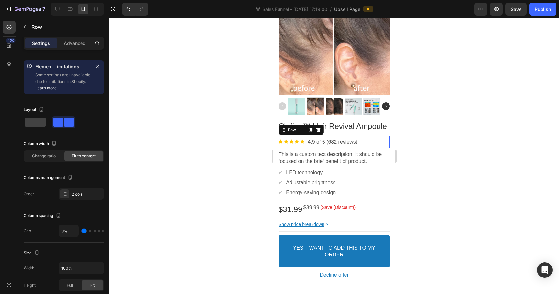
click at [324, 156] on p "This is a custom text description. It should be focused on the brief benefit of…" at bounding box center [333, 158] width 111 height 14
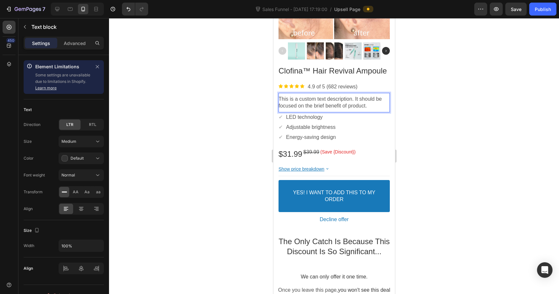
scroll to position [1797, 0]
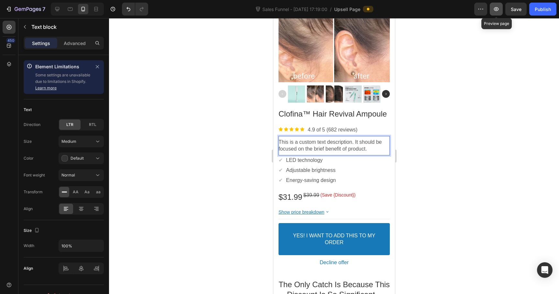
click at [498, 7] on icon "button" at bounding box center [496, 9] width 6 height 6
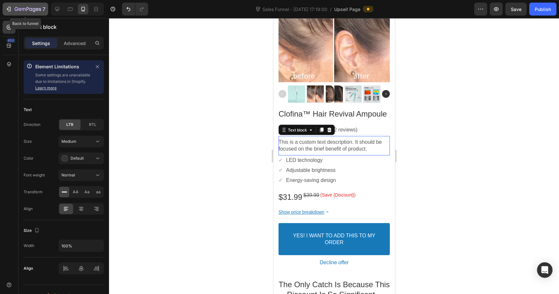
click at [5, 11] on button "7" at bounding box center [26, 9] width 46 height 13
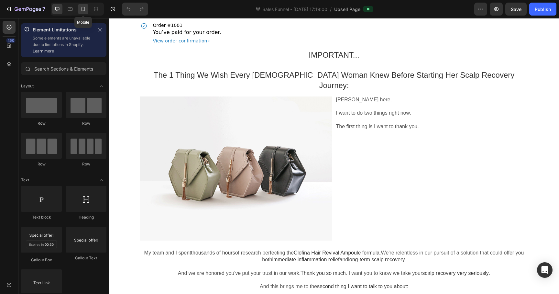
click at [81, 10] on icon at bounding box center [83, 9] width 6 height 6
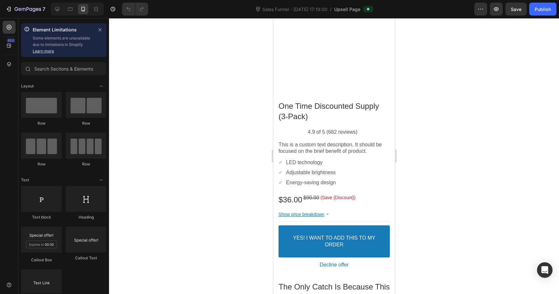
scroll to position [1644, 0]
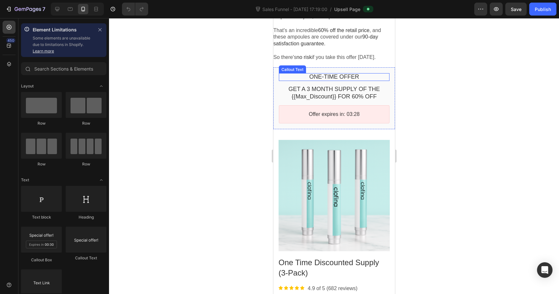
click at [329, 73] on bdo "One-time Offer" at bounding box center [334, 76] width 50 height 6
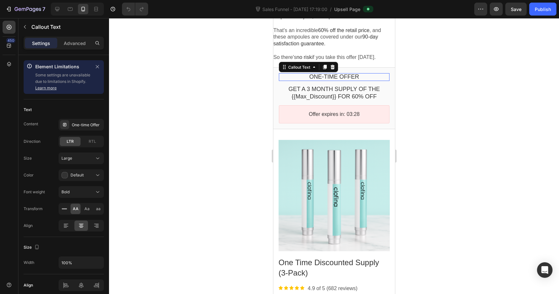
click at [329, 73] on bdo "One-time Offer" at bounding box center [334, 76] width 50 height 6
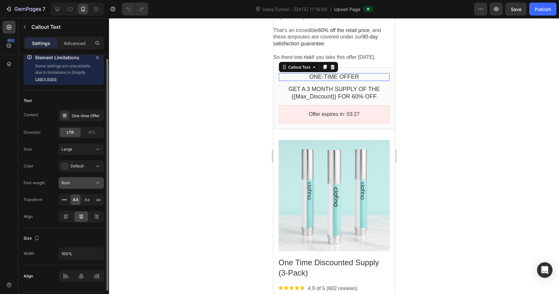
scroll to position [10, 0]
click at [80, 165] on span "Default" at bounding box center [77, 164] width 13 height 5
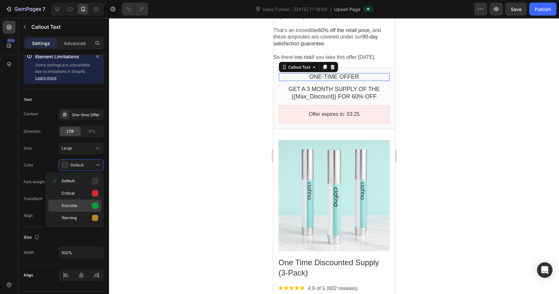
click at [93, 207] on icon at bounding box center [95, 206] width 6 height 6
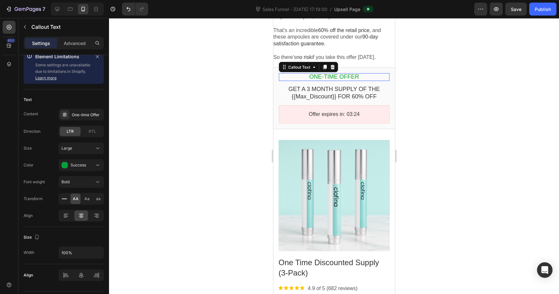
click at [223, 185] on div at bounding box center [334, 156] width 450 height 276
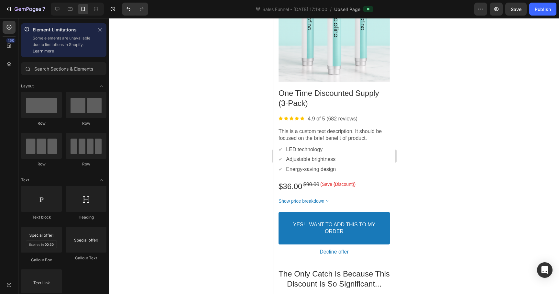
scroll to position [1809, 0]
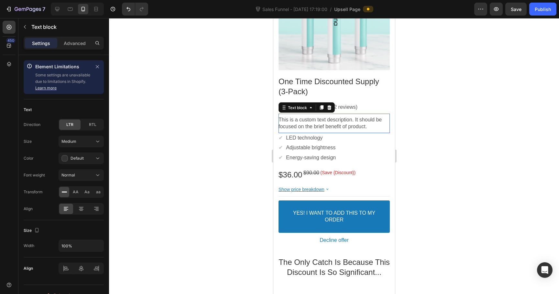
click at [323, 125] on p "This is a custom text description. It should be focused on the brief benefit of…" at bounding box center [333, 124] width 111 height 14
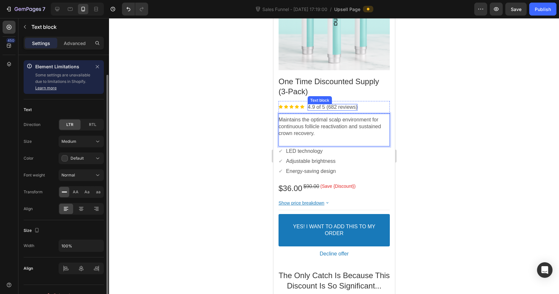
click at [330, 105] on p "4.9 of 5 (682 reviews)" at bounding box center [333, 107] width 50 height 7
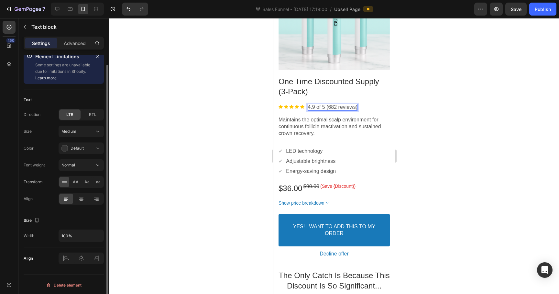
click at [337, 105] on p "4.9 of 5 (682 reviews)" at bounding box center [333, 107] width 50 height 7
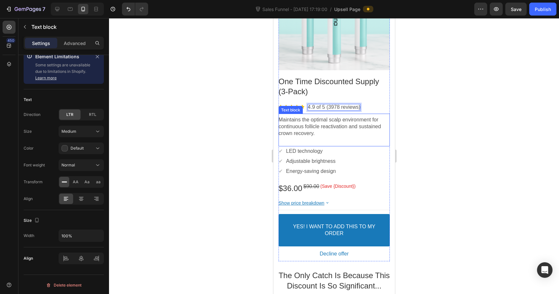
click at [349, 131] on p "Maintains the optimal scalp environment for continuous follicle reactivation an…" at bounding box center [333, 127] width 111 height 20
click at [308, 121] on p "Maintains the optimal scalp environment for continuous follicle reactivation an…" at bounding box center [333, 127] width 111 height 20
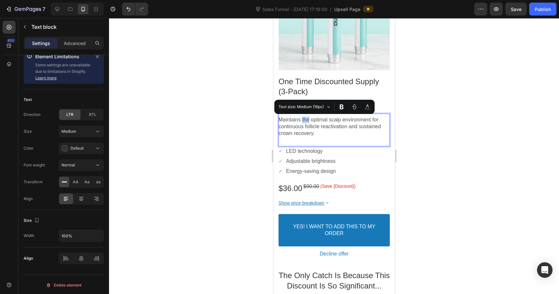
click at [287, 116] on div "Maintains the optimal scalp environment for continuous follicle reactivation an…" at bounding box center [333, 130] width 111 height 33
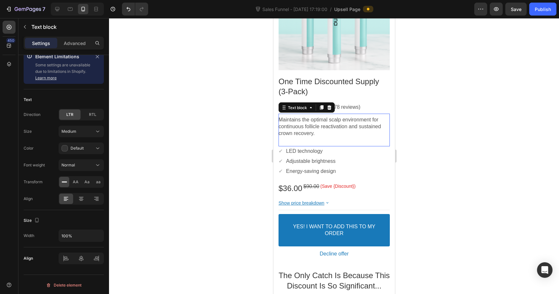
click at [287, 119] on p "Maintains the optimal scalp environment for continuous follicle reactivation an…" at bounding box center [333, 127] width 111 height 20
click at [326, 127] on p "Creates the optimal scalp environment for continuous follicle reactivation and …" at bounding box center [333, 127] width 111 height 20
click at [332, 135] on p "Creates the optimal scalp environment for continuous follicle reactivation and …" at bounding box center [333, 127] width 111 height 20
click at [315, 154] on p "LED technology" at bounding box center [304, 151] width 37 height 7
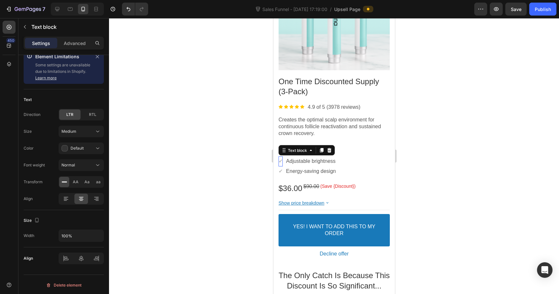
click at [284, 150] on div "Text block" at bounding box center [306, 150] width 56 height 10
click at [298, 174] on p "Energy-saving design" at bounding box center [311, 171] width 50 height 7
click at [282, 152] on span "✔" at bounding box center [280, 151] width 4 height 6
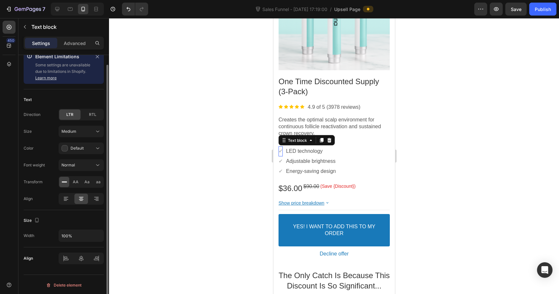
scroll to position [11, 0]
click at [86, 144] on div "Default" at bounding box center [78, 147] width 33 height 6
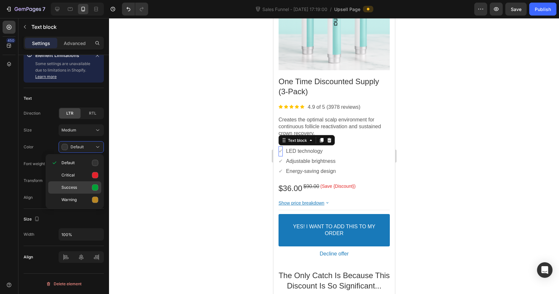
click at [79, 185] on p "Success" at bounding box center [80, 187] width 37 height 6
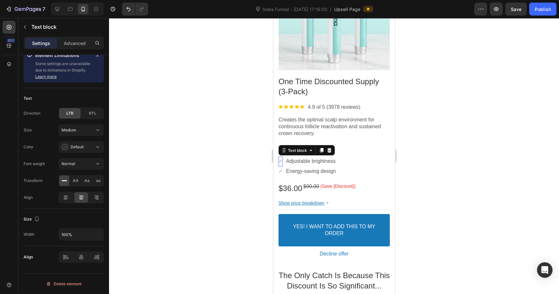
click at [279, 160] on span "✔" at bounding box center [280, 161] width 4 height 6
click at [79, 146] on span "Default" at bounding box center [77, 146] width 13 height 5
click at [70, 186] on span "Success" at bounding box center [70, 188] width 16 height 6
click at [198, 185] on div at bounding box center [334, 156] width 450 height 276
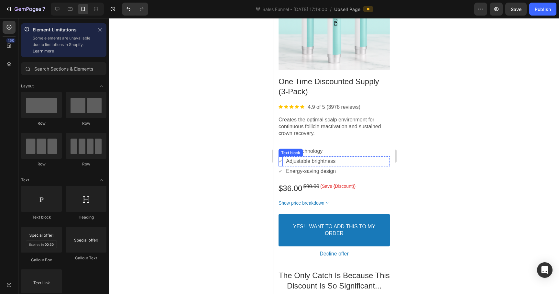
click at [281, 151] on div "Text block" at bounding box center [291, 152] width 22 height 5
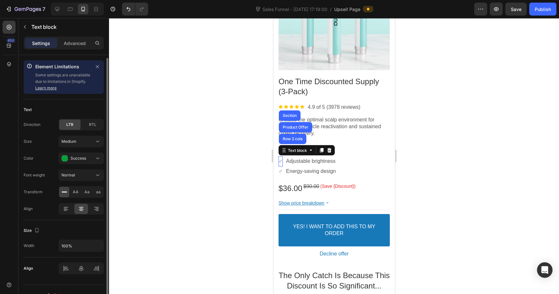
scroll to position [3, 0]
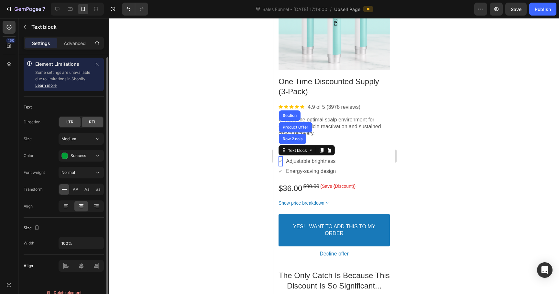
click at [89, 122] on span "RTL" at bounding box center [92, 122] width 7 height 6
click at [72, 122] on span "LTR" at bounding box center [69, 122] width 7 height 6
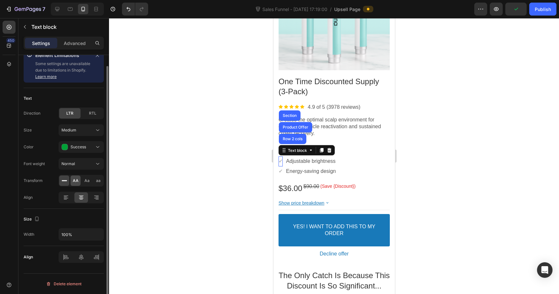
click at [79, 181] on div "AA" at bounding box center [76, 180] width 10 height 10
click at [68, 181] on div at bounding box center [64, 180] width 10 height 10
click at [227, 167] on div at bounding box center [334, 156] width 450 height 276
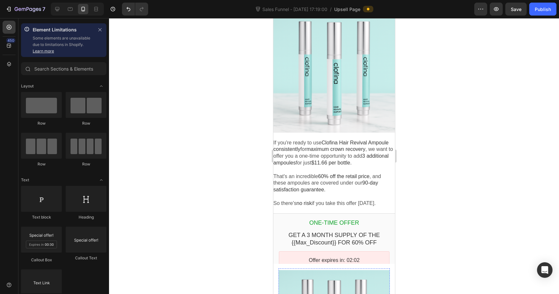
scroll to position [1496, 0]
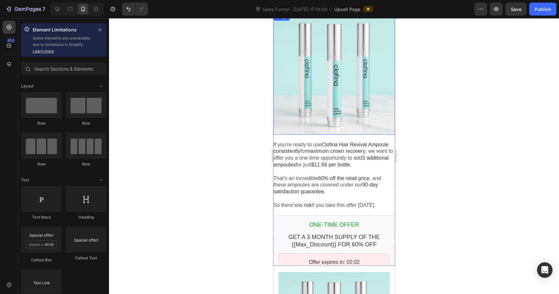
click at [313, 87] on div at bounding box center [334, 74] width 122 height 122
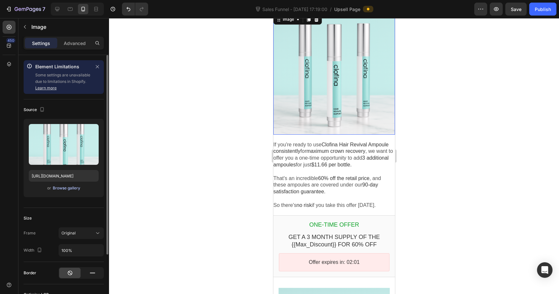
click at [63, 189] on div "Browse gallery" at bounding box center [67, 188] width 28 height 6
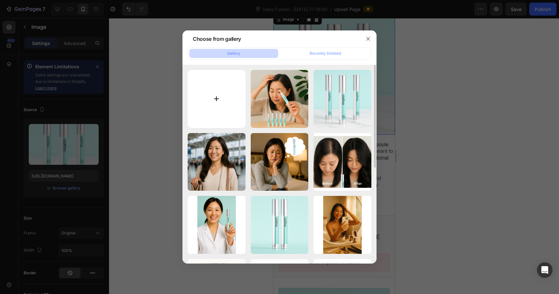
click at [216, 104] on input "file" at bounding box center [217, 99] width 58 height 58
type input "C:\fakepath\ChatGPT Image Sep 25, 2025, 09_26_58 PM.png"
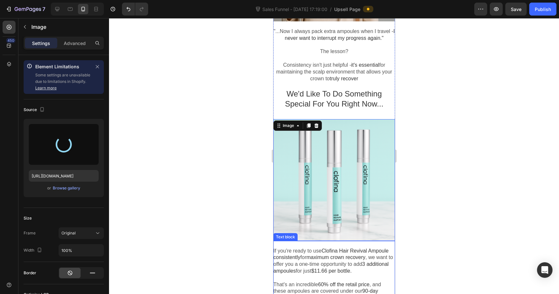
scroll to position [1367, 0]
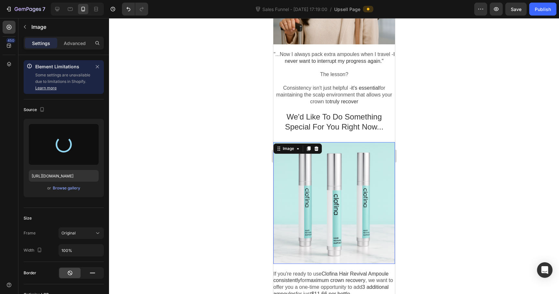
type input "https://cdn.shopify.com/s/files/1/0640/8418/1165/files/gempages_566859257853510…"
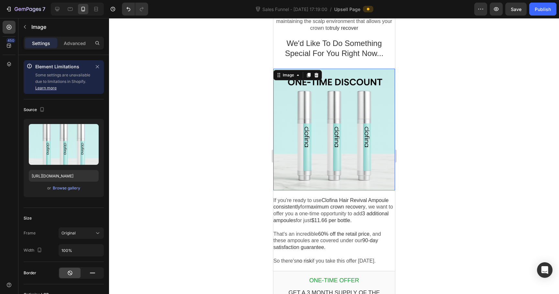
scroll to position [1452, 0]
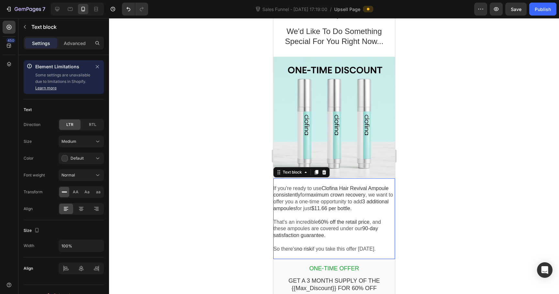
click at [286, 185] on span "Clofina Hair Revival Ampoule consistently" at bounding box center [330, 191] width 115 height 12
click at [276, 185] on p "If you're ready to use Clofina Hair Revival Ampoule consistently for maximum cr…" at bounding box center [334, 198] width 122 height 27
click at [383, 246] on p "So there's no risk if you take this offer today." at bounding box center [334, 249] width 122 height 7
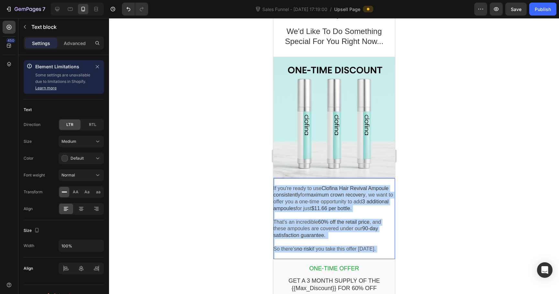
drag, startPoint x: 383, startPoint y: 234, endPoint x: 197, endPoint y: 137, distance: 210.1
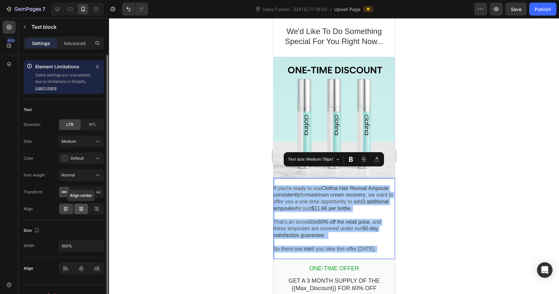
click at [79, 210] on icon at bounding box center [81, 209] width 6 height 6
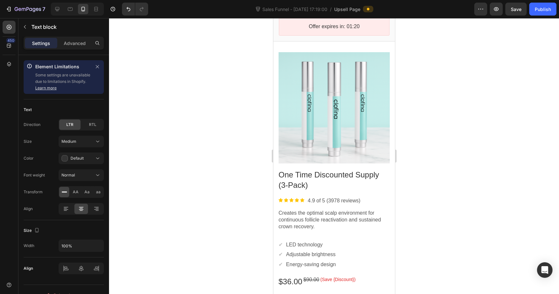
scroll to position [1732, 0]
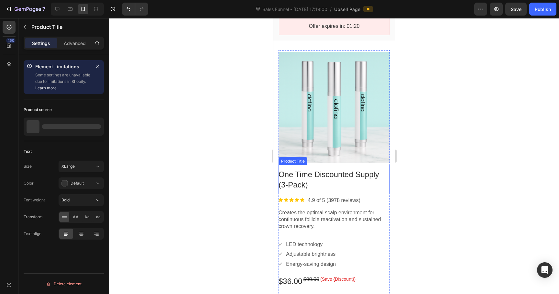
click at [338, 169] on div "One Time Discounted Supply (3-Pack)" at bounding box center [333, 179] width 111 height 20
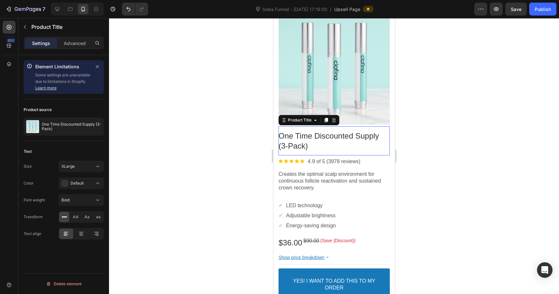
scroll to position [1786, 0]
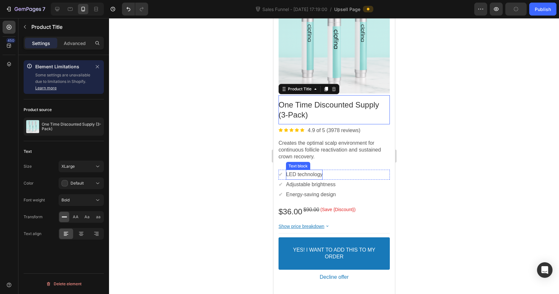
click at [312, 172] on p "LED technology" at bounding box center [304, 174] width 37 height 7
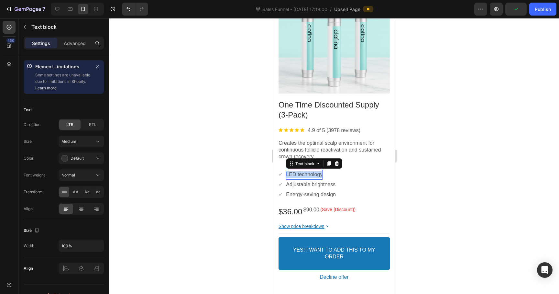
click at [312, 172] on p "LED technology" at bounding box center [304, 174] width 37 height 7
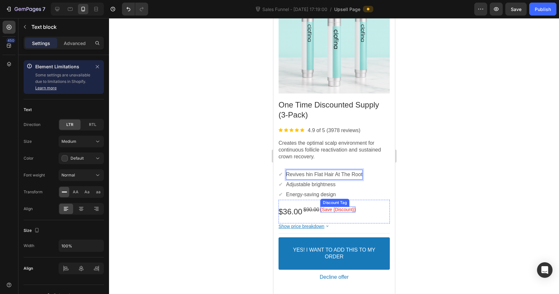
click at [338, 196] on div "✔ Text block Energy-saving design Text block Row" at bounding box center [333, 195] width 111 height 10
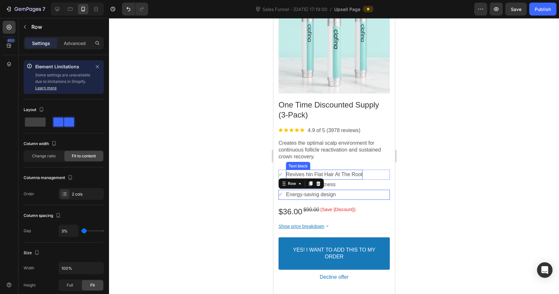
click at [307, 172] on p "Revives hin Flat Hair At The Root" at bounding box center [324, 174] width 76 height 7
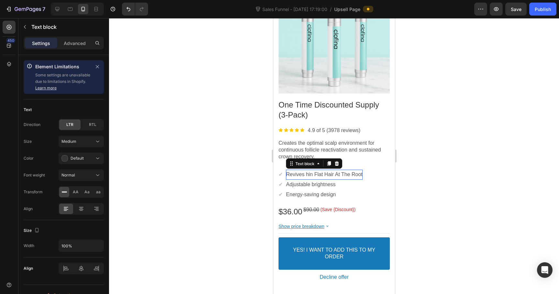
click at [309, 173] on p "Revives hin Flat Hair At The Root" at bounding box center [324, 174] width 76 height 7
click at [324, 183] on p "Adjustable brightness" at bounding box center [311, 184] width 50 height 7
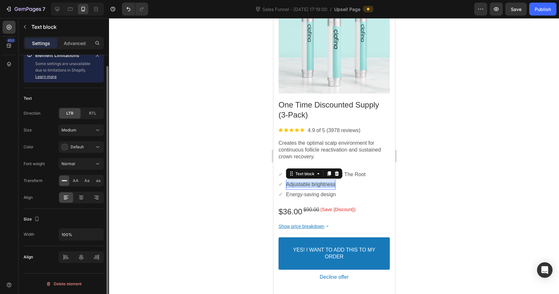
click at [324, 183] on p "Adjustable brightness" at bounding box center [311, 184] width 50 height 7
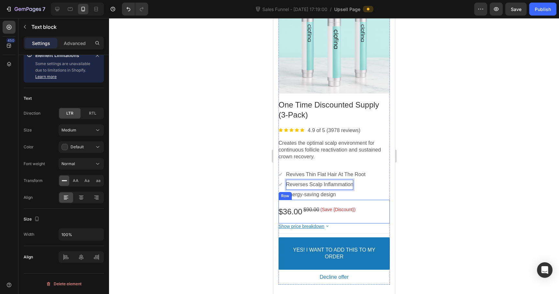
click at [322, 200] on div "$36.00 Price $90.00 Price (Save {Discount}) Discount Tag Row" at bounding box center [333, 212] width 111 height 24
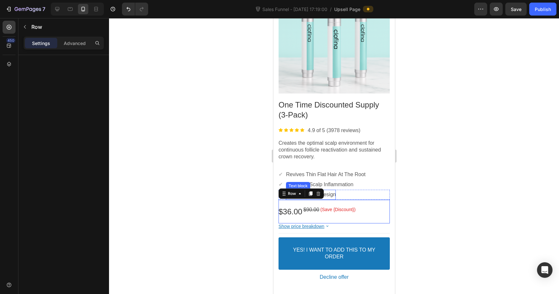
click at [330, 196] on p "Energy-saving design" at bounding box center [311, 194] width 50 height 7
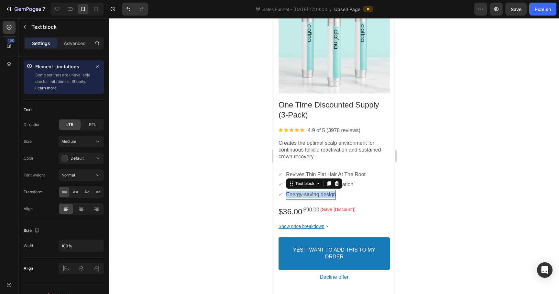
click at [330, 196] on p "Energy-saving design" at bounding box center [311, 194] width 50 height 7
click at [311, 195] on p "90-Day Satisfaction Guarantee" at bounding box center [321, 194] width 71 height 7
click at [333, 173] on p "Revives Thin Flat Hair At The Root" at bounding box center [326, 174] width 80 height 7
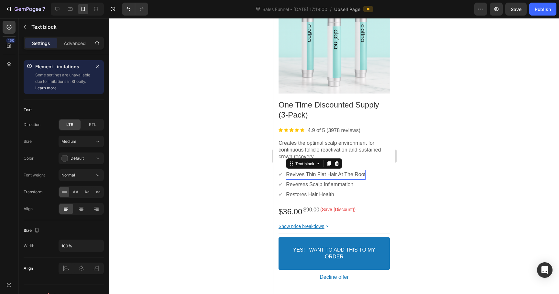
click at [303, 173] on p "Revives Thin Flat Hair At The Root" at bounding box center [326, 174] width 80 height 7
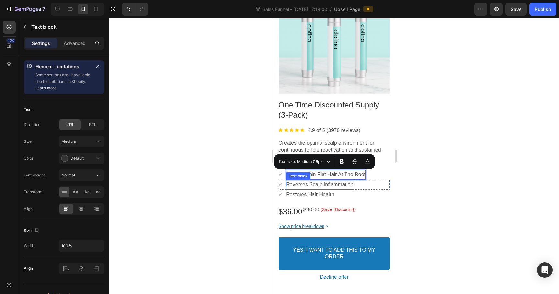
click at [315, 183] on p "Reverses Scalp Inflammation" at bounding box center [319, 184] width 67 height 7
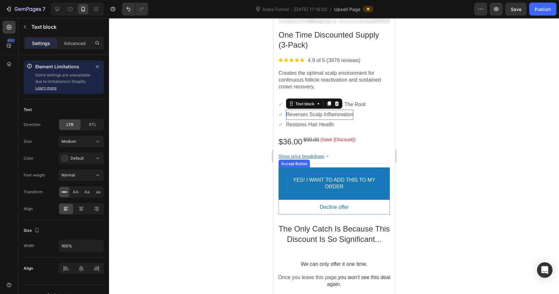
scroll to position [1858, 0]
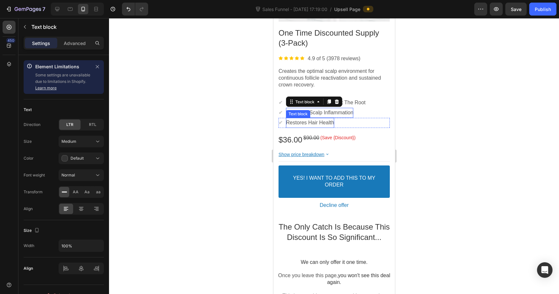
click at [333, 126] on p "Restores Hair Health" at bounding box center [310, 122] width 48 height 7
click at [332, 125] on p "Restores Hair Health" at bounding box center [310, 122] width 48 height 7
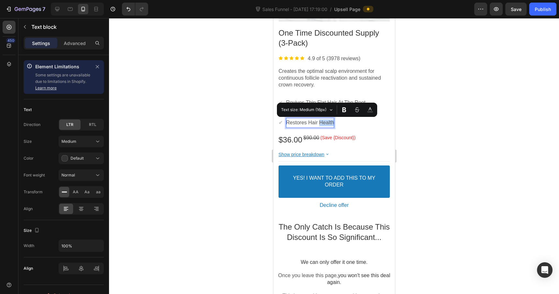
click at [331, 124] on p "Restores Hair Health" at bounding box center [310, 122] width 48 height 7
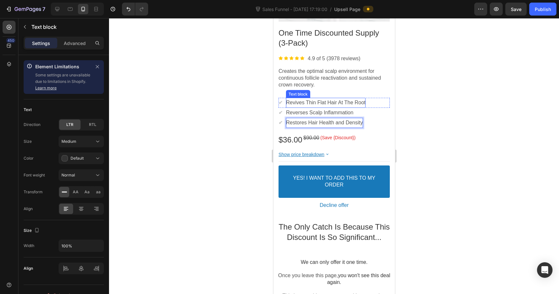
click at [340, 102] on p "Revives Thin Flat Hair At The Root" at bounding box center [326, 102] width 80 height 7
click at [341, 102] on p "Revives Thin Flat Hair At The Root" at bounding box center [326, 102] width 80 height 7
click at [347, 102] on p "Revives Thin Flat Hair at The Root" at bounding box center [325, 102] width 79 height 7
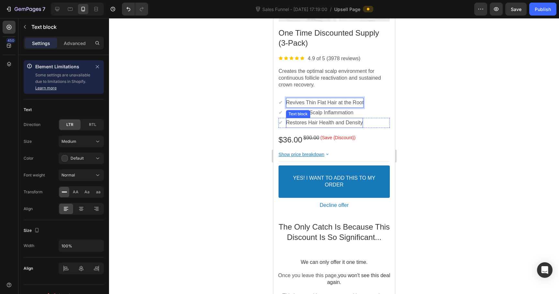
click at [332, 120] on p "Restores Hair Health and Density" at bounding box center [324, 122] width 77 height 7
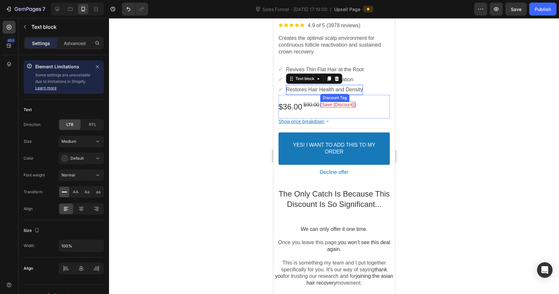
scroll to position [1894, 0]
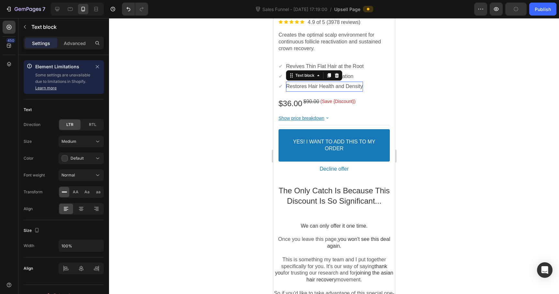
click at [461, 146] on div at bounding box center [334, 156] width 450 height 276
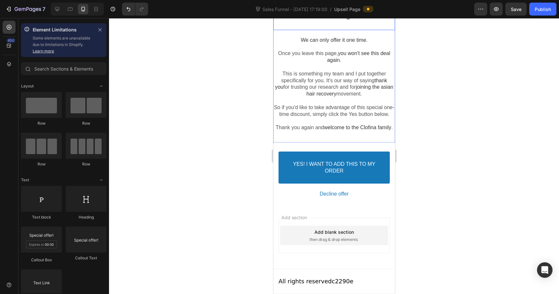
scroll to position [2093, 0]
click at [334, 281] on p "All rights reserved c2290e" at bounding box center [315, 281] width 75 height 9
click at [545, 12] on div "Publish" at bounding box center [543, 9] width 16 height 7
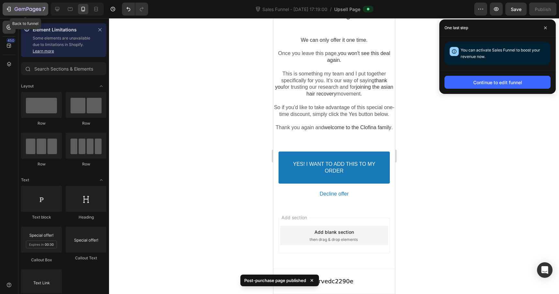
click at [8, 6] on icon "button" at bounding box center [9, 9] width 6 height 6
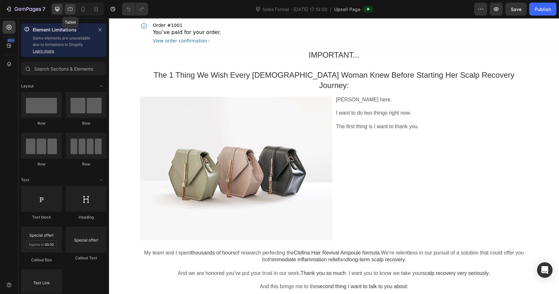
click at [74, 13] on div at bounding box center [70, 9] width 10 height 10
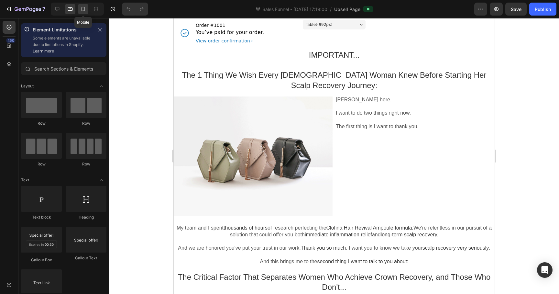
click at [80, 13] on div at bounding box center [83, 9] width 10 height 10
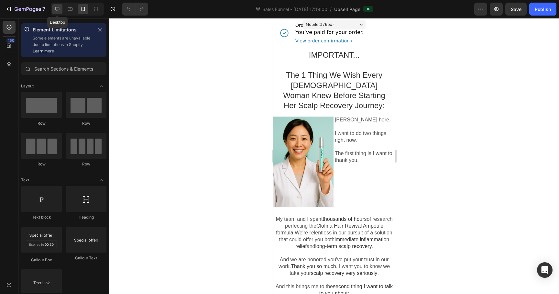
click at [60, 11] on icon at bounding box center [57, 9] width 6 height 6
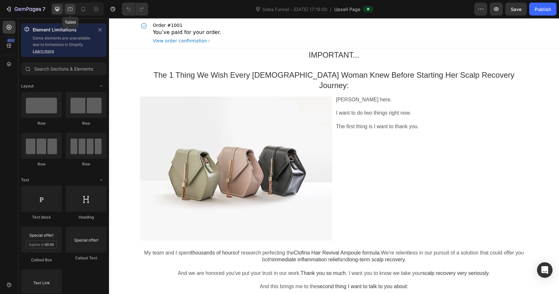
click at [70, 10] on icon at bounding box center [70, 9] width 5 height 4
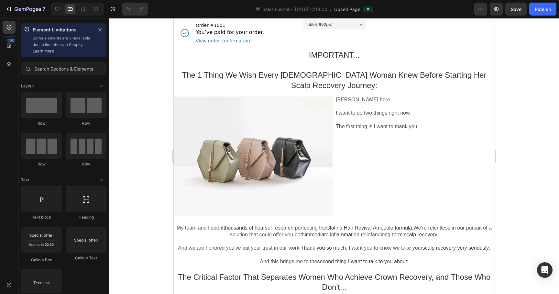
click at [50, 10] on div at bounding box center [76, 9] width 56 height 13
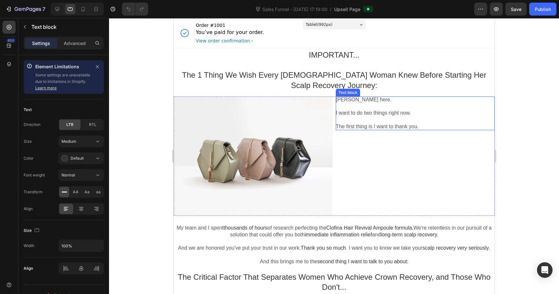
click at [389, 114] on p "I want to do two things right now." at bounding box center [415, 113] width 159 height 7
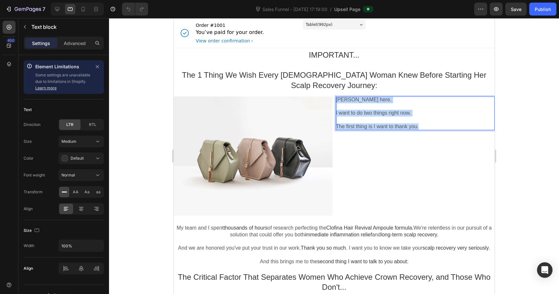
drag, startPoint x: 338, startPoint y: 98, endPoint x: 427, endPoint y: 129, distance: 94.2
click at [427, 129] on div "Dr. Grace Han here. I want to do two things right now. The first thing is I wan…" at bounding box center [415, 113] width 159 height 34
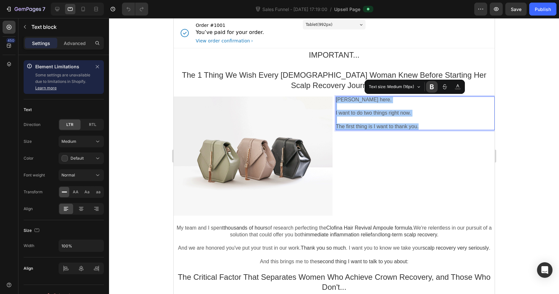
click at [435, 86] on icon "Editor contextual toolbar" at bounding box center [432, 87] width 6 height 6
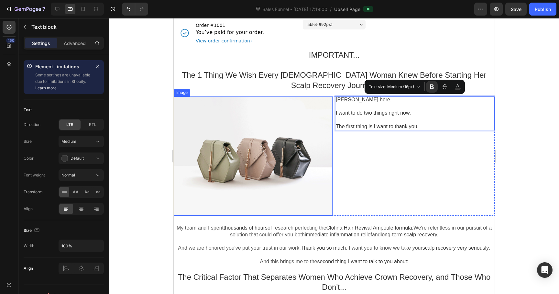
click at [219, 115] on div at bounding box center [252, 155] width 159 height 119
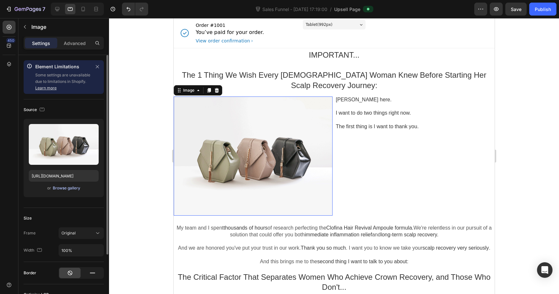
click at [73, 186] on div "Browse gallery" at bounding box center [67, 188] width 28 height 6
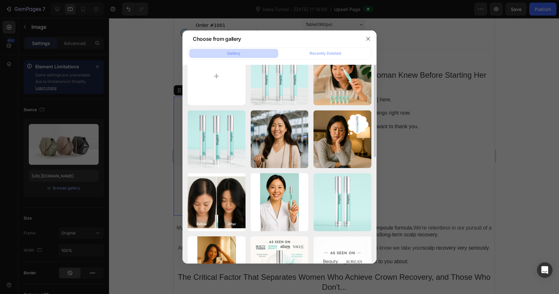
scroll to position [29, 0]
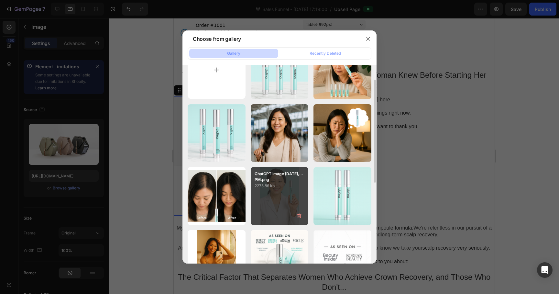
click at [287, 201] on div "ChatGPT Image Sep 25,...PM.png 2275.86 kb" at bounding box center [280, 196] width 58 height 58
type input "https://cdn.shopify.com/s/files/1/0640/8418/1165/files/gempages_566859257853510…"
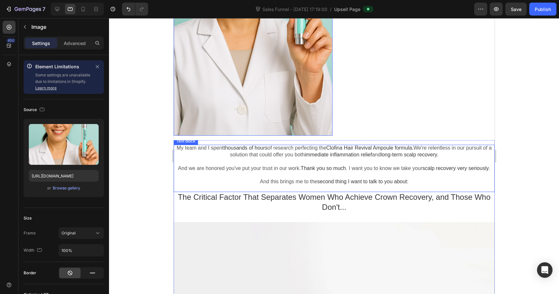
scroll to position [282, 0]
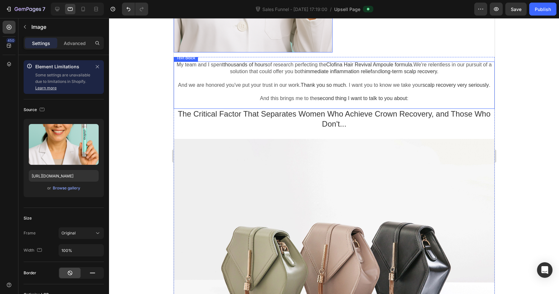
click at [317, 186] on div at bounding box center [333, 259] width 321 height 241
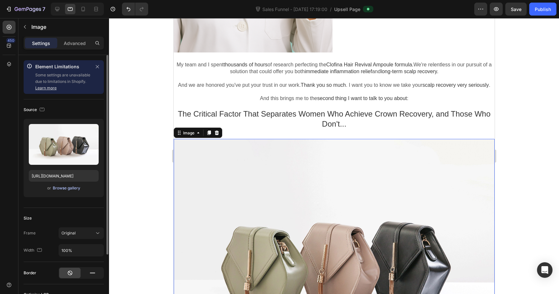
click at [63, 190] on div "Browse gallery" at bounding box center [67, 188] width 28 height 6
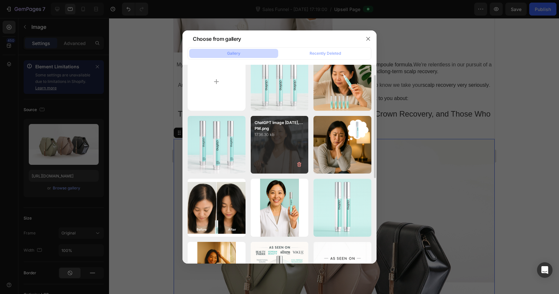
scroll to position [18, 0]
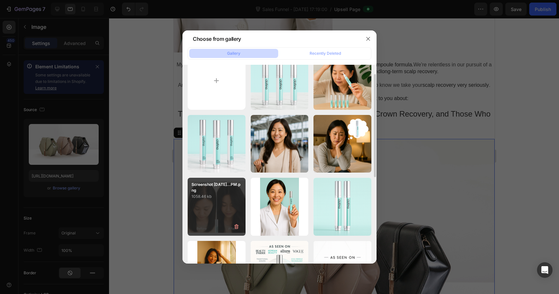
click at [227, 206] on div "Screenshot 2025-09-25...PM.png 1058.46 kb" at bounding box center [217, 207] width 58 height 58
type input "https://cdn.shopify.com/s/files/1/0640/8418/1165/files/gempages_566859257853510…"
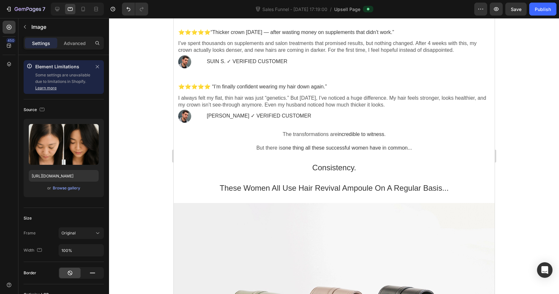
scroll to position [784, 0]
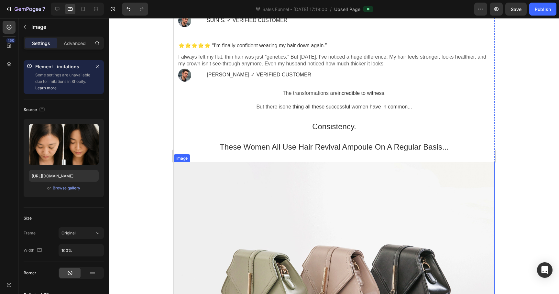
click at [325, 206] on div at bounding box center [333, 282] width 321 height 241
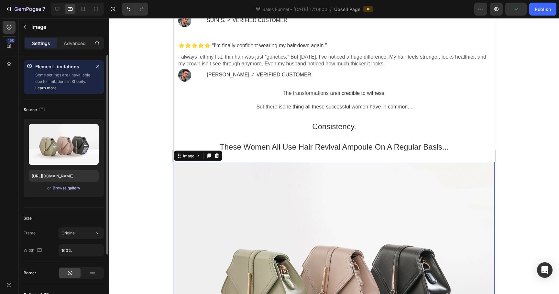
click at [64, 189] on div "Browse gallery" at bounding box center [67, 188] width 28 height 6
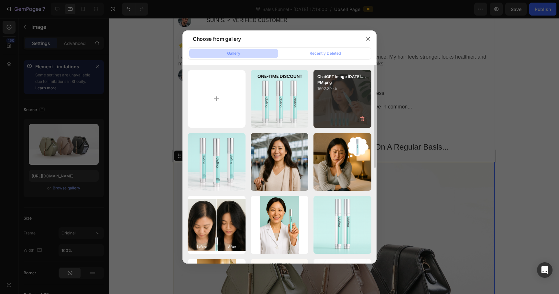
click at [333, 103] on div "ChatGPT Image Sep 25,...PM.png 1602.39 kb" at bounding box center [343, 99] width 58 height 58
type input "[URL][DOMAIN_NAME]"
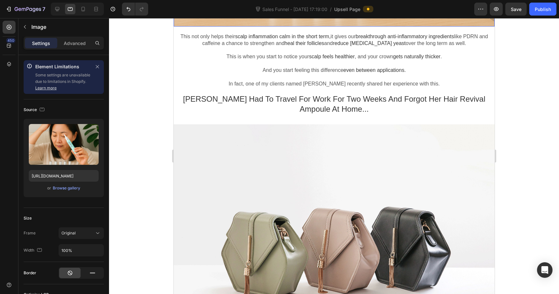
scroll to position [1259, 0]
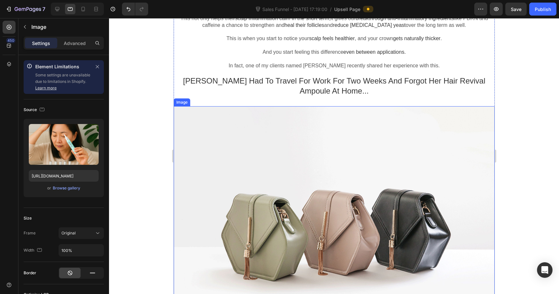
click at [305, 187] on div at bounding box center [333, 226] width 321 height 241
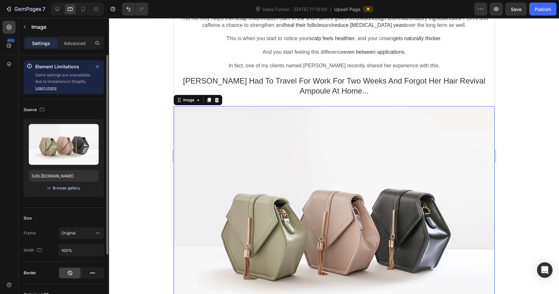
click at [62, 188] on div "Browse gallery" at bounding box center [67, 188] width 28 height 6
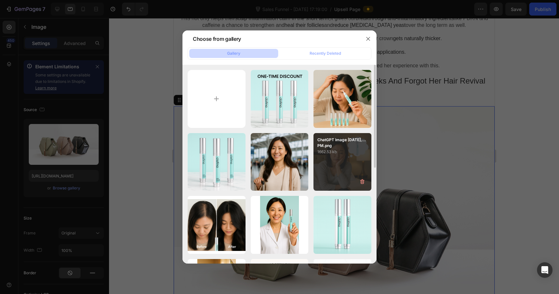
click at [332, 166] on div "ChatGPT Image Sep 25,...PM.png 1662.53 kb" at bounding box center [343, 162] width 58 height 58
type input "https://cdn.shopify.com/s/files/1/0640/8418/1165/files/gempages_566859257853510…"
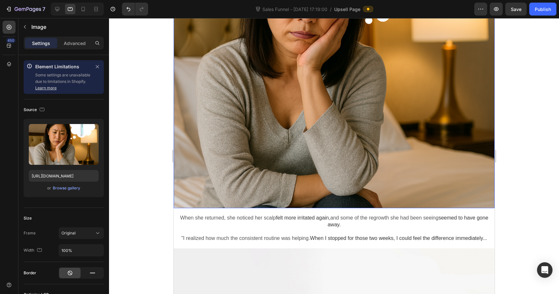
scroll to position [1588, 0]
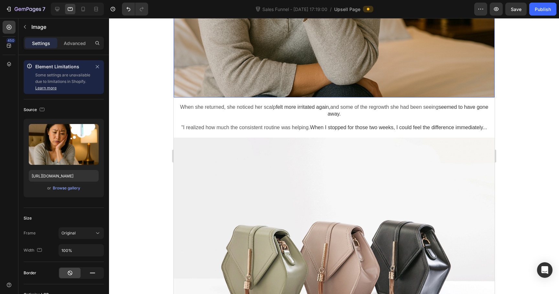
click at [301, 219] on div at bounding box center [333, 258] width 321 height 241
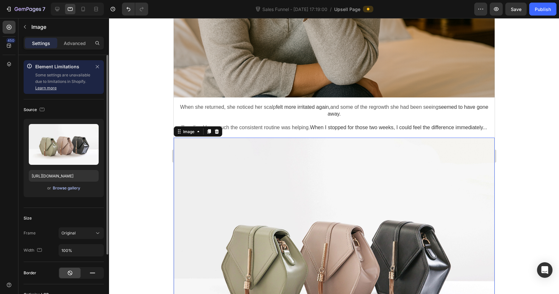
click at [65, 189] on div "Browse gallery" at bounding box center [67, 188] width 28 height 6
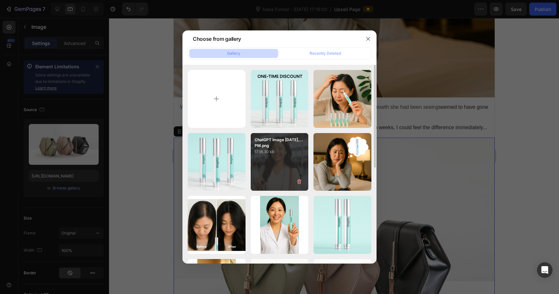
click at [278, 161] on div "ChatGPT Image Sep 25,...PM.png 1736.30 kb" at bounding box center [280, 162] width 58 height 58
type input "https://cdn.shopify.com/s/files/1/0640/8418/1165/files/gempages_566859257853510…"
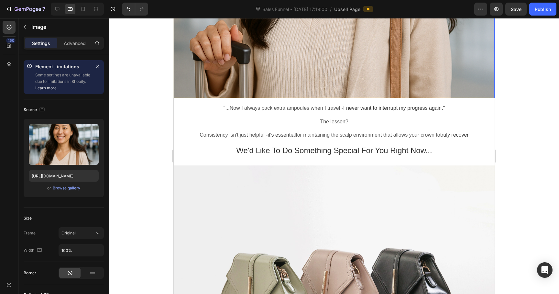
scroll to position [2001, 0]
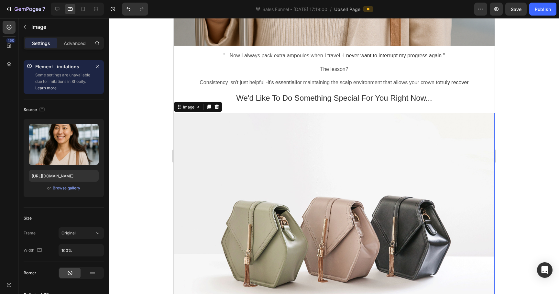
click at [287, 198] on div at bounding box center [333, 233] width 321 height 241
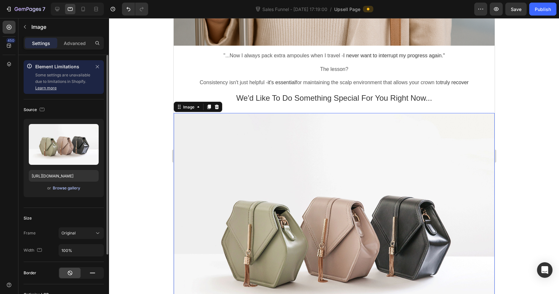
click at [62, 187] on div "Browse gallery" at bounding box center [67, 188] width 28 height 6
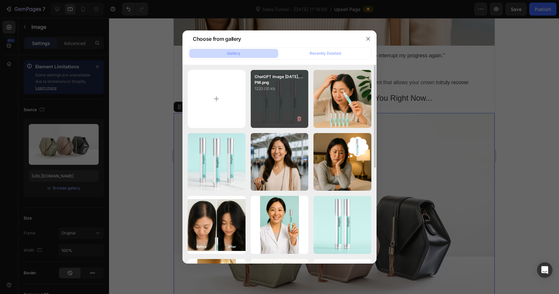
click at [297, 95] on div "ChatGPT Image Sep 25,...PM.png 1220.00 kb" at bounding box center [280, 99] width 58 height 58
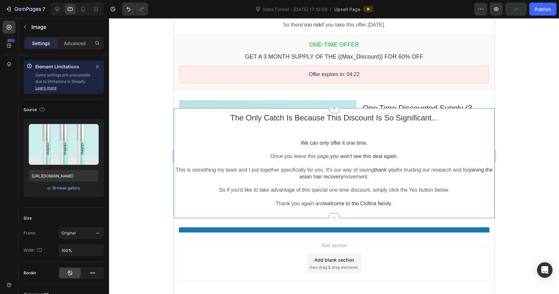
scroll to position [2485, 0]
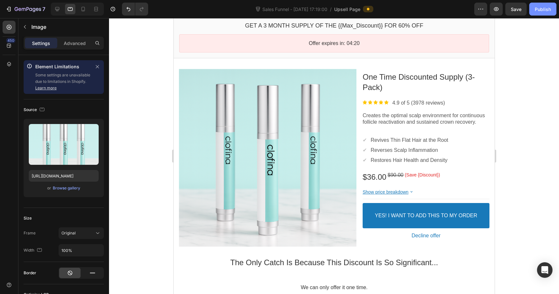
click at [541, 9] on div "Publish" at bounding box center [543, 9] width 16 height 7
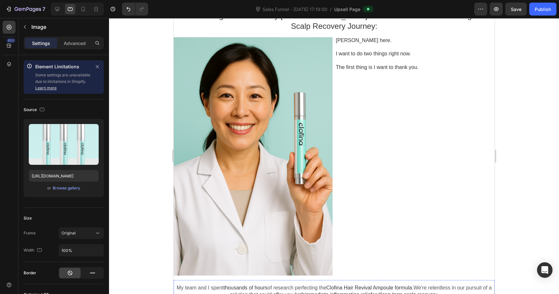
scroll to position [0, 0]
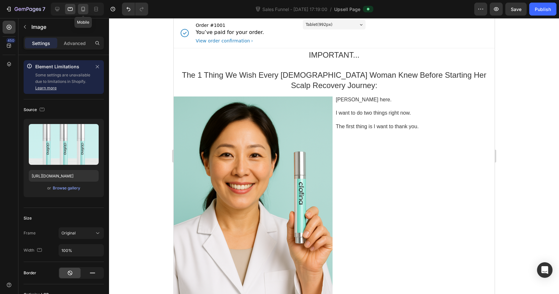
click at [82, 7] on icon at bounding box center [84, 9] width 4 height 5
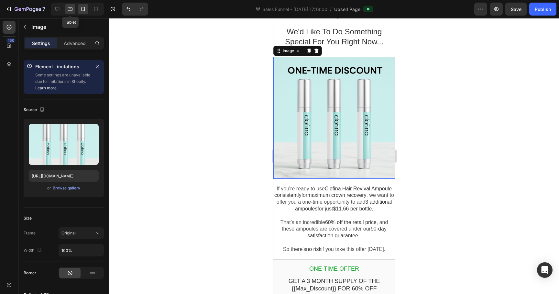
click at [69, 10] on icon at bounding box center [70, 9] width 6 height 6
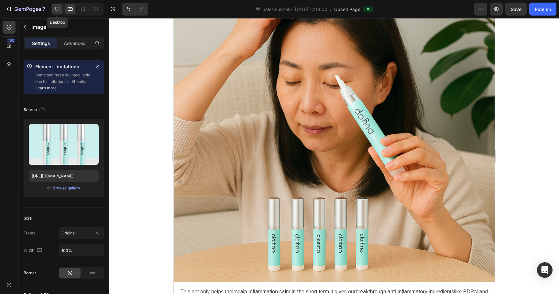
click at [53, 9] on div at bounding box center [57, 9] width 10 height 10
type input "https://cdn.shopify.com/s/files/1/2005/9307/files/image_demo.jpg"
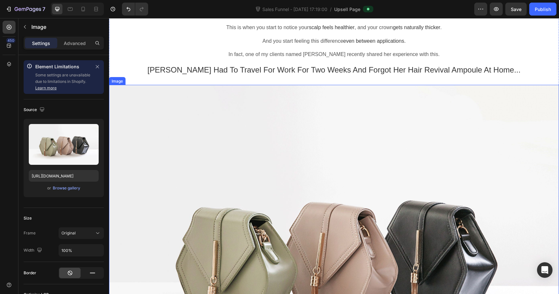
click at [308, 172] on div at bounding box center [334, 254] width 450 height 338
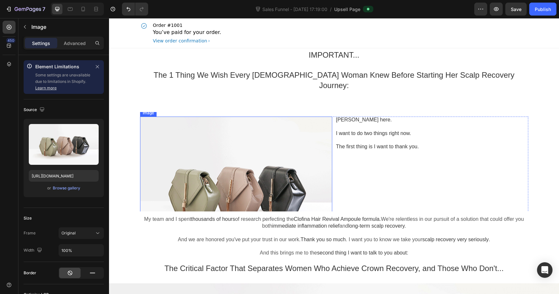
click at [272, 173] on div at bounding box center [236, 189] width 192 height 144
click at [59, 185] on div "or Browse gallery" at bounding box center [64, 188] width 70 height 8
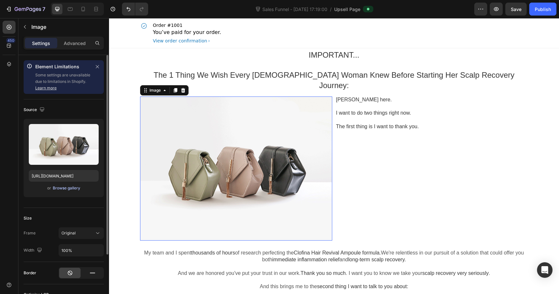
click at [65, 187] on div "Browse gallery" at bounding box center [67, 188] width 28 height 6
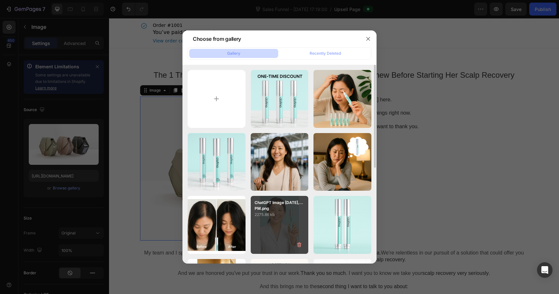
click at [274, 223] on div "ChatGPT Image Sep 25,...PM.png 2275.86 kb" at bounding box center [280, 225] width 58 height 58
type input "https://cdn.shopify.com/s/files/1/0640/8418/1165/files/gempages_566859257853510…"
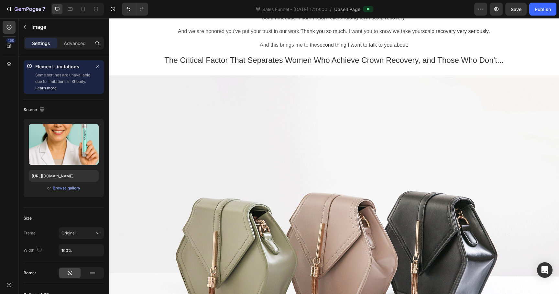
scroll to position [396, 0]
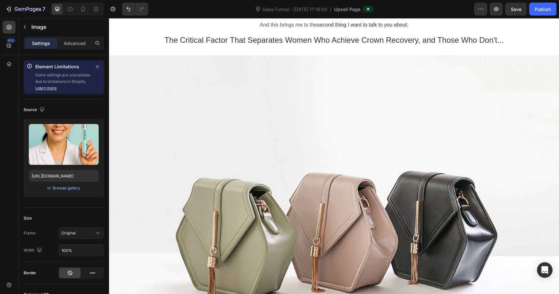
click at [338, 215] on div at bounding box center [334, 224] width 450 height 338
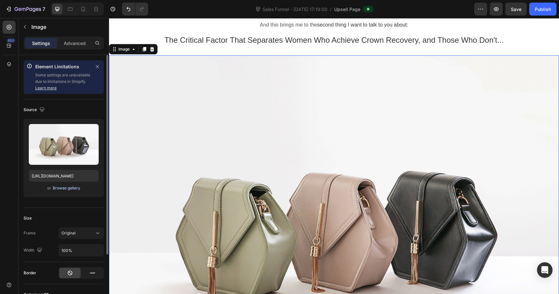
click at [66, 186] on div "Browse gallery" at bounding box center [67, 188] width 28 height 6
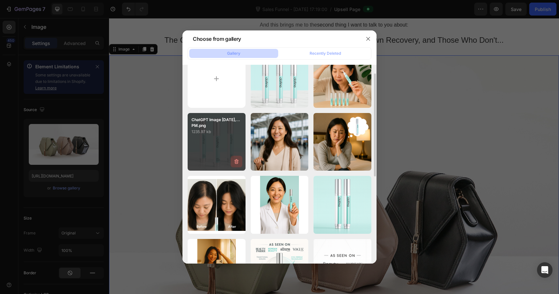
scroll to position [20, 0]
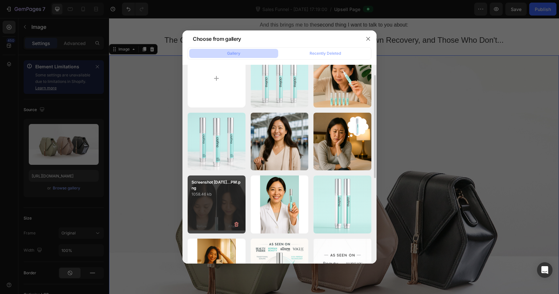
click at [229, 189] on p "Screenshot [DATE]...PM.png" at bounding box center [217, 185] width 50 height 12
type input "[URL][DOMAIN_NAME]"
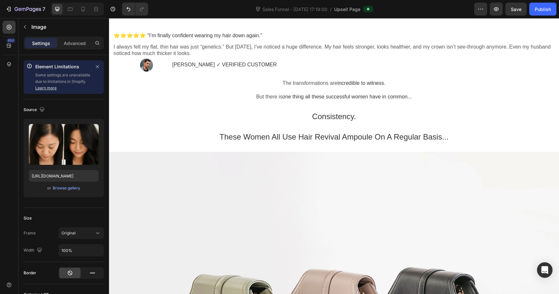
scroll to position [944, 0]
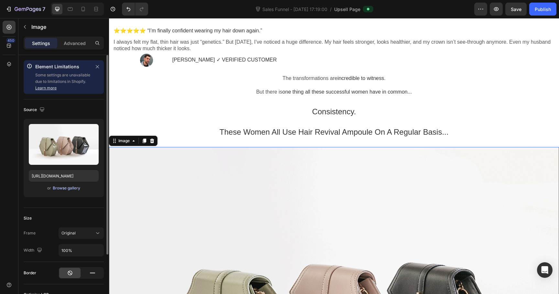
click at [62, 186] on div "Browse gallery" at bounding box center [67, 188] width 28 height 6
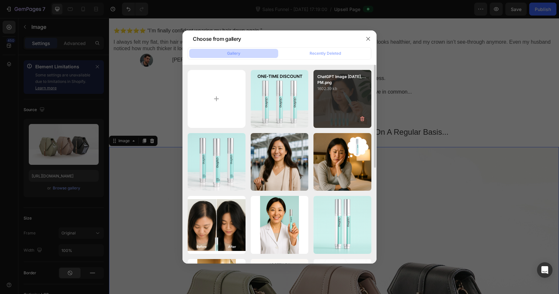
click at [337, 70] on div "ChatGPT Image Sep 25,...PM.png 1602.39 kb" at bounding box center [343, 81] width 58 height 22
type input "[URL][DOMAIN_NAME]"
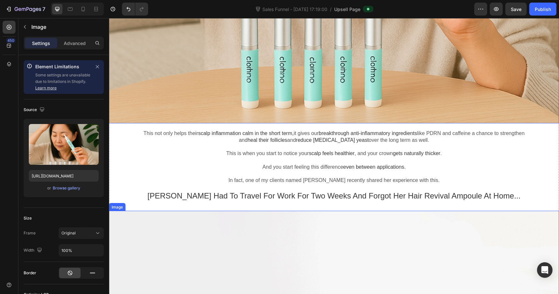
scroll to position [1489, 0]
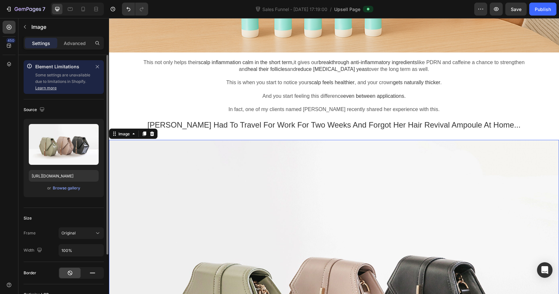
click at [64, 192] on div "Upload Image https://cdn.shopify.com/s/files/1/2005/9307/files/image_demo.jpg o…" at bounding box center [64, 158] width 80 height 78
click at [72, 186] on div "Browse gallery" at bounding box center [67, 188] width 28 height 6
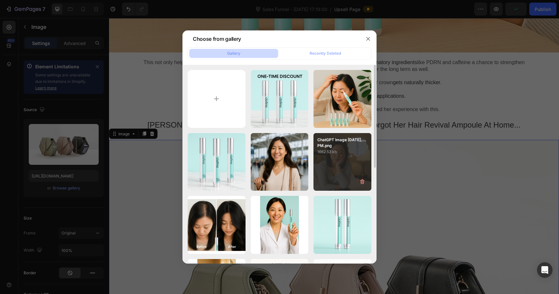
click at [334, 162] on div "ChatGPT Image Sep 25,...PM.png 1662.53 kb" at bounding box center [343, 162] width 58 height 58
type input "[URL][DOMAIN_NAME]"
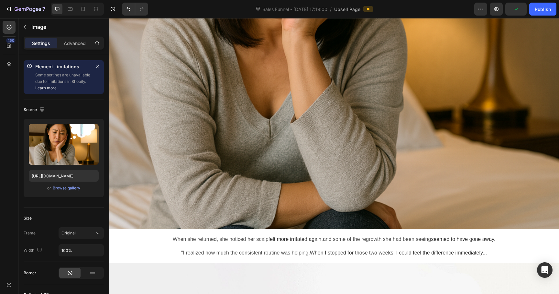
scroll to position [1950, 0]
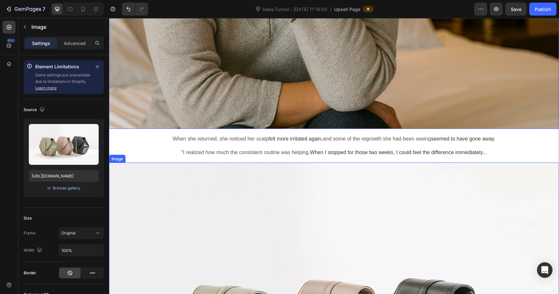
click at [68, 191] on button "Browse gallery" at bounding box center [66, 188] width 28 height 6
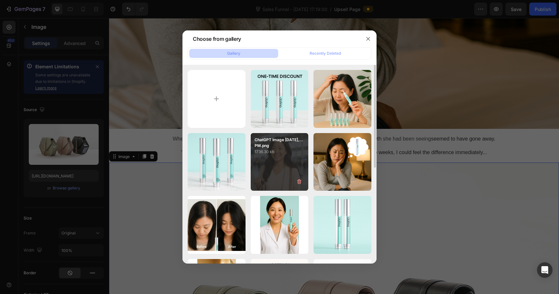
click at [279, 167] on div "ChatGPT Image Sep 25,...PM.png 1736.30 kb" at bounding box center [280, 162] width 58 height 58
type input "[URL][DOMAIN_NAME]"
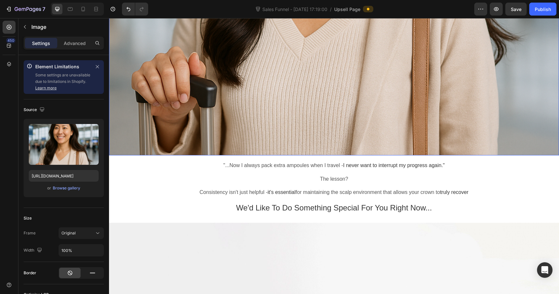
scroll to position [2532, 0]
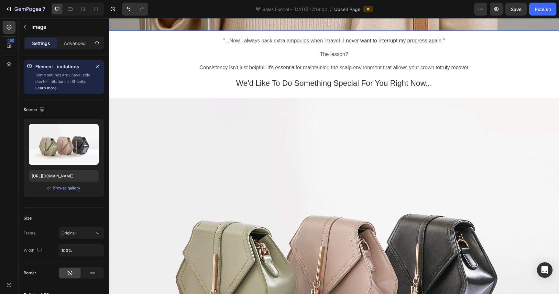
click at [276, 199] on div at bounding box center [334, 267] width 450 height 338
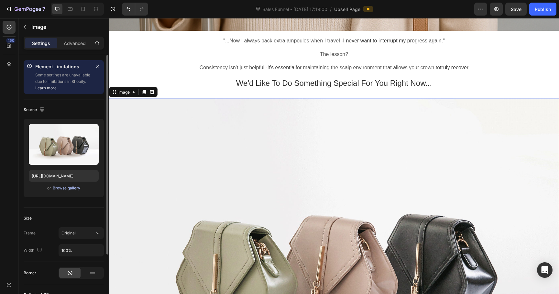
click at [69, 188] on div "Browse gallery" at bounding box center [67, 188] width 28 height 6
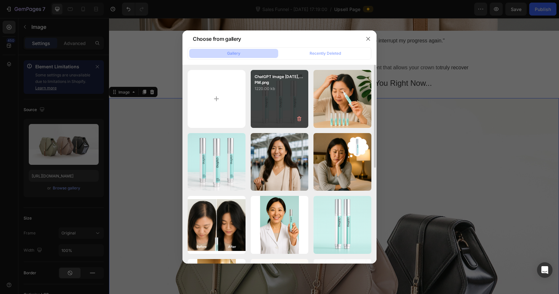
click at [279, 95] on div "ChatGPT Image Sep 25,...PM.png 1220.00 kb" at bounding box center [280, 99] width 58 height 58
type input "[URL][DOMAIN_NAME]"
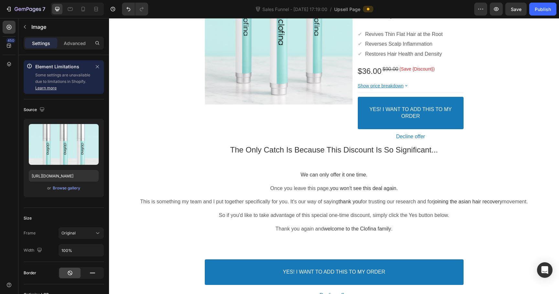
scroll to position [3291, 0]
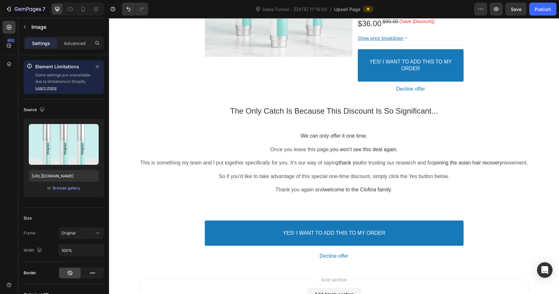
click at [542, 16] on div "7 Version history Sales Funnel - Sep 25, 17:19:00 / Upsell Page Preview Save Pu…" at bounding box center [279, 9] width 559 height 18
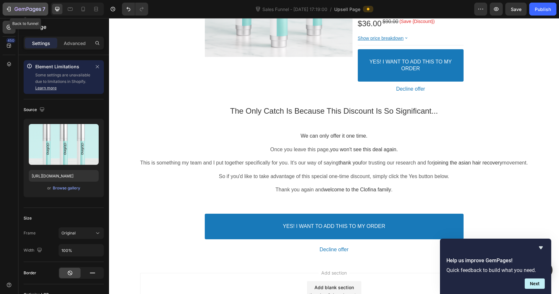
click at [9, 11] on icon "button" at bounding box center [9, 9] width 3 height 5
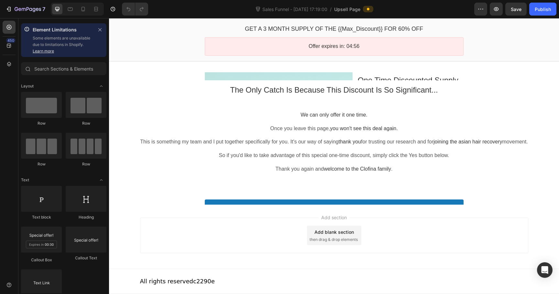
scroll to position [2213, 0]
click at [85, 7] on icon at bounding box center [83, 9] width 6 height 6
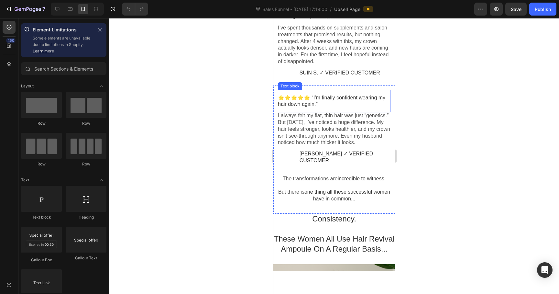
scroll to position [601, 0]
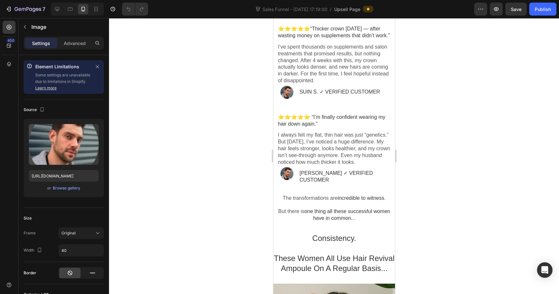
click at [63, 188] on div "Browse gallery" at bounding box center [67, 188] width 28 height 6
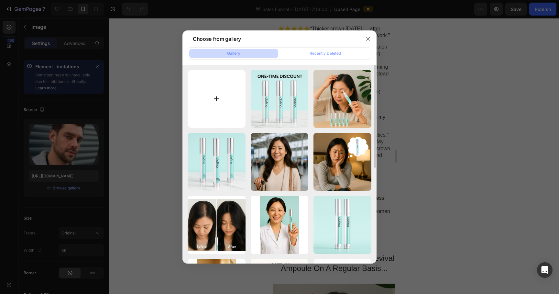
click at [227, 101] on input "file" at bounding box center [217, 99] width 58 height 58
type input "C:\fakepath\Screenshot [DATE] 9.31.59 PM.png"
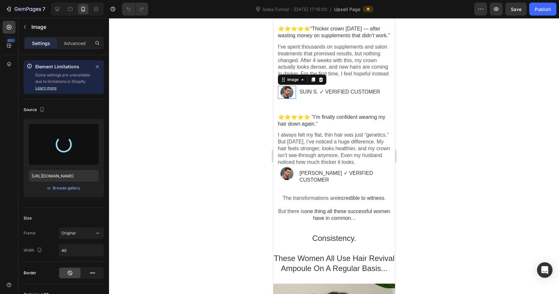
click at [282, 99] on div at bounding box center [287, 92] width 18 height 13
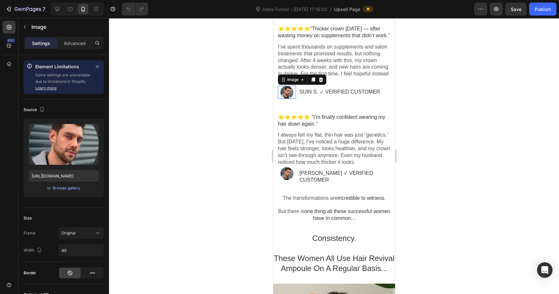
click at [62, 190] on div "Browse gallery" at bounding box center [67, 188] width 28 height 6
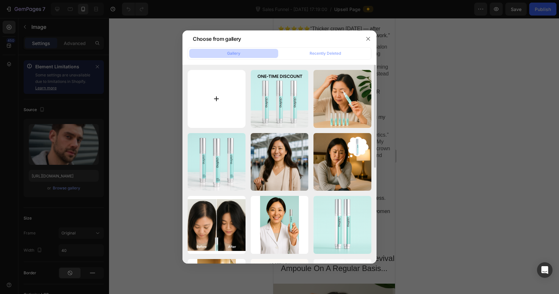
click at [231, 108] on input "file" at bounding box center [217, 99] width 58 height 58
type input "C:\fakepath\Screenshot [DATE] 9.31.59 PM.png"
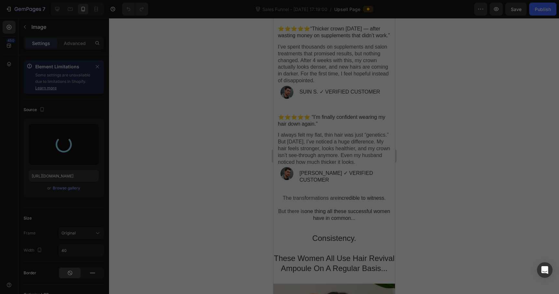
type input "[URL][DOMAIN_NAME]"
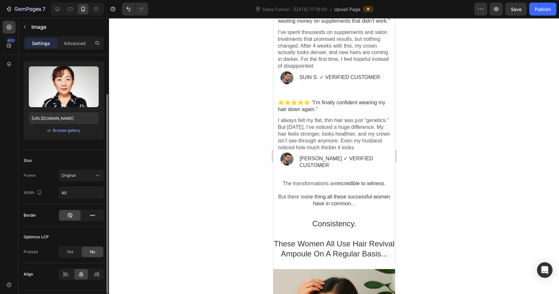
scroll to position [55, 0]
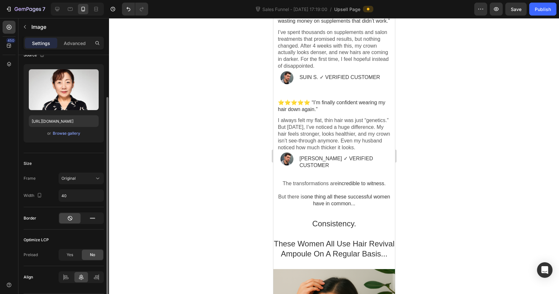
click at [187, 192] on div at bounding box center [334, 156] width 450 height 276
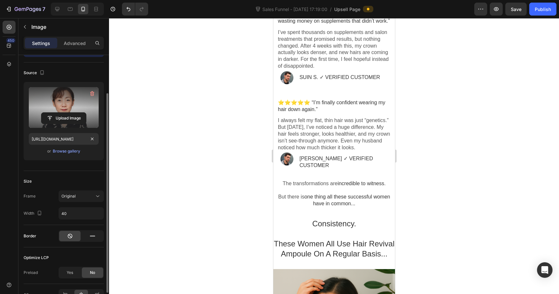
scroll to position [45, 0]
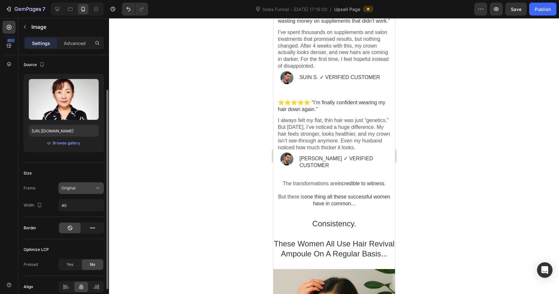
click at [70, 192] on button "Original" at bounding box center [81, 188] width 45 height 12
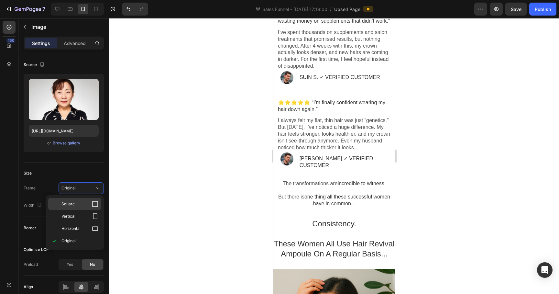
click at [82, 200] on div "Square" at bounding box center [74, 204] width 53 height 12
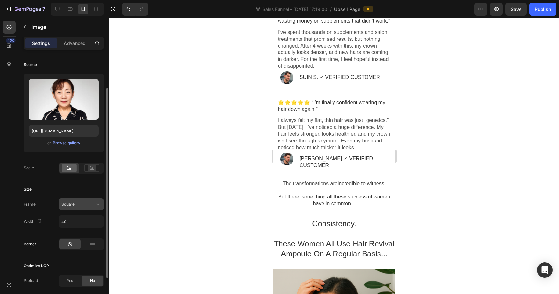
click at [81, 201] on button "Square" at bounding box center [81, 204] width 45 height 12
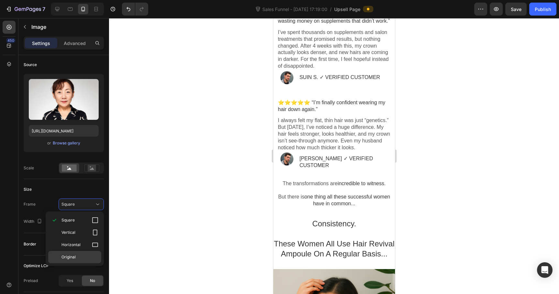
click at [79, 254] on p "Original" at bounding box center [80, 257] width 37 height 6
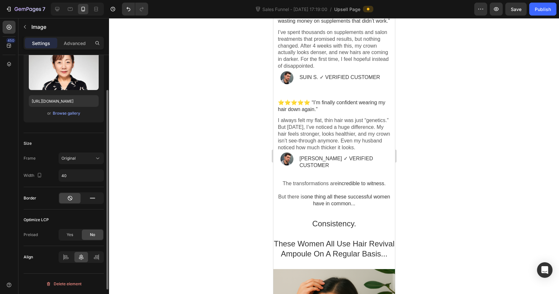
scroll to position [0, 0]
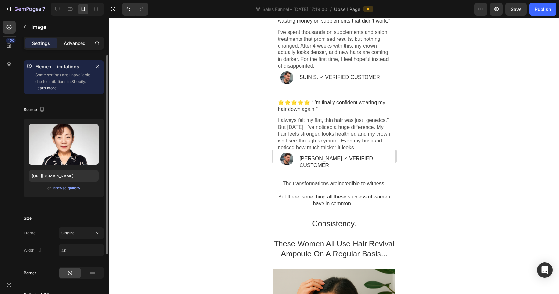
click at [73, 42] on p "Advanced" at bounding box center [75, 43] width 22 height 7
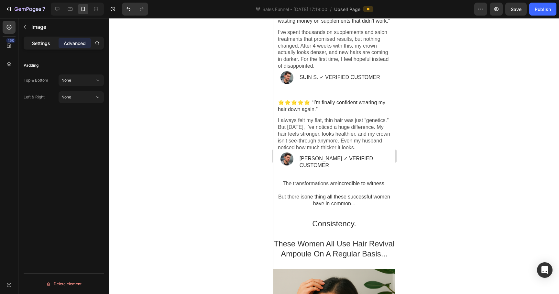
click at [39, 43] on p "Settings" at bounding box center [41, 43] width 18 height 7
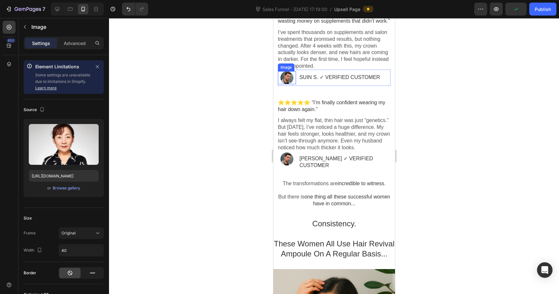
click at [285, 84] on div at bounding box center [287, 77] width 18 height 13
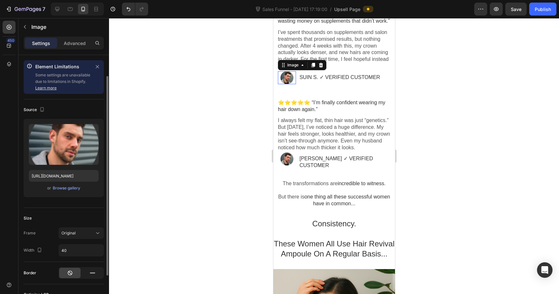
scroll to position [16, 0]
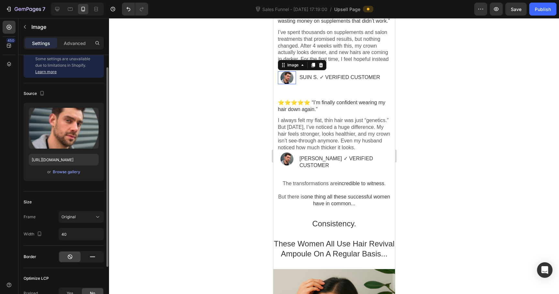
click at [73, 217] on span "Original" at bounding box center [69, 216] width 14 height 5
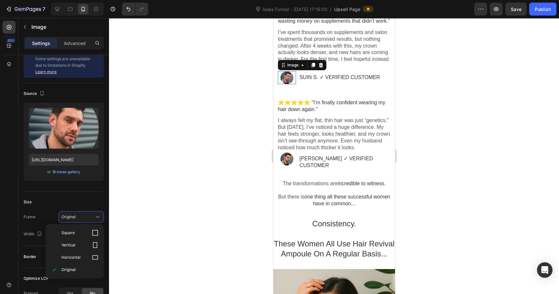
click at [167, 199] on div at bounding box center [334, 156] width 450 height 276
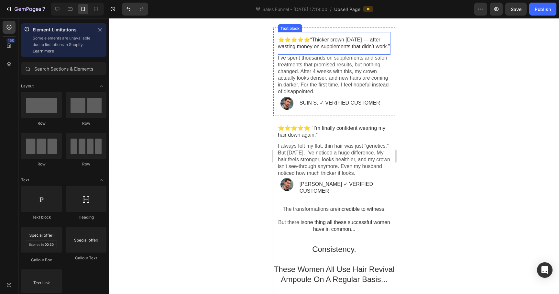
scroll to position [588, 0]
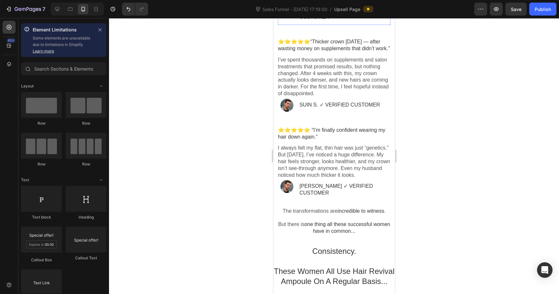
click at [288, 16] on div at bounding box center [287, 10] width 18 height 12
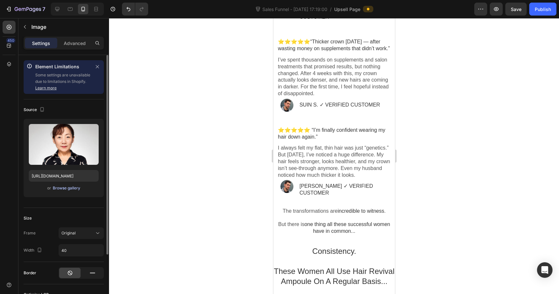
click at [69, 185] on div "Browse gallery" at bounding box center [67, 188] width 28 height 6
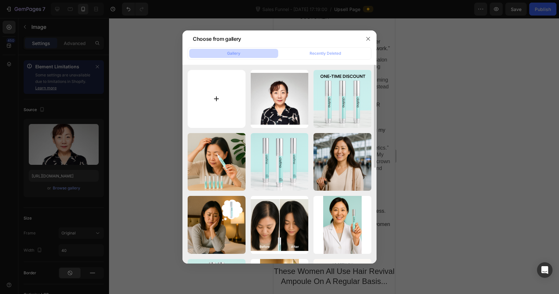
click at [210, 100] on input "file" at bounding box center [217, 99] width 58 height 58
click at [226, 93] on input "file" at bounding box center [217, 99] width 58 height 58
type input "C:\fakepath\2.png"
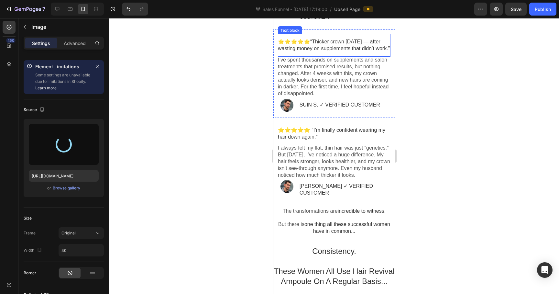
type input "[URL][DOMAIN_NAME]"
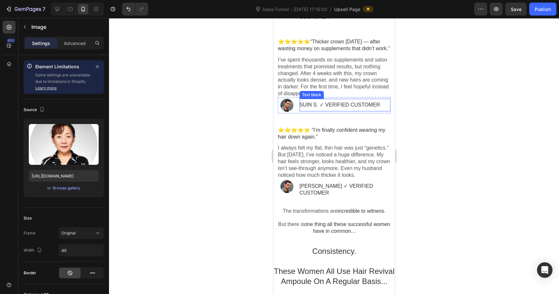
click at [303, 108] on p "SUIN S. ✓ VERIFIED CUSTOMER" at bounding box center [344, 105] width 91 height 7
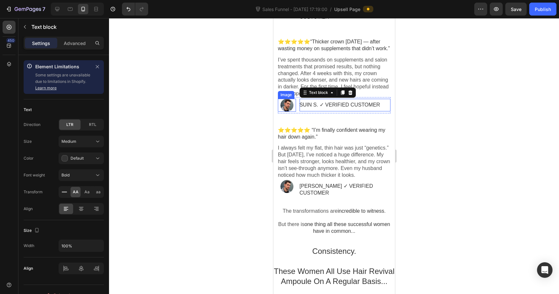
click at [286, 112] on div at bounding box center [287, 105] width 18 height 13
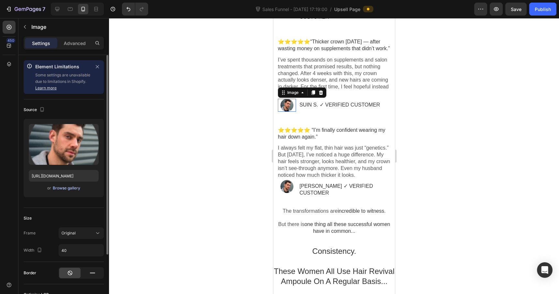
click at [66, 187] on div "Browse gallery" at bounding box center [67, 188] width 28 height 6
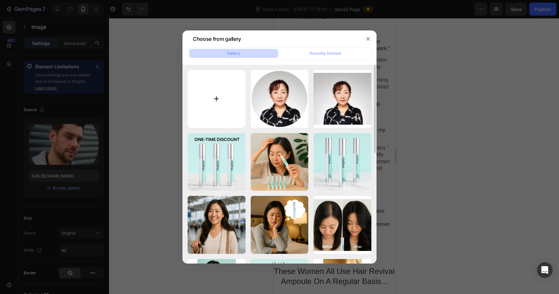
click at [226, 94] on input "file" at bounding box center [217, 99] width 58 height 58
type input "C:\fakepath\1.png"
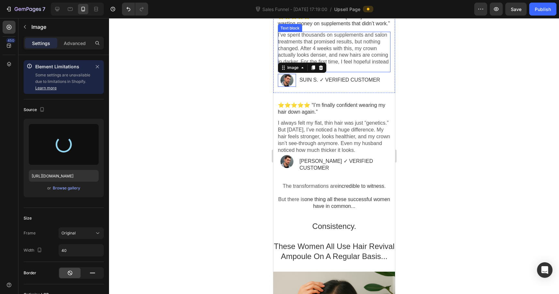
scroll to position [656, 0]
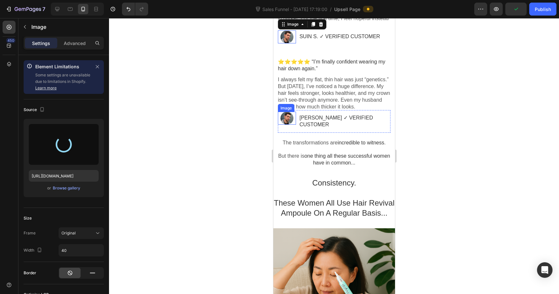
type input "[URL][DOMAIN_NAME]"
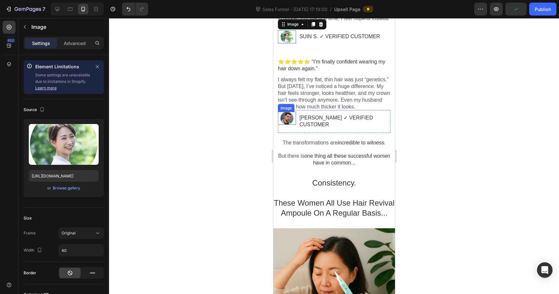
click at [285, 125] on div at bounding box center [287, 118] width 18 height 13
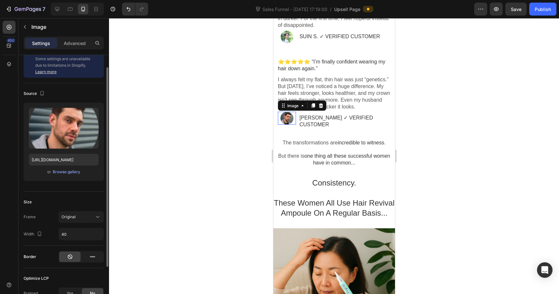
click at [61, 167] on div "Upload Image [URL][DOMAIN_NAME] or Browse gallery" at bounding box center [64, 142] width 80 height 78
click at [62, 172] on div "Browse gallery" at bounding box center [67, 172] width 28 height 6
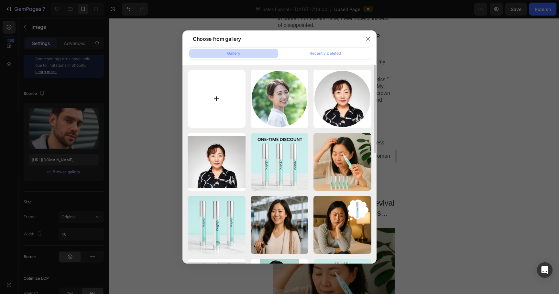
click at [217, 106] on input "file" at bounding box center [217, 99] width 58 height 58
type input "C:\fakepath\3.png"
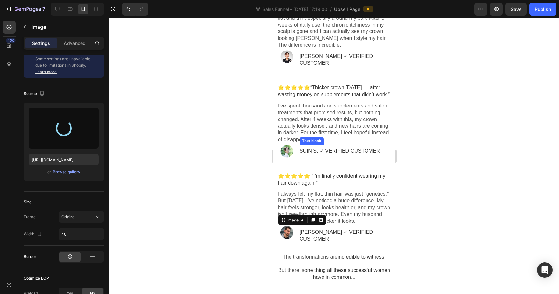
scroll to position [515, 0]
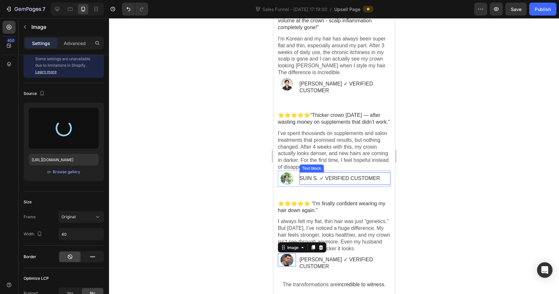
type input "[URL][DOMAIN_NAME]"
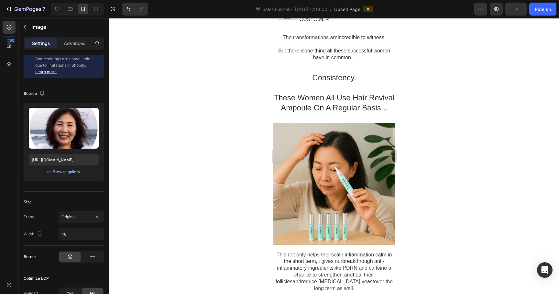
scroll to position [771, 0]
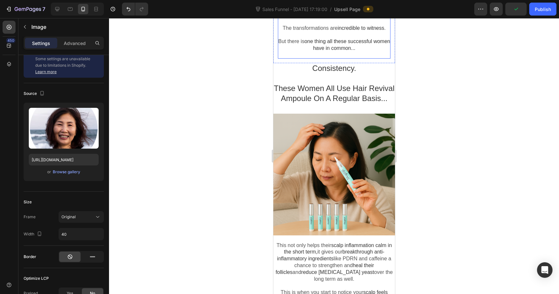
click at [370, 51] on span "one thing all these successful women have in common..." at bounding box center [347, 45] width 86 height 12
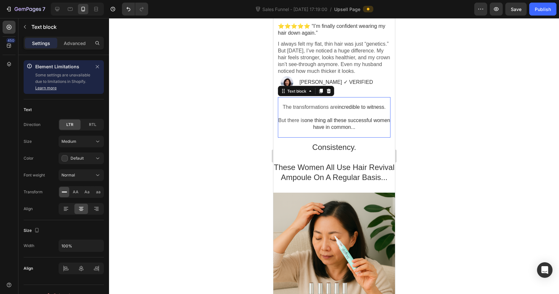
scroll to position [701, 0]
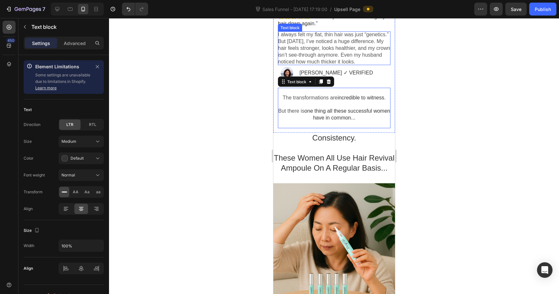
click at [427, 145] on div at bounding box center [334, 156] width 450 height 276
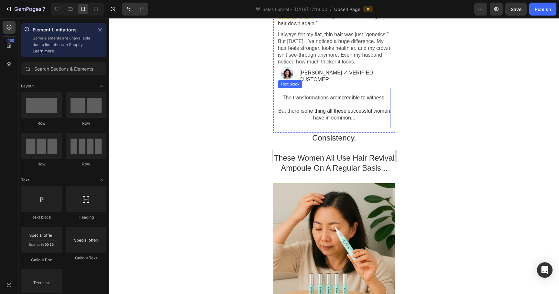
click at [339, 95] on p at bounding box center [334, 91] width 113 height 7
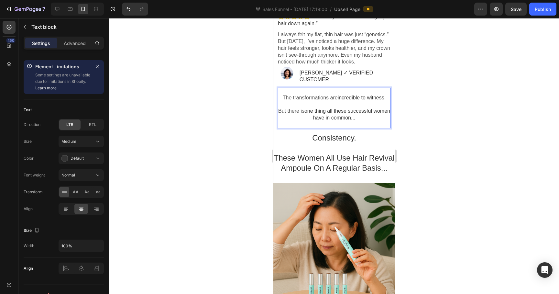
click at [280, 101] on p "The transformations are incredible to witness ." at bounding box center [334, 98] width 113 height 7
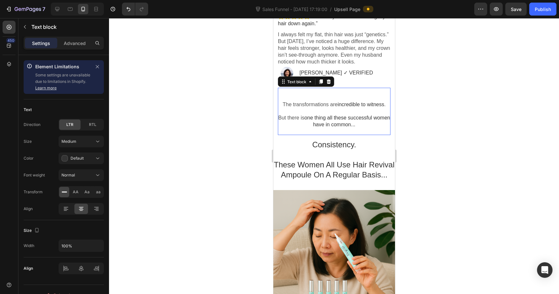
click at [499, 172] on div at bounding box center [334, 156] width 450 height 276
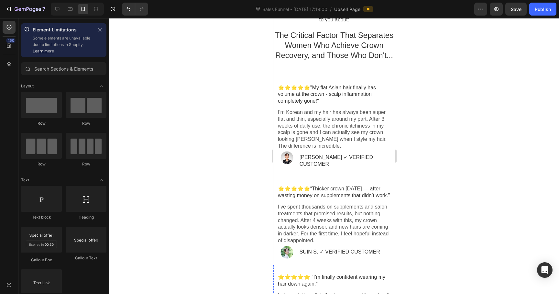
scroll to position [420, 0]
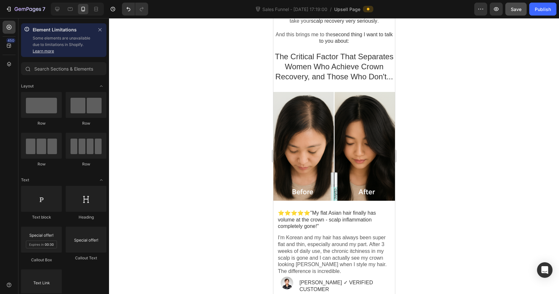
click at [515, 13] on button "Save" at bounding box center [516, 9] width 21 height 13
click at [68, 9] on icon at bounding box center [70, 9] width 6 height 6
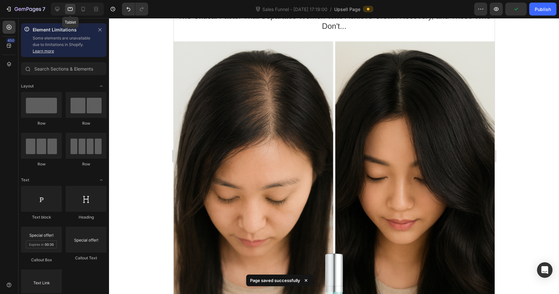
scroll to position [393, 0]
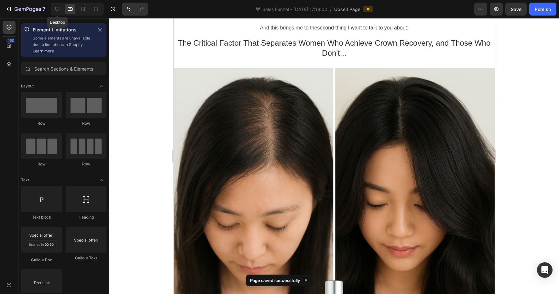
click at [50, 8] on div "Desktop" at bounding box center [76, 9] width 56 height 13
click at [57, 10] on icon at bounding box center [57, 9] width 4 height 4
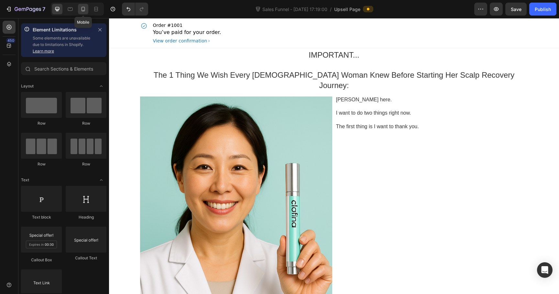
click at [84, 8] on icon at bounding box center [84, 9] width 4 height 5
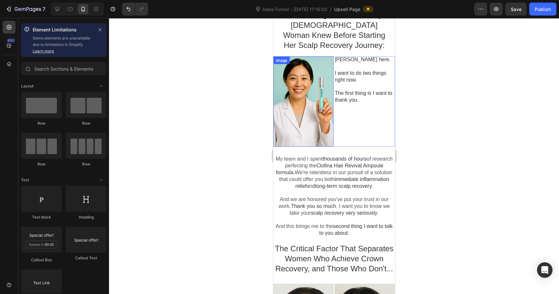
scroll to position [32, 0]
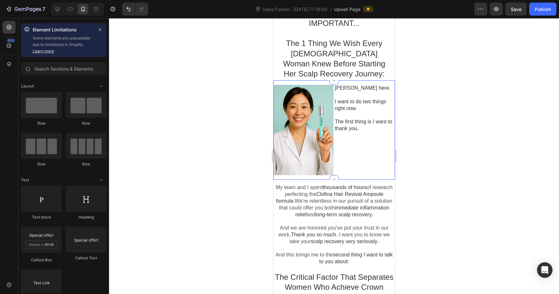
click at [352, 84] on div "Image [PERSON_NAME] here. I want to do two things right now. The first thing is…" at bounding box center [334, 129] width 122 height 99
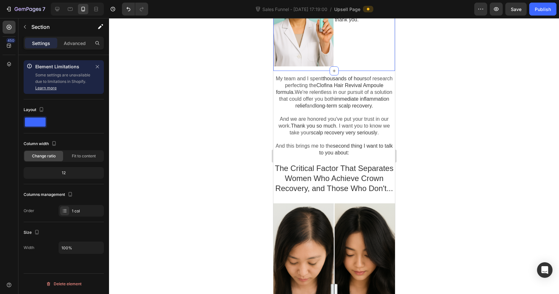
scroll to position [190, 0]
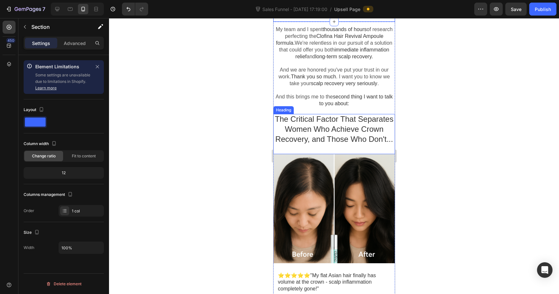
click at [305, 148] on p at bounding box center [334, 149] width 122 height 10
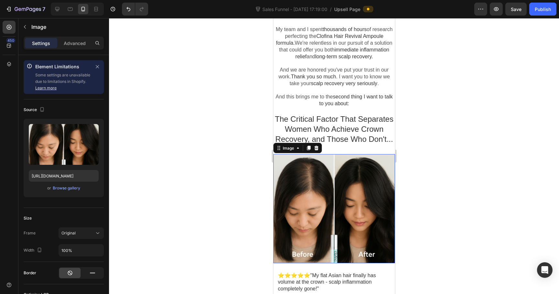
click at [296, 170] on div at bounding box center [334, 208] width 122 height 109
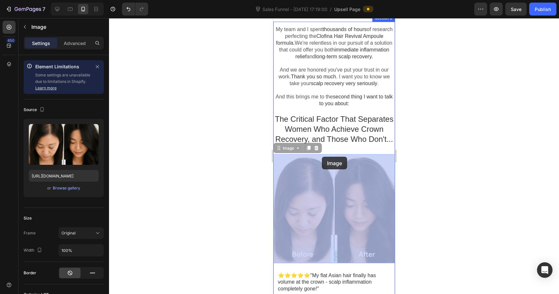
drag, startPoint x: 308, startPoint y: 170, endPoint x: 321, endPoint y: 156, distance: 19.7
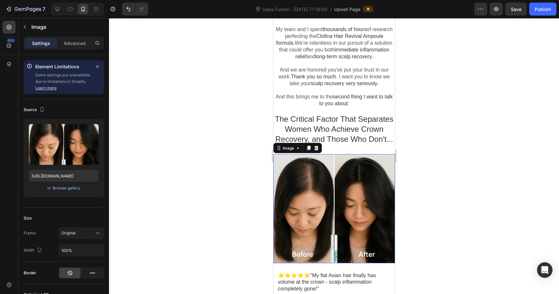
click at [341, 154] on p at bounding box center [334, 149] width 122 height 10
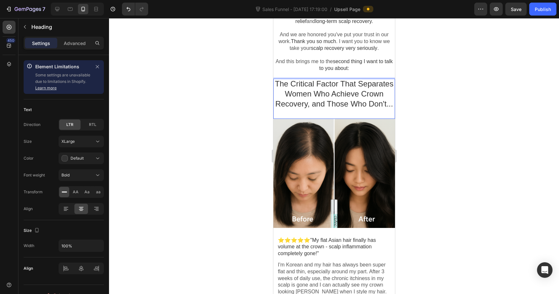
scroll to position [231, 0]
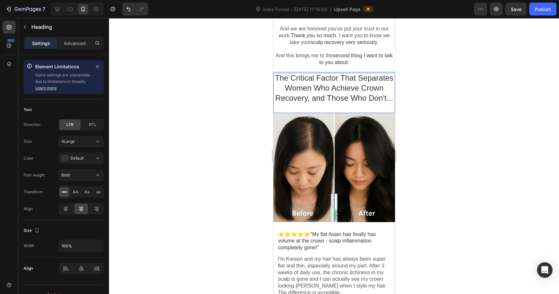
click at [340, 85] on p "The Critical Factor That Separates Women Who Achieve Crown Recovery, and Those …" at bounding box center [334, 88] width 122 height 30
click at [28, 27] on button "button" at bounding box center [25, 27] width 10 height 10
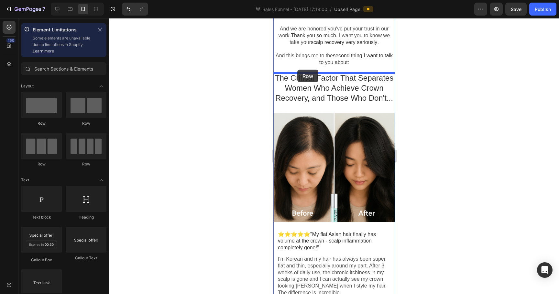
drag, startPoint x: 317, startPoint y: 133, endPoint x: 297, endPoint y: 70, distance: 66.5
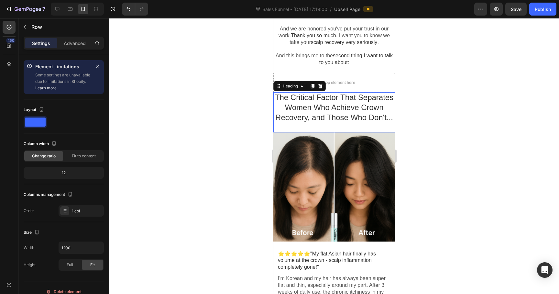
click at [356, 103] on p "The Critical Factor That Separates Women Who Achieve Crown Recovery, and Those …" at bounding box center [334, 107] width 122 height 30
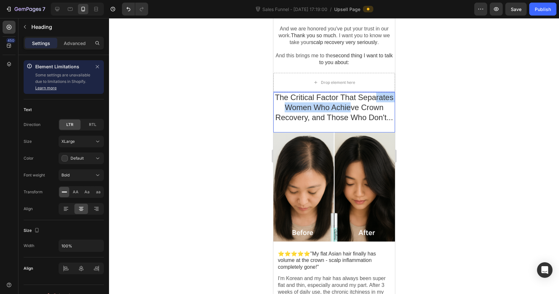
drag, startPoint x: 349, startPoint y: 105, endPoint x: 374, endPoint y: 99, distance: 25.8
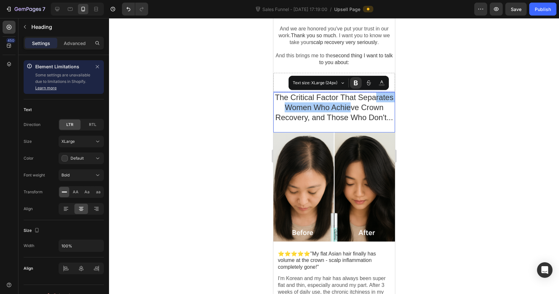
click at [425, 114] on div at bounding box center [334, 156] width 450 height 276
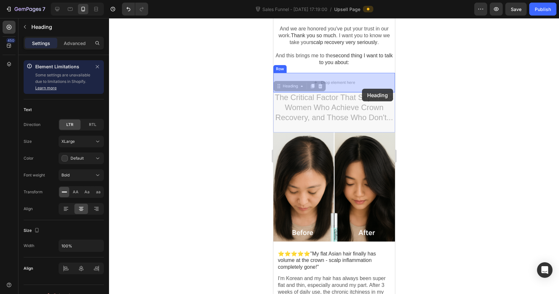
drag, startPoint x: 364, startPoint y: 114, endPoint x: 362, endPoint y: 89, distance: 25.0
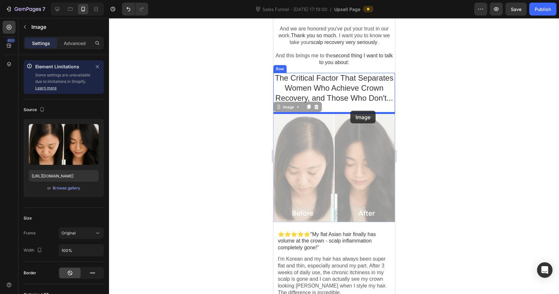
drag, startPoint x: 346, startPoint y: 145, endPoint x: 350, endPoint y: 111, distance: 34.5
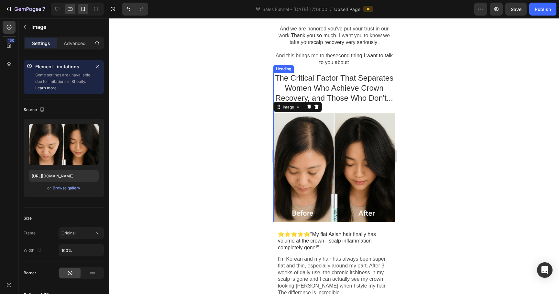
click at [66, 10] on div at bounding box center [70, 9] width 10 height 10
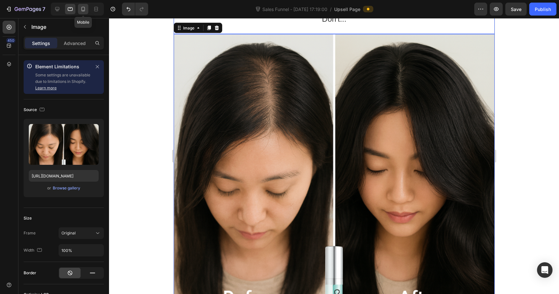
click at [83, 11] on icon at bounding box center [84, 9] width 4 height 5
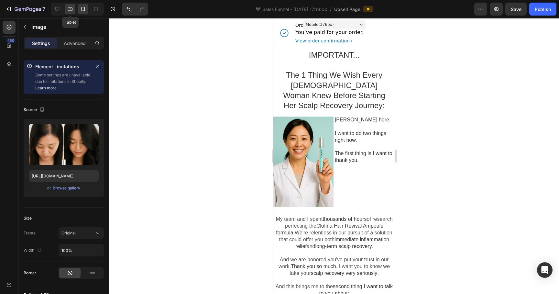
click at [69, 8] on icon at bounding box center [70, 9] width 6 height 6
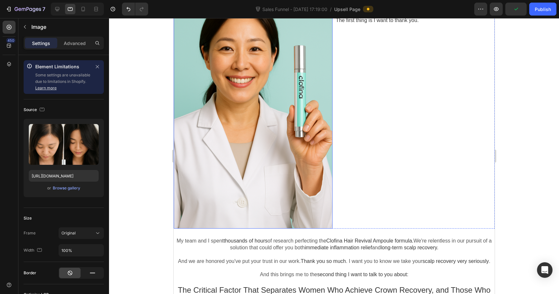
scroll to position [77, 0]
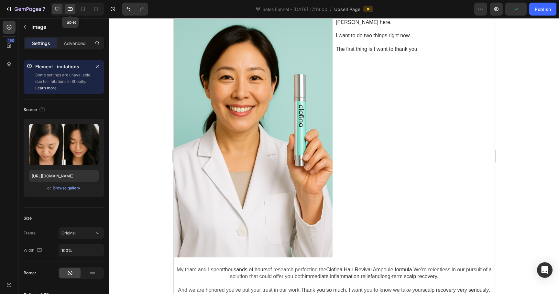
click at [59, 6] on icon at bounding box center [57, 9] width 6 height 6
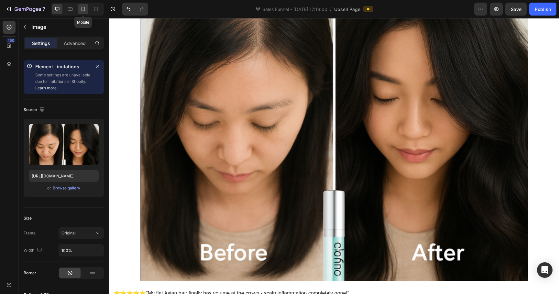
click at [84, 12] on icon at bounding box center [83, 9] width 6 height 6
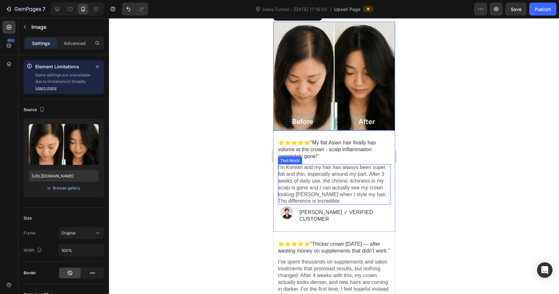
scroll to position [506, 0]
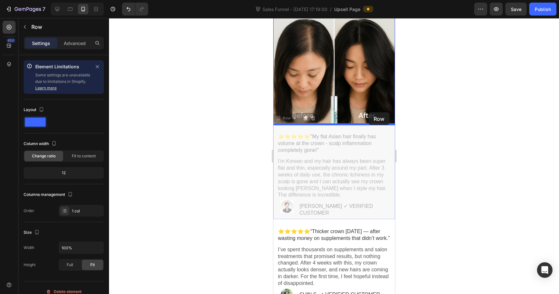
drag, startPoint x: 390, startPoint y: 129, endPoint x: 368, endPoint y: 112, distance: 27.1
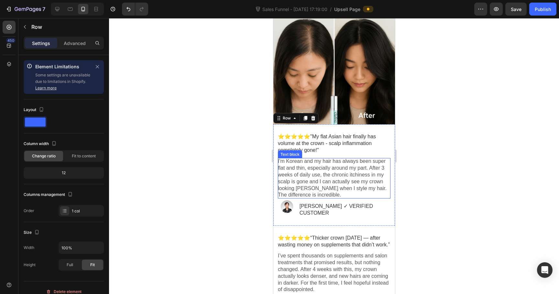
scroll to position [531, 0]
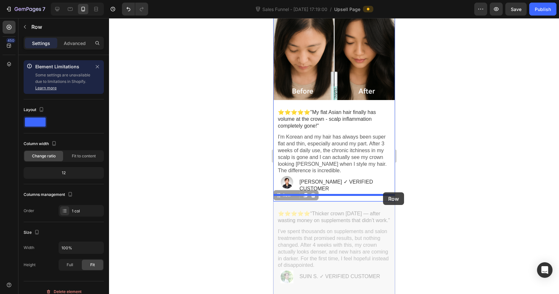
drag, startPoint x: 386, startPoint y: 198, endPoint x: 383, endPoint y: 192, distance: 6.7
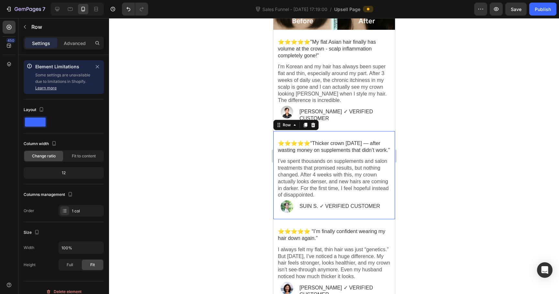
scroll to position [613, 0]
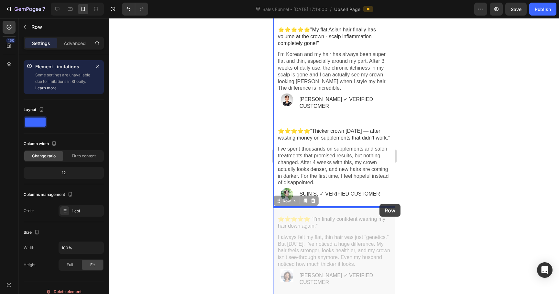
drag, startPoint x: 380, startPoint y: 209, endPoint x: 379, endPoint y: 204, distance: 5.2
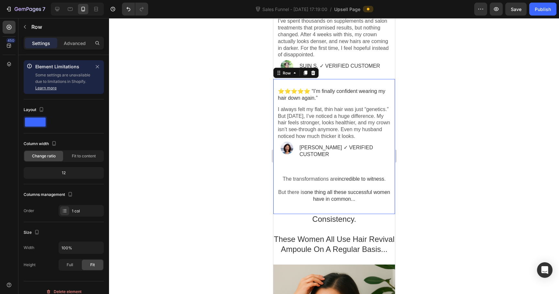
scroll to position [792, 0]
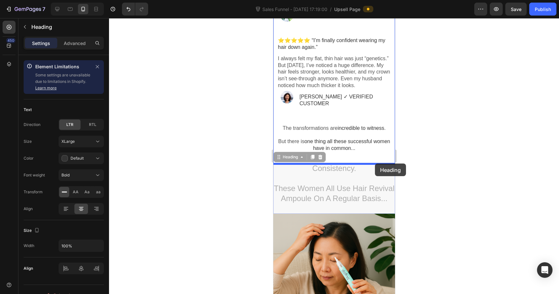
drag, startPoint x: 377, startPoint y: 169, endPoint x: 375, endPoint y: 163, distance: 5.7
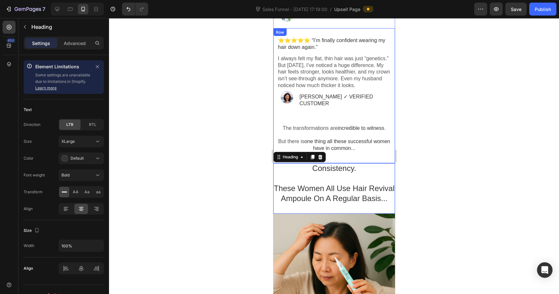
scroll to position [858, 0]
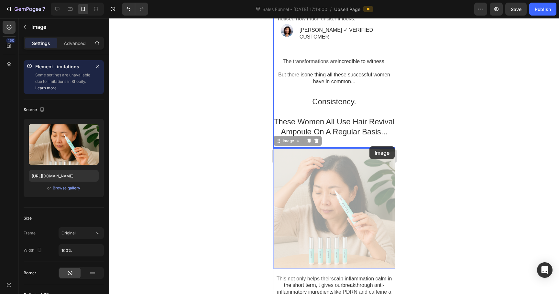
drag, startPoint x: 374, startPoint y: 164, endPoint x: 369, endPoint y: 146, distance: 18.0
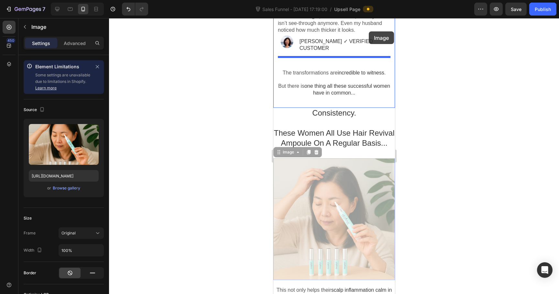
scroll to position [832, 0]
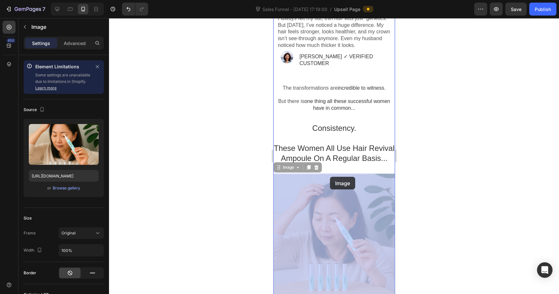
drag, startPoint x: 351, startPoint y: 70, endPoint x: 330, endPoint y: 177, distance: 109.1
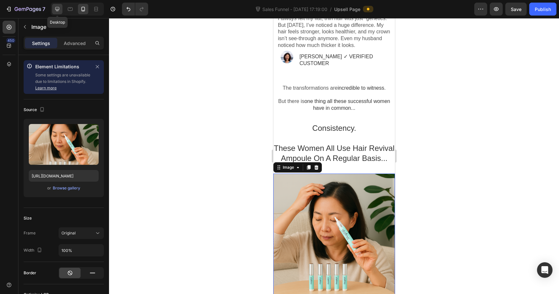
click at [57, 9] on icon at bounding box center [57, 9] width 6 height 6
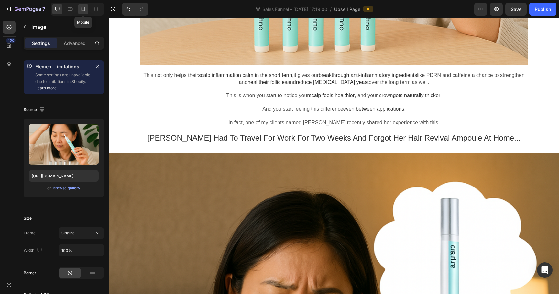
click at [85, 10] on icon at bounding box center [84, 9] width 4 height 5
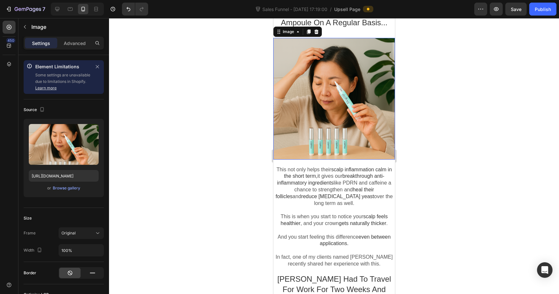
scroll to position [965, 0]
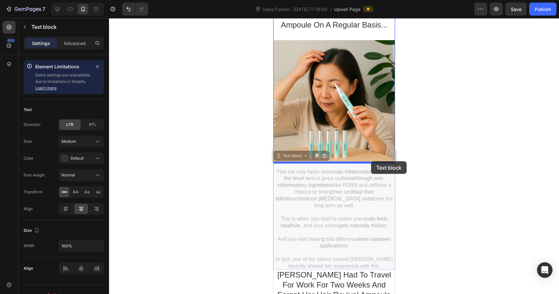
drag, startPoint x: 368, startPoint y: 168, endPoint x: 371, endPoint y: 161, distance: 7.5
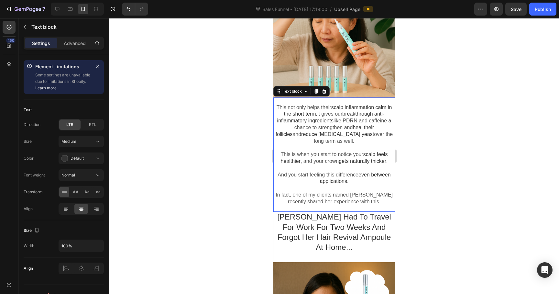
scroll to position [1044, 0]
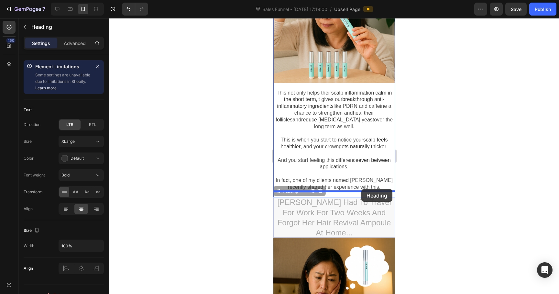
drag, startPoint x: 356, startPoint y: 195, endPoint x: 361, endPoint y: 189, distance: 7.8
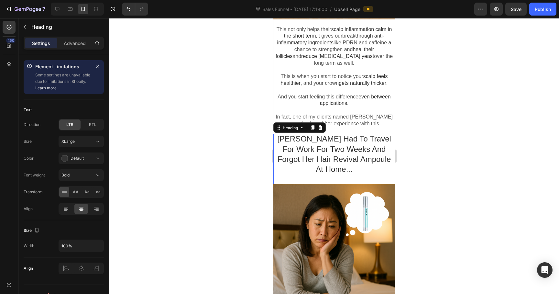
scroll to position [1117, 0]
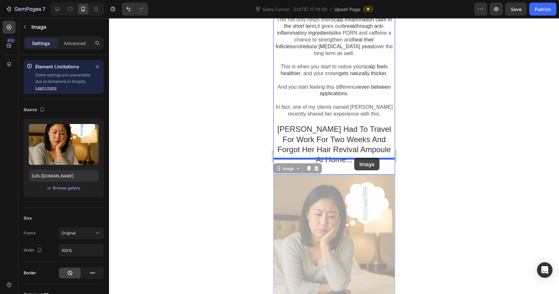
drag, startPoint x: 358, startPoint y: 195, endPoint x: 354, endPoint y: 158, distance: 37.4
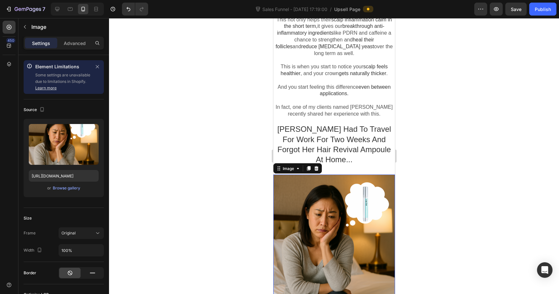
scroll to position [1242, 0]
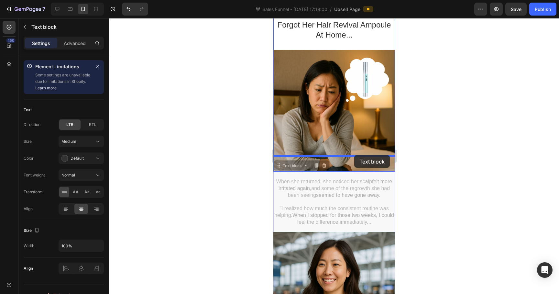
drag, startPoint x: 343, startPoint y: 168, endPoint x: 354, endPoint y: 155, distance: 17.2
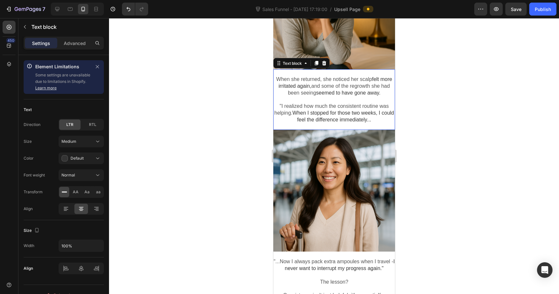
scroll to position [1359, 0]
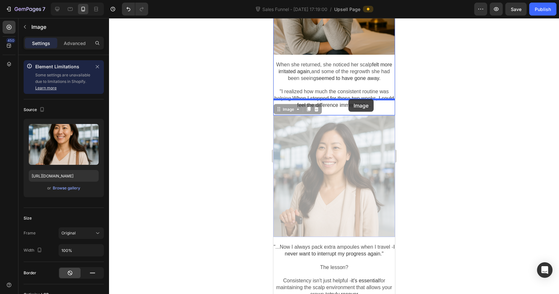
drag, startPoint x: 346, startPoint y: 168, endPoint x: 348, endPoint y: 99, distance: 69.3
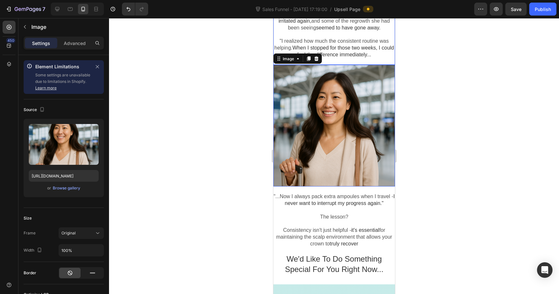
scroll to position [1460, 0]
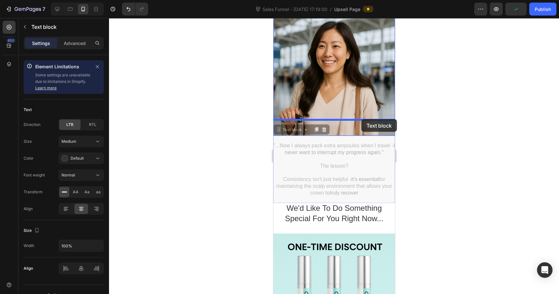
drag, startPoint x: 350, startPoint y: 126, endPoint x: 361, endPoint y: 119, distance: 13.4
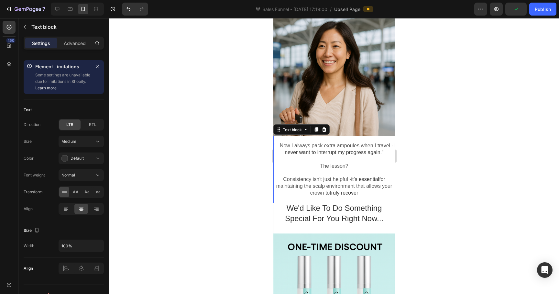
scroll to position [1522, 0]
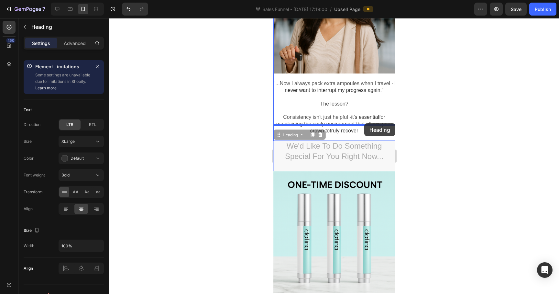
drag, startPoint x: 358, startPoint y: 134, endPoint x: 364, endPoint y: 123, distance: 11.9
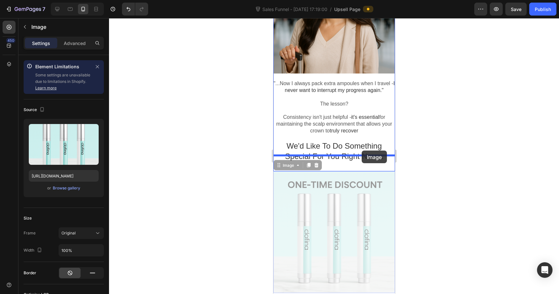
drag, startPoint x: 350, startPoint y: 159, endPoint x: 362, endPoint y: 151, distance: 14.6
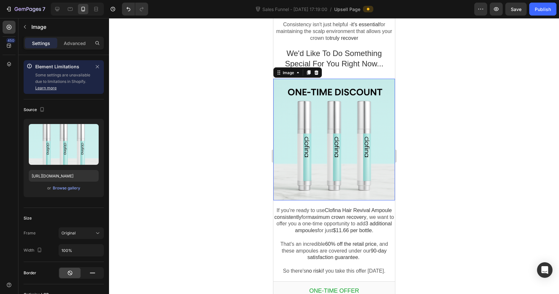
scroll to position [1648, 0]
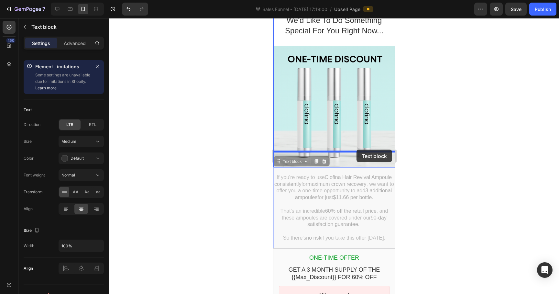
drag, startPoint x: 342, startPoint y: 164, endPoint x: 356, endPoint y: 150, distance: 20.6
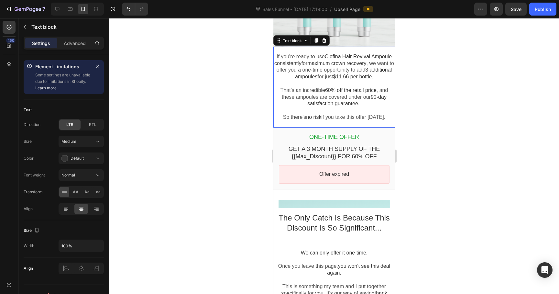
scroll to position [1777, 0]
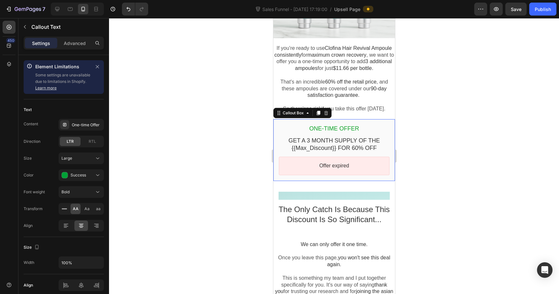
click at [371, 119] on div "One-time Offer Callout Text GET A 3 MONTH SUPPLY OF THE {{Max_Discount}} FOR 60…" at bounding box center [334, 150] width 122 height 62
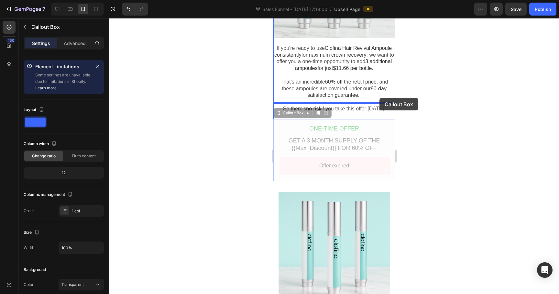
drag, startPoint x: 377, startPoint y: 106, endPoint x: 379, endPoint y: 98, distance: 8.7
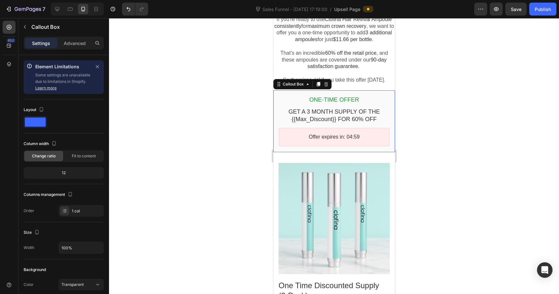
scroll to position [1850, 0]
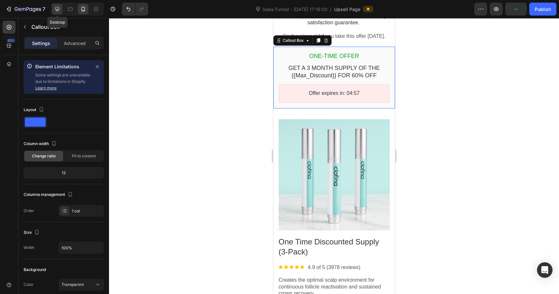
click at [58, 10] on icon at bounding box center [57, 9] width 4 height 4
type input "1200"
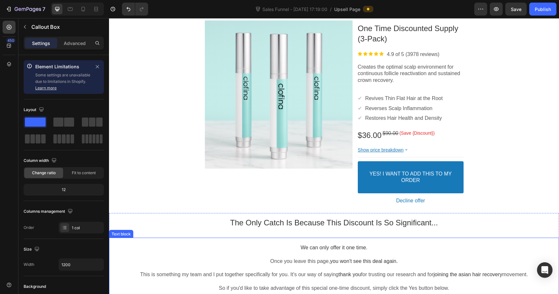
scroll to position [3067, 0]
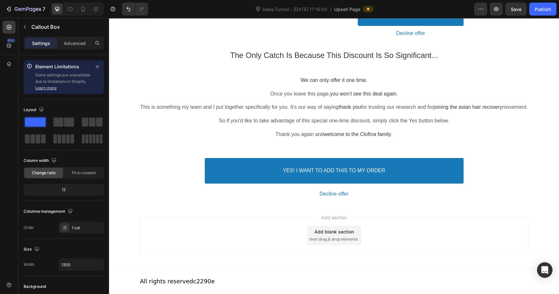
click at [195, 274] on div "All rights reserved c2290e" at bounding box center [334, 281] width 388 height 25
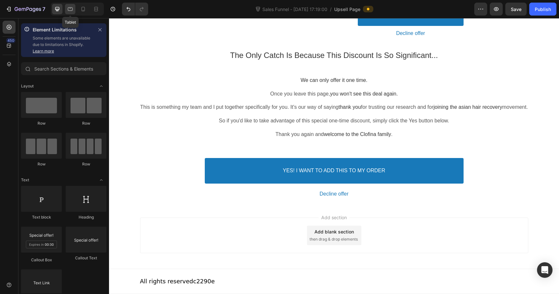
click at [69, 8] on icon at bounding box center [70, 9] width 6 height 6
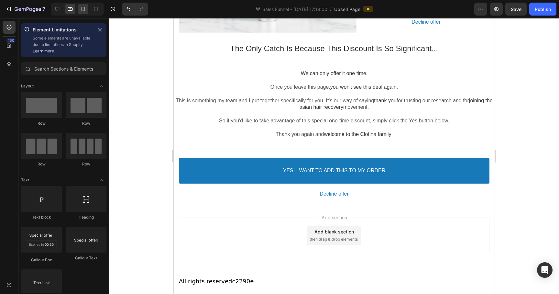
click at [78, 10] on div at bounding box center [83, 9] width 10 height 10
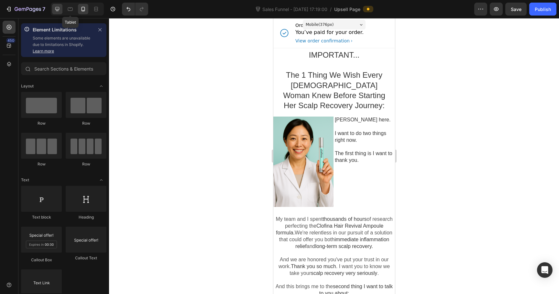
click at [60, 7] on icon at bounding box center [57, 9] width 6 height 6
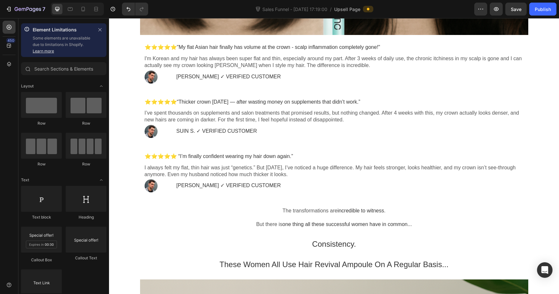
scroll to position [707, 0]
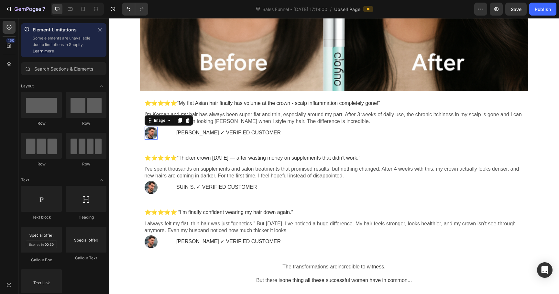
click at [152, 132] on div at bounding box center [151, 133] width 13 height 13
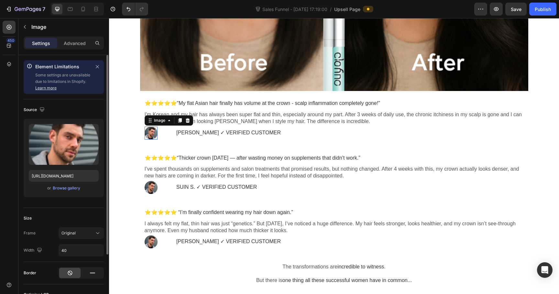
click at [66, 192] on div "or Browse gallery" at bounding box center [64, 188] width 70 height 8
click at [71, 189] on div "Browse gallery" at bounding box center [67, 188] width 28 height 6
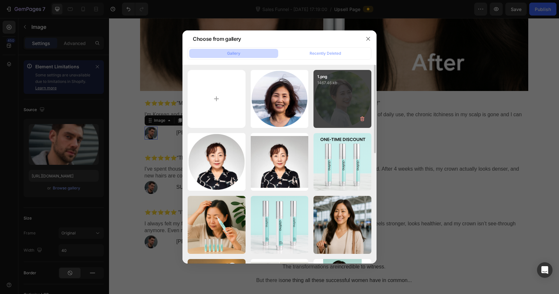
click at [328, 100] on div "1.png 1467.46 kb" at bounding box center [343, 99] width 58 height 58
type input "[URL][DOMAIN_NAME]"
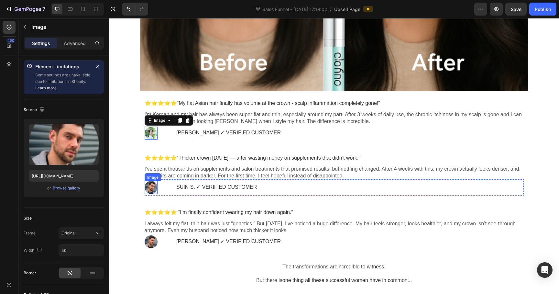
click at [151, 187] on div at bounding box center [151, 187] width 13 height 13
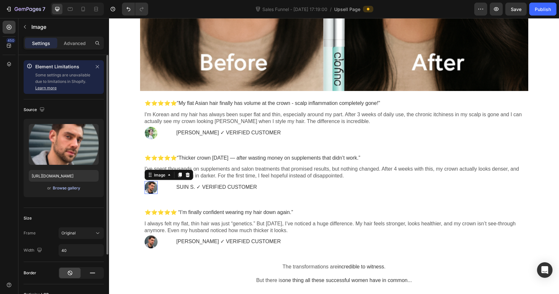
click at [59, 187] on div "Browse gallery" at bounding box center [67, 188] width 28 height 6
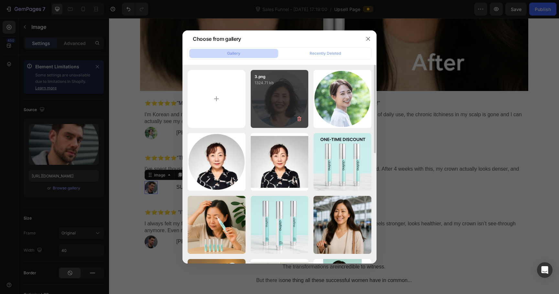
click at [295, 100] on div "3.png 1324.71 kb" at bounding box center [280, 99] width 58 height 58
type input "[URL][DOMAIN_NAME]"
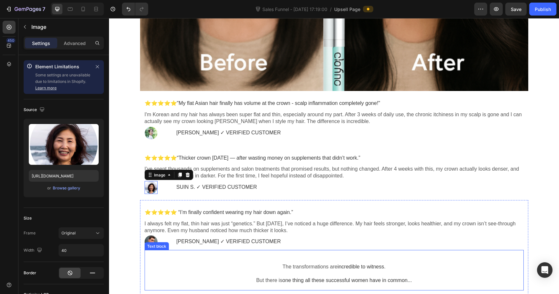
click at [153, 246] on div "Text block" at bounding box center [157, 246] width 22 height 5
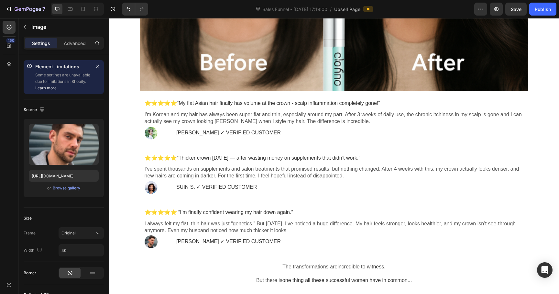
click at [146, 242] on div at bounding box center [151, 241] width 13 height 13
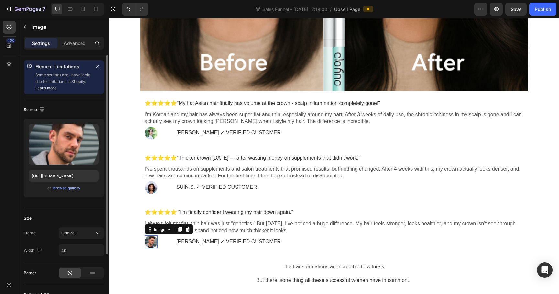
click at [51, 189] on span "or" at bounding box center [49, 188] width 4 height 8
click at [67, 192] on div "or Browse gallery" at bounding box center [64, 188] width 70 height 8
click at [68, 190] on div "Browse gallery" at bounding box center [67, 188] width 28 height 6
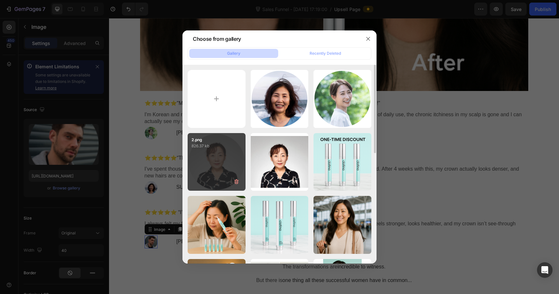
click at [207, 168] on div "2.png 826.37 kb" at bounding box center [217, 162] width 58 height 58
type input "[URL][DOMAIN_NAME]"
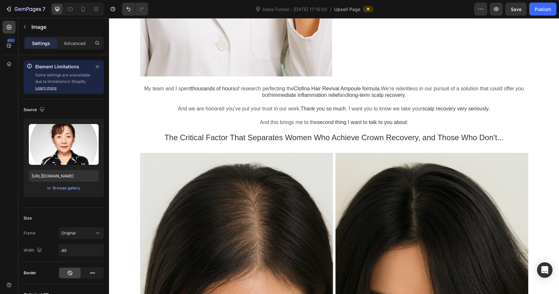
scroll to position [0, 0]
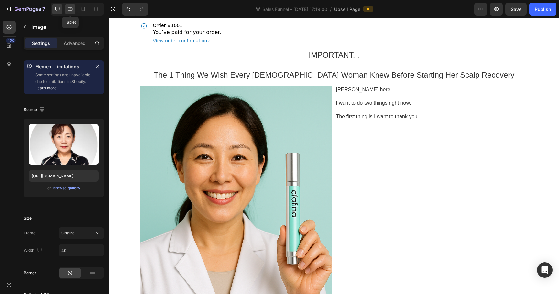
click at [70, 7] on icon at bounding box center [70, 9] width 5 height 4
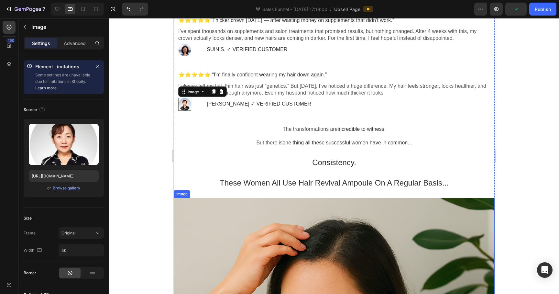
scroll to position [711, 0]
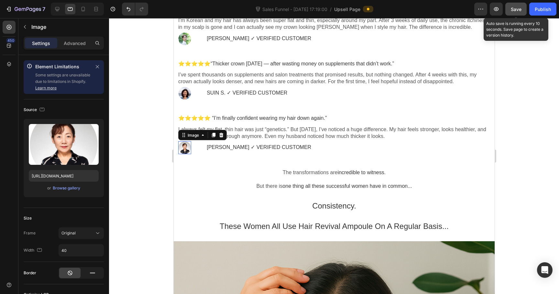
click at [511, 7] on button "Save" at bounding box center [516, 9] width 21 height 13
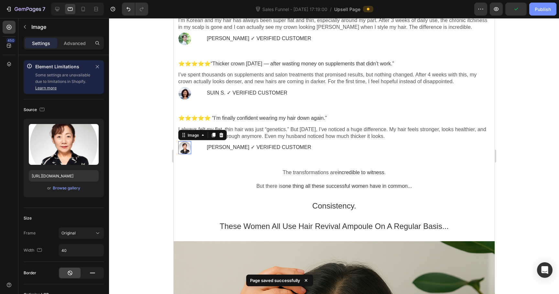
click at [550, 10] on div "Publish" at bounding box center [543, 9] width 16 height 7
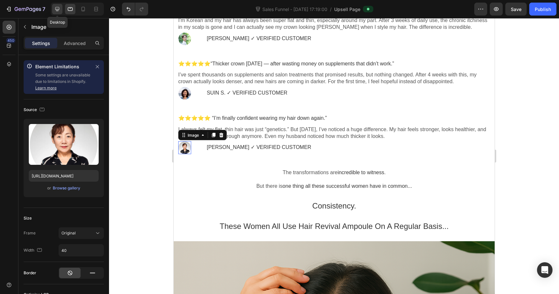
click at [56, 10] on icon at bounding box center [57, 9] width 6 height 6
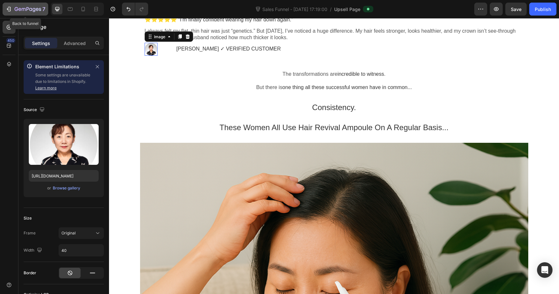
scroll to position [862, 0]
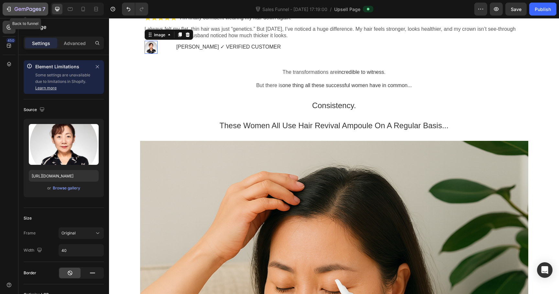
click at [8, 9] on icon "button" at bounding box center [8, 9] width 3 height 2
